Goal: Information Seeking & Learning: Learn about a topic

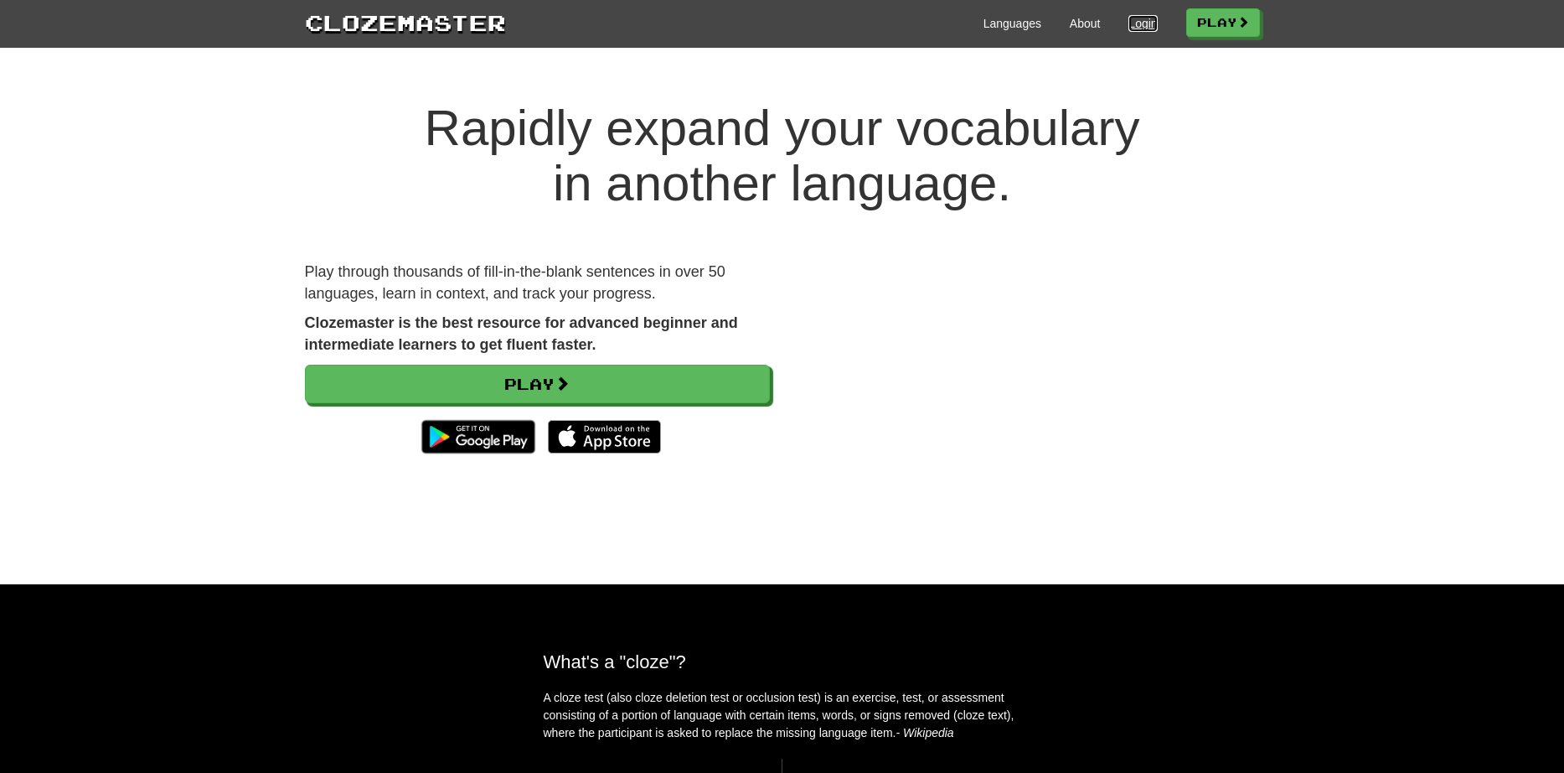
click at [1132, 20] on link "Login" at bounding box center [1143, 23] width 28 height 17
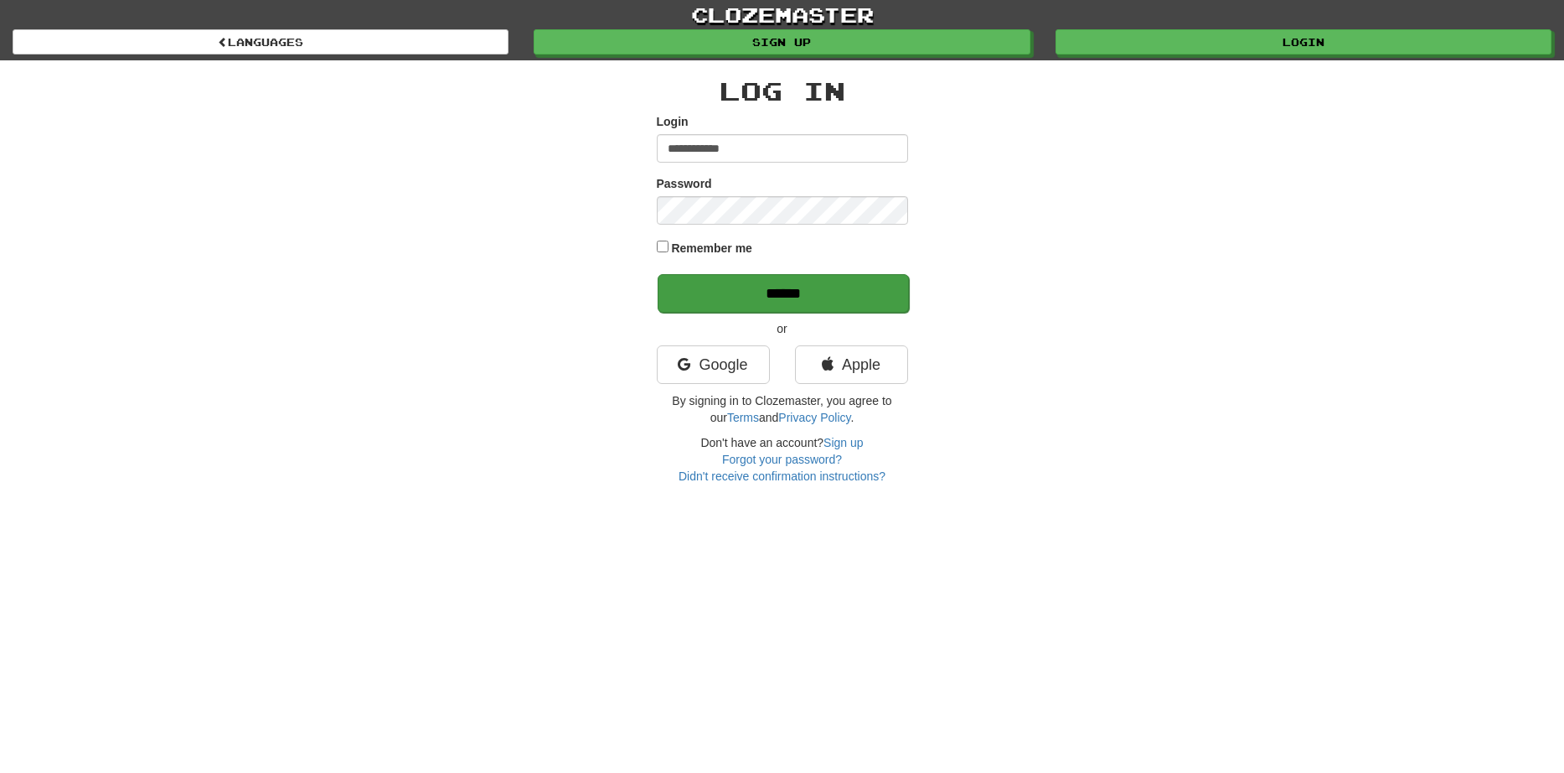
type input "**********"
click at [705, 287] on input "******" at bounding box center [783, 293] width 251 height 39
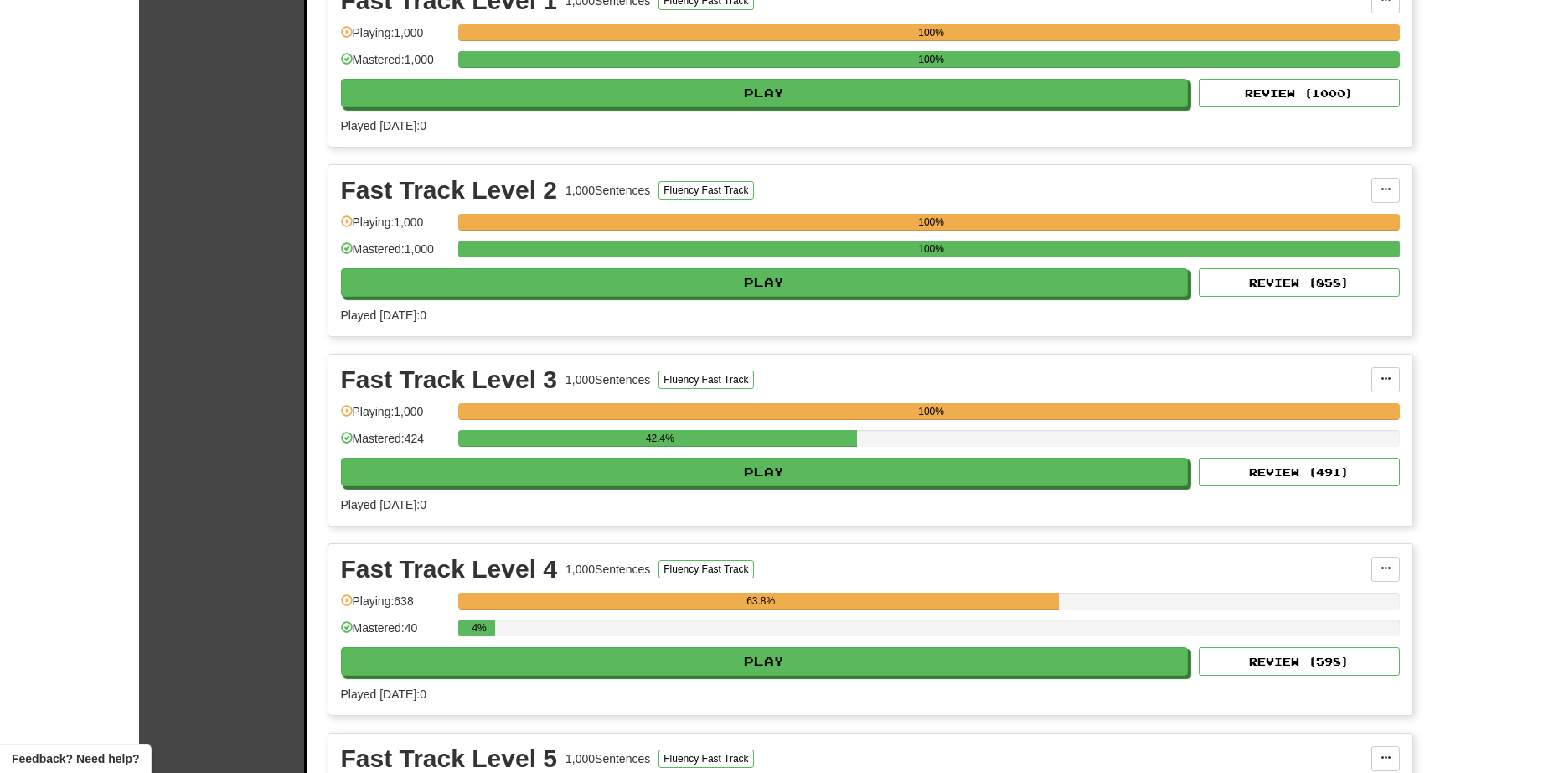
scroll to position [1966, 0]
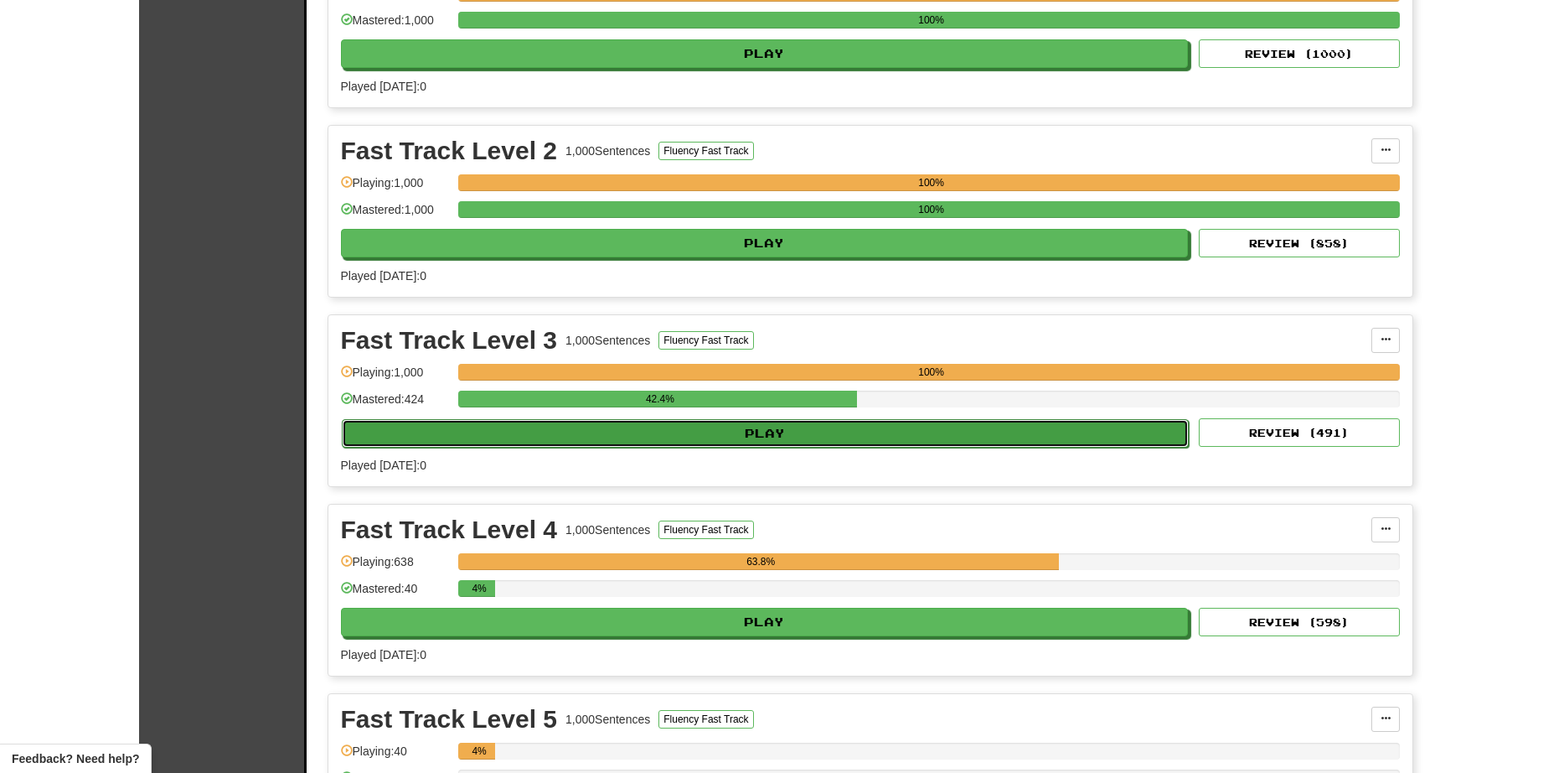
click at [633, 432] on button "Play" at bounding box center [766, 433] width 848 height 28
select select "**"
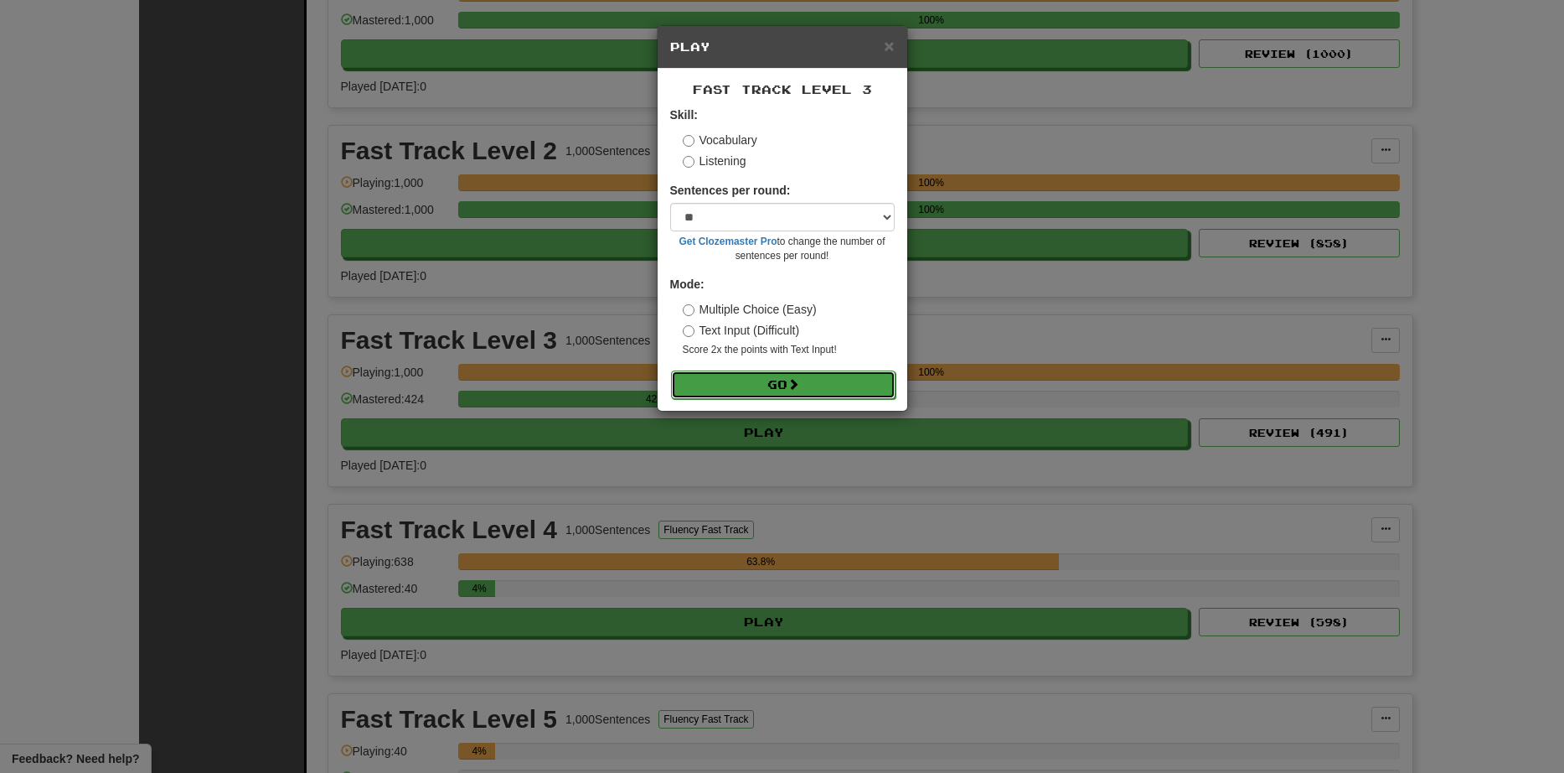
click at [739, 375] on button "Go" at bounding box center [783, 384] width 225 height 28
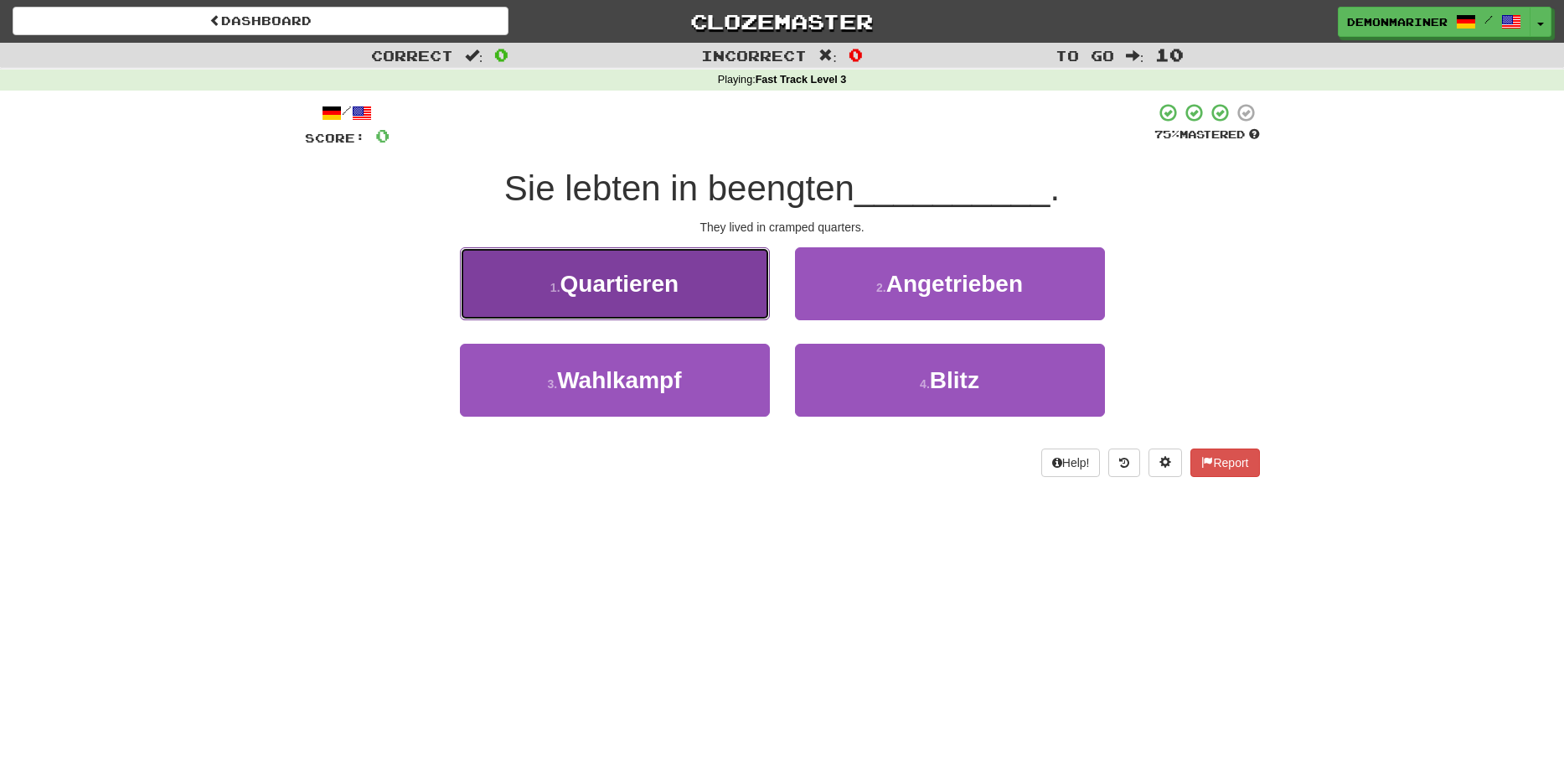
click at [685, 285] on button "1 . Quartieren" at bounding box center [615, 283] width 310 height 73
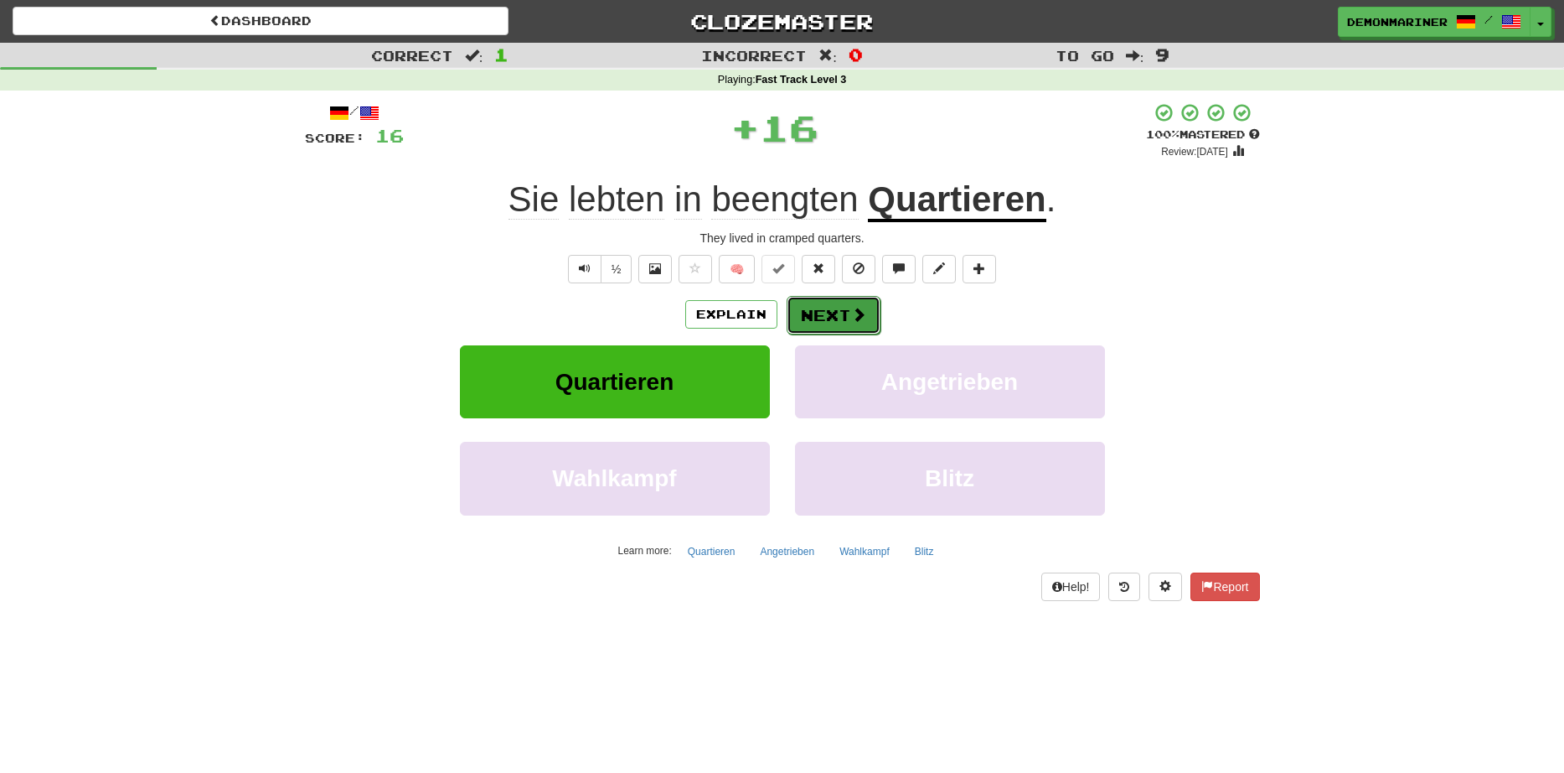
click at [807, 307] on button "Next" at bounding box center [834, 315] width 94 height 39
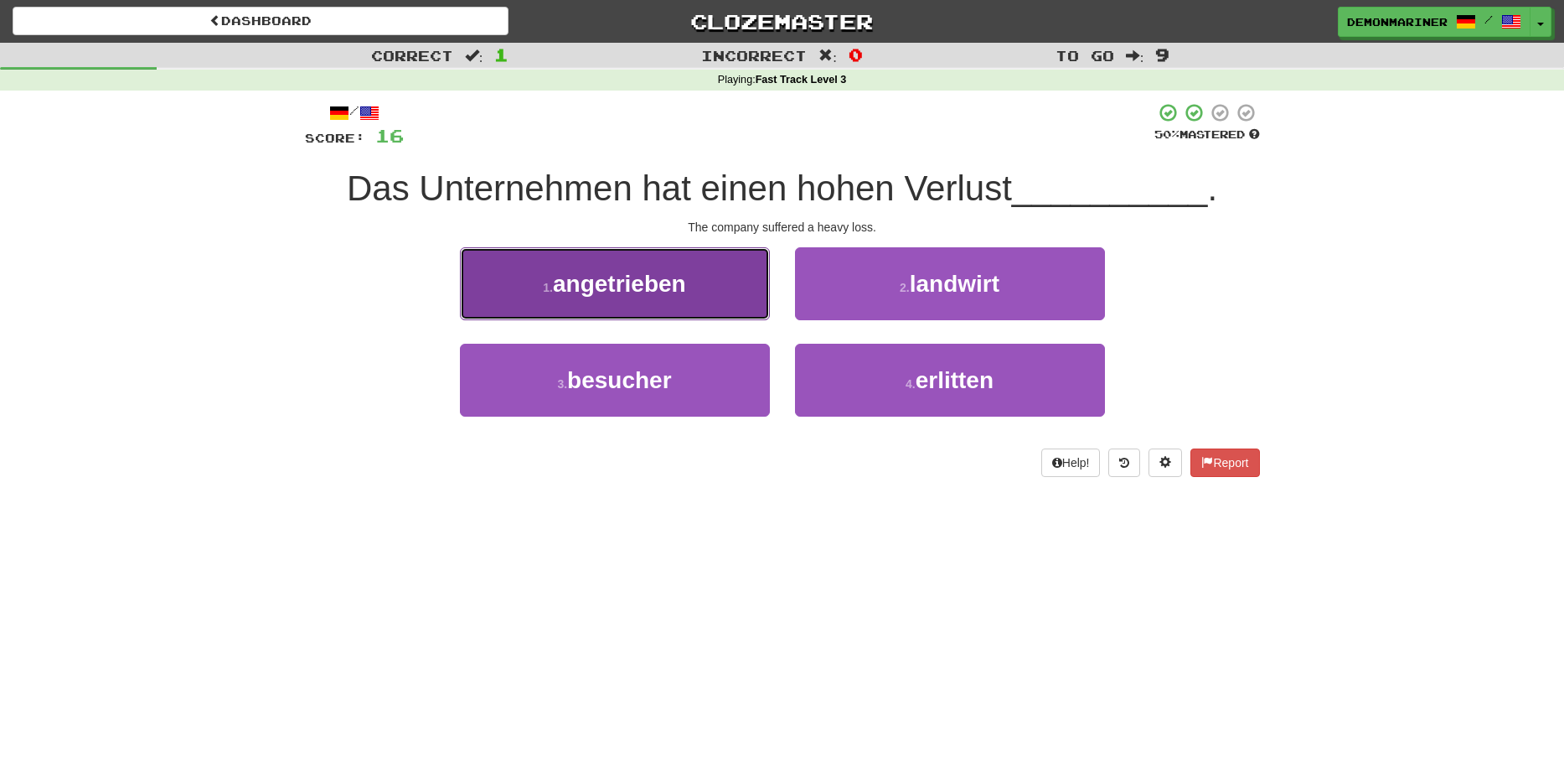
click at [550, 310] on button "1 . angetrieben" at bounding box center [615, 283] width 310 height 73
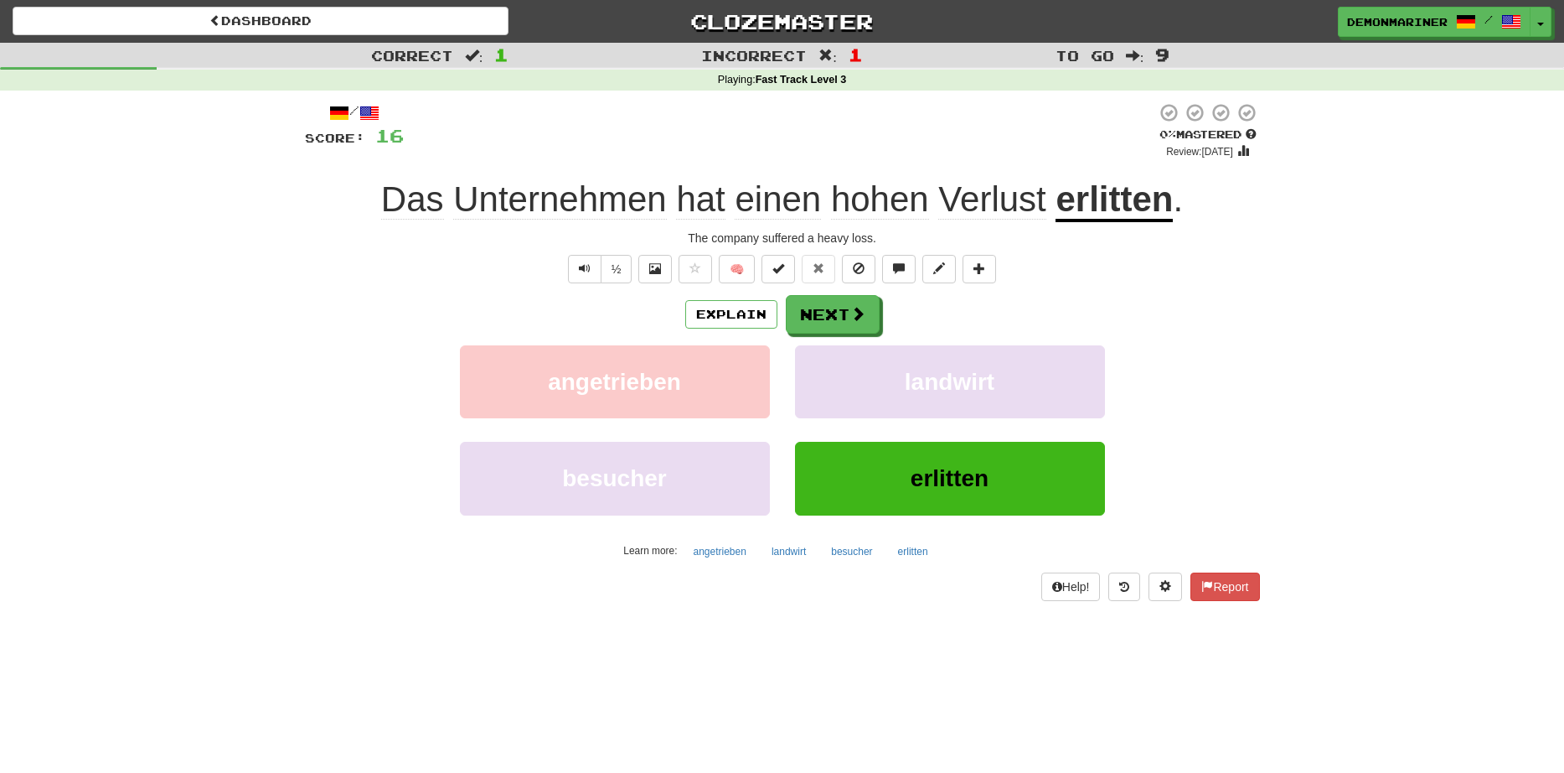
click at [1170, 215] on u "erlitten" at bounding box center [1114, 200] width 117 height 43
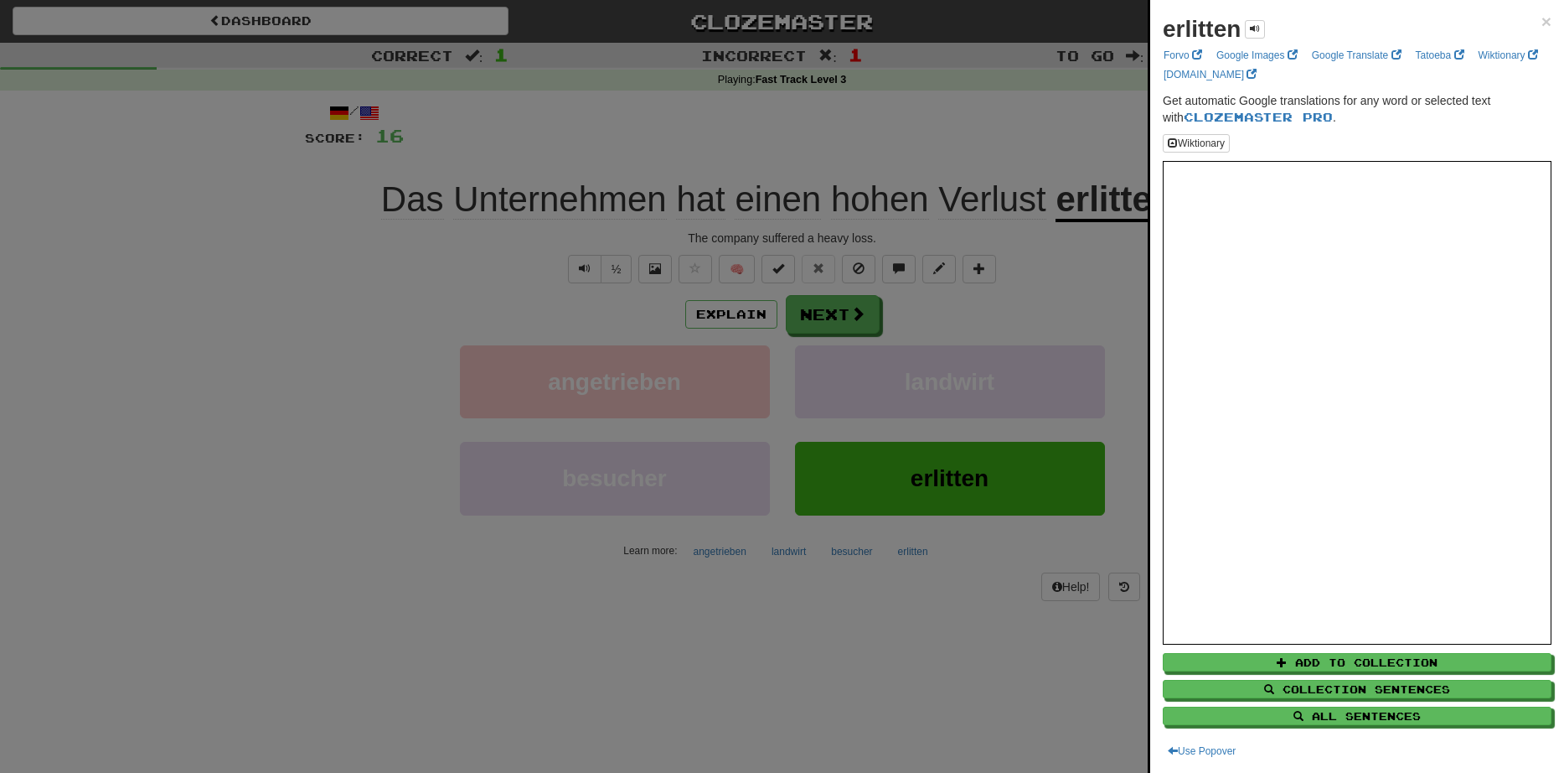
click at [324, 349] on div at bounding box center [782, 386] width 1564 height 773
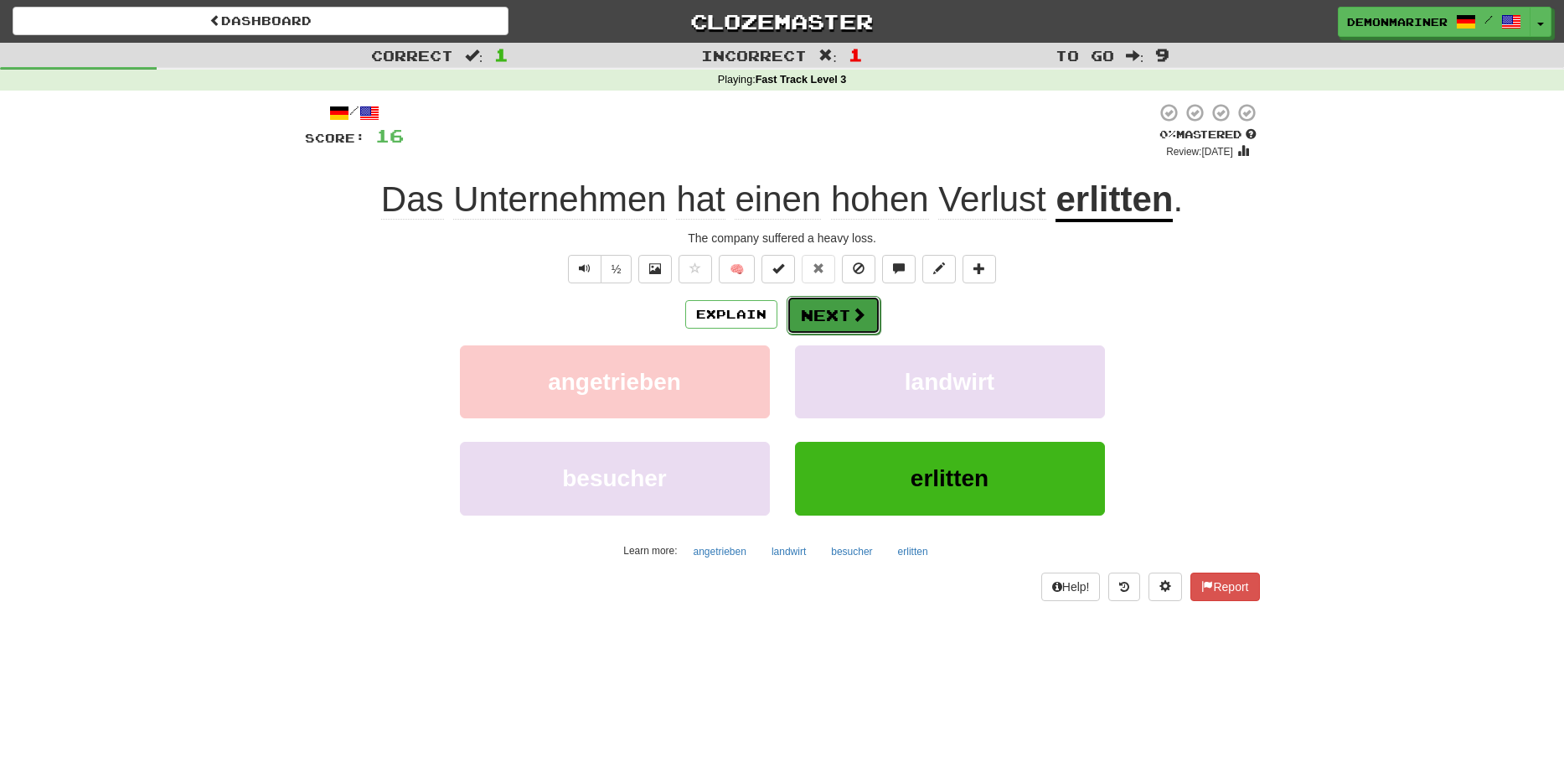
click at [836, 316] on button "Next" at bounding box center [834, 315] width 94 height 39
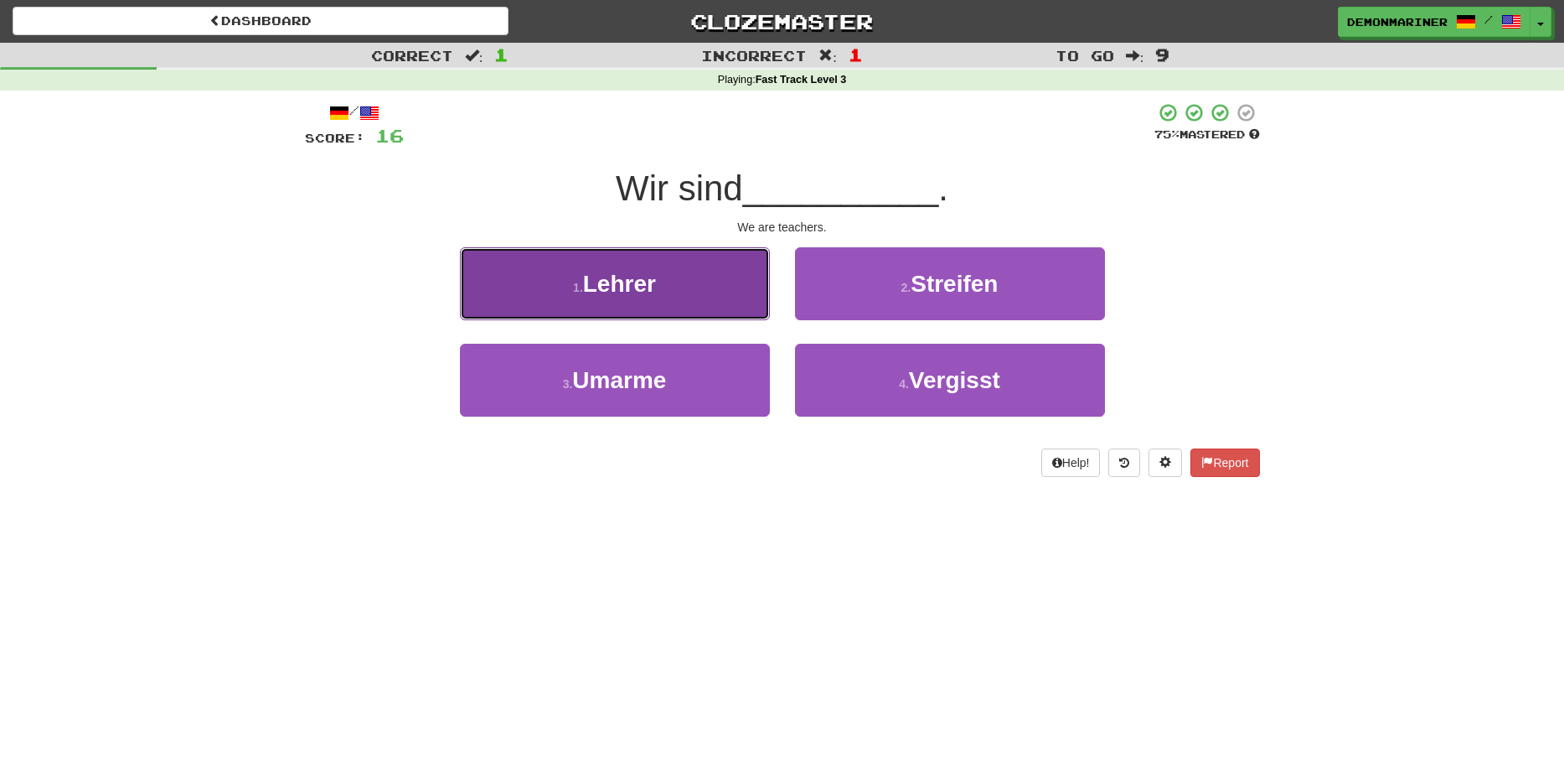
click at [550, 309] on button "1 . Lehrer" at bounding box center [615, 283] width 310 height 73
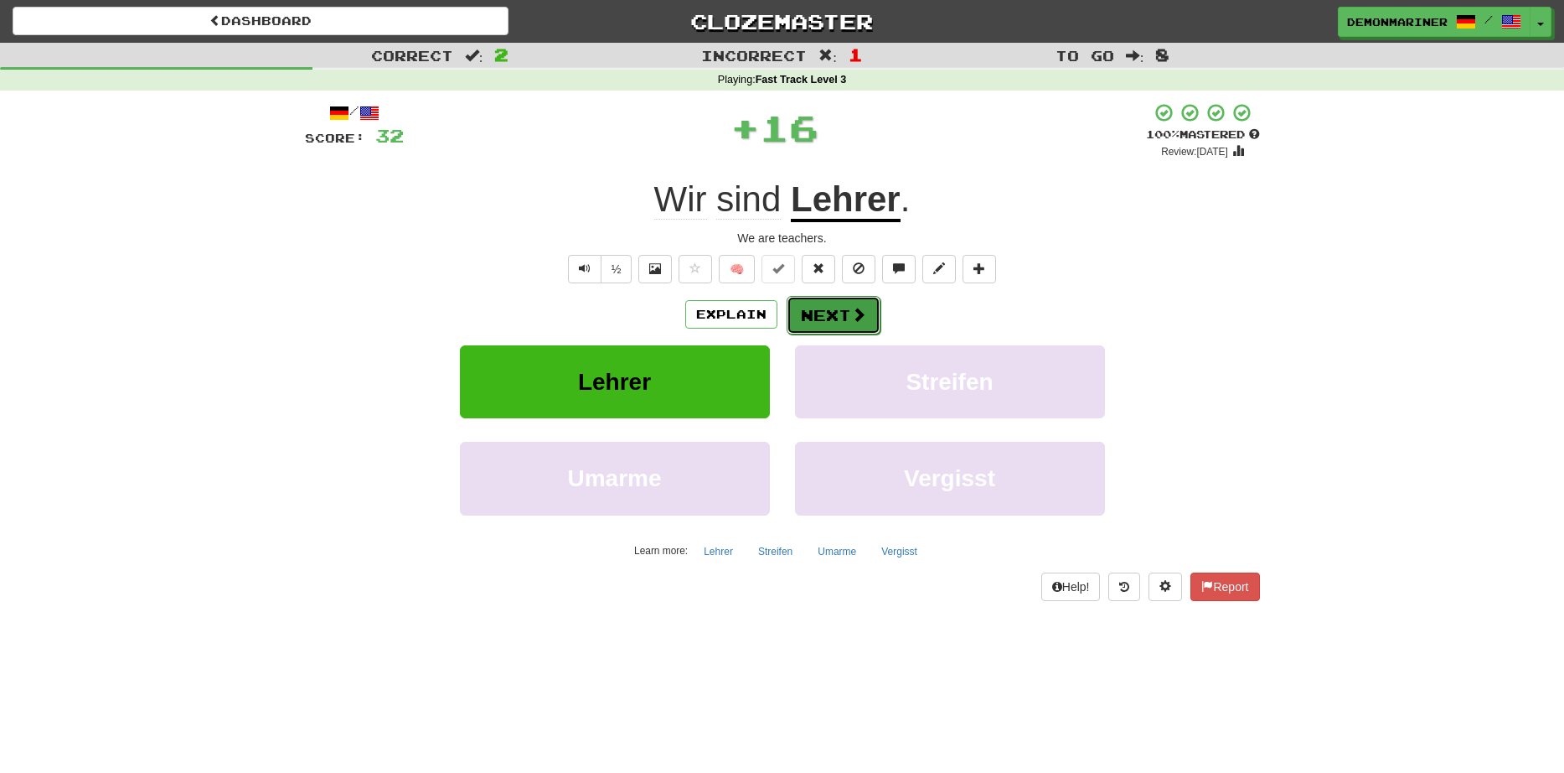
click at [856, 307] on span at bounding box center [858, 314] width 15 height 15
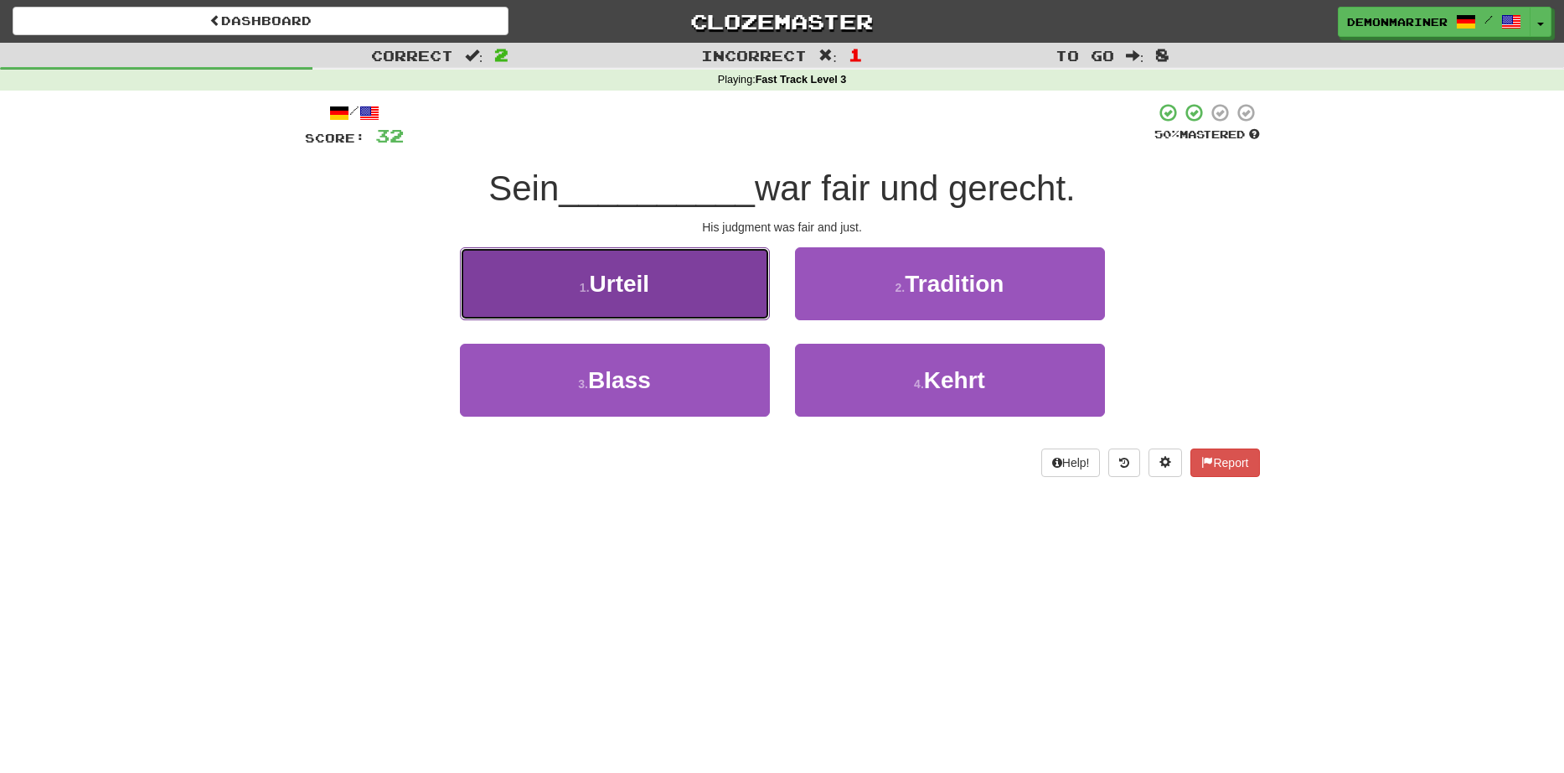
click at [623, 284] on span "Urteil" at bounding box center [620, 284] width 60 height 26
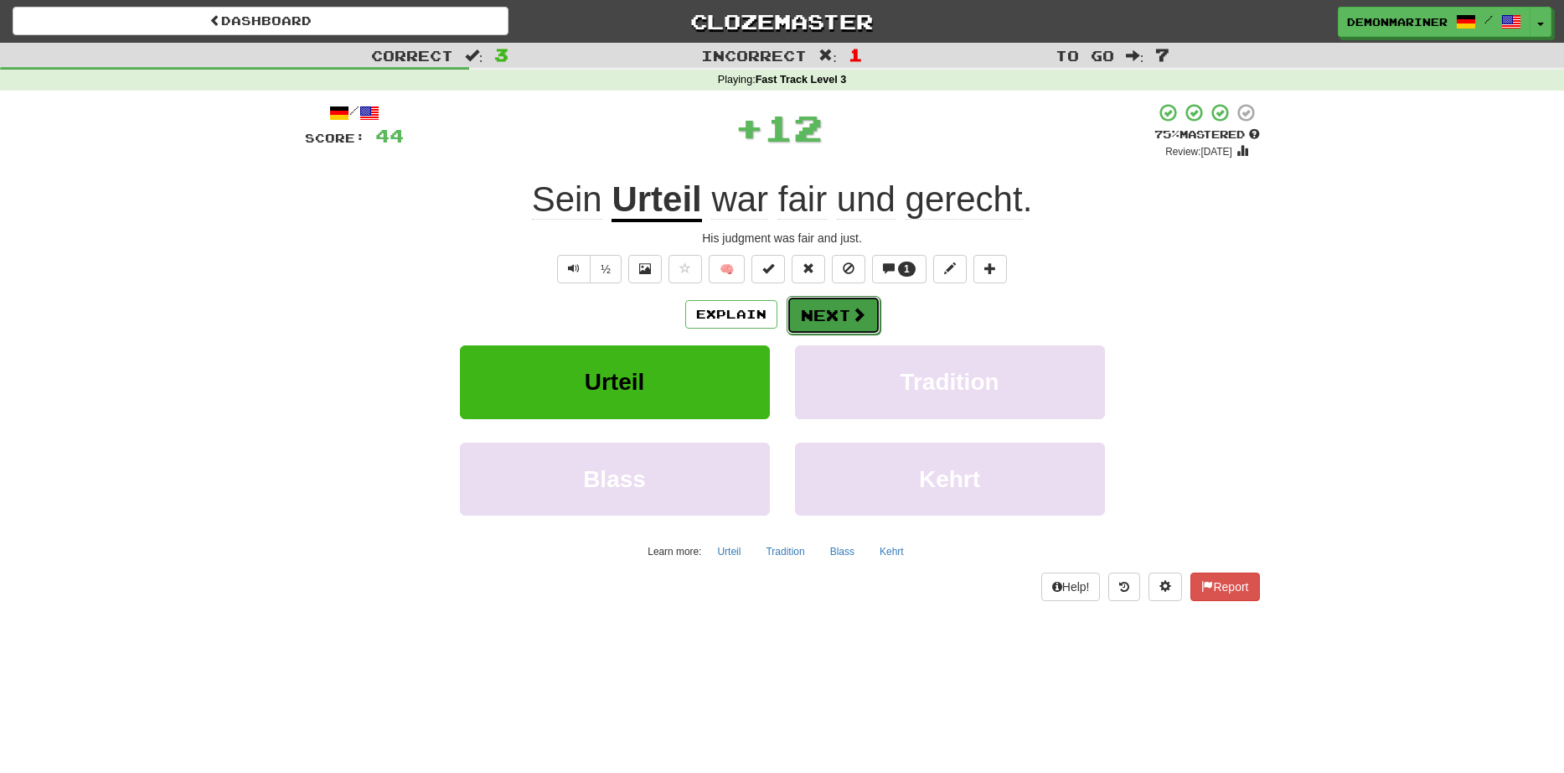
click at [852, 306] on button "Next" at bounding box center [834, 315] width 94 height 39
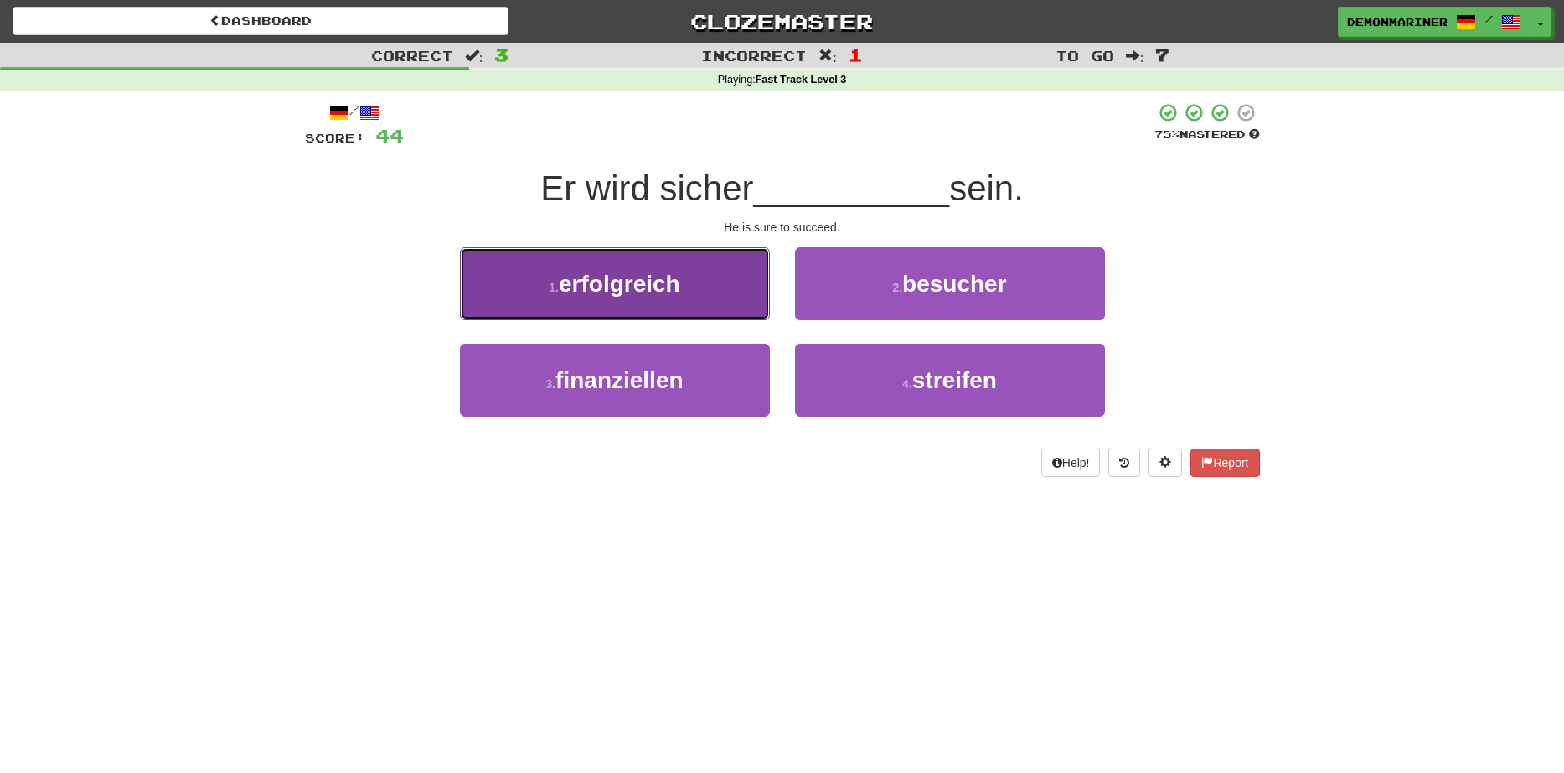
click at [540, 297] on button "1 . erfolgreich" at bounding box center [615, 283] width 310 height 73
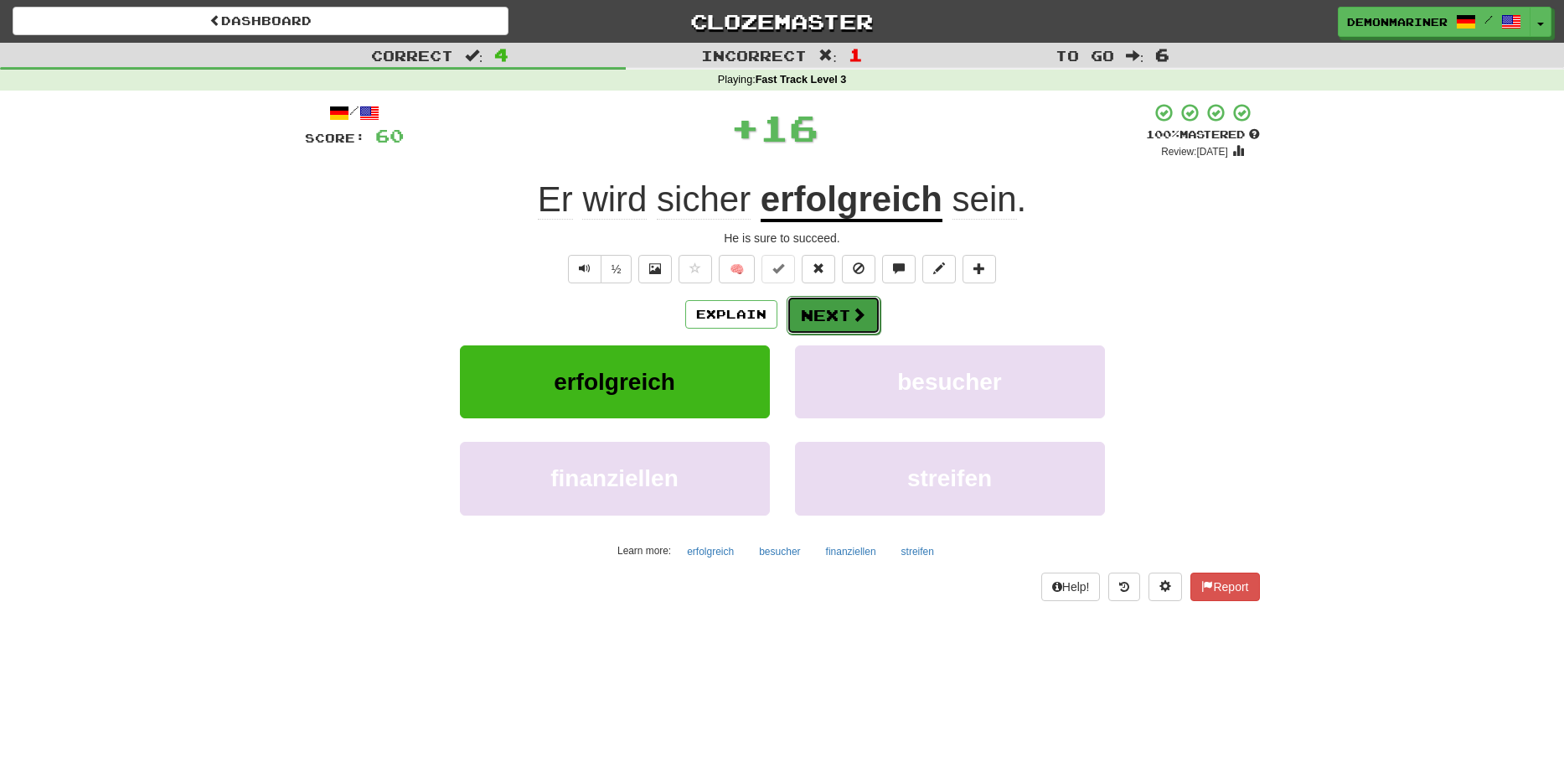
click at [822, 308] on button "Next" at bounding box center [834, 315] width 94 height 39
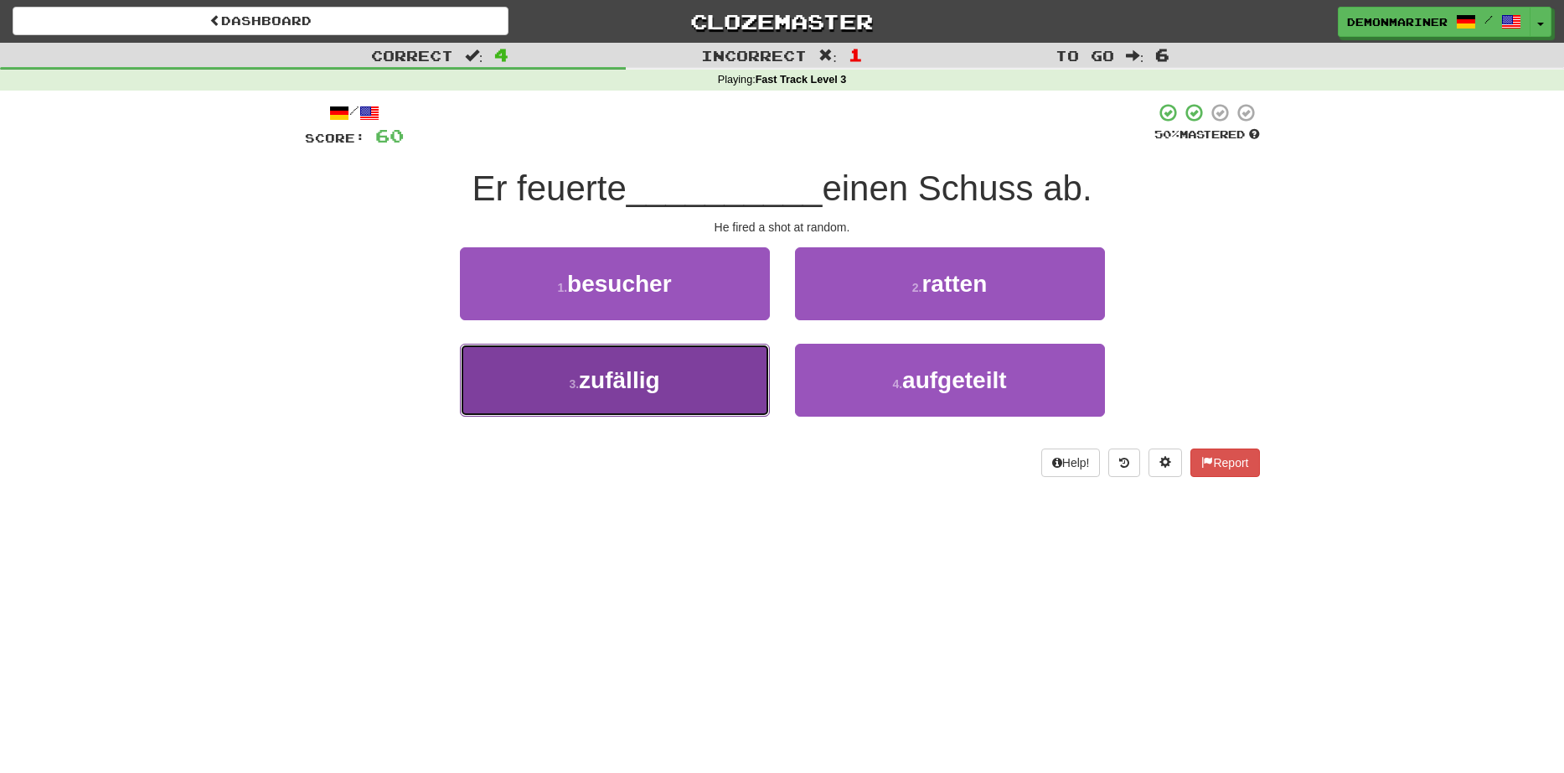
click at [610, 380] on span "zufällig" at bounding box center [619, 380] width 80 height 26
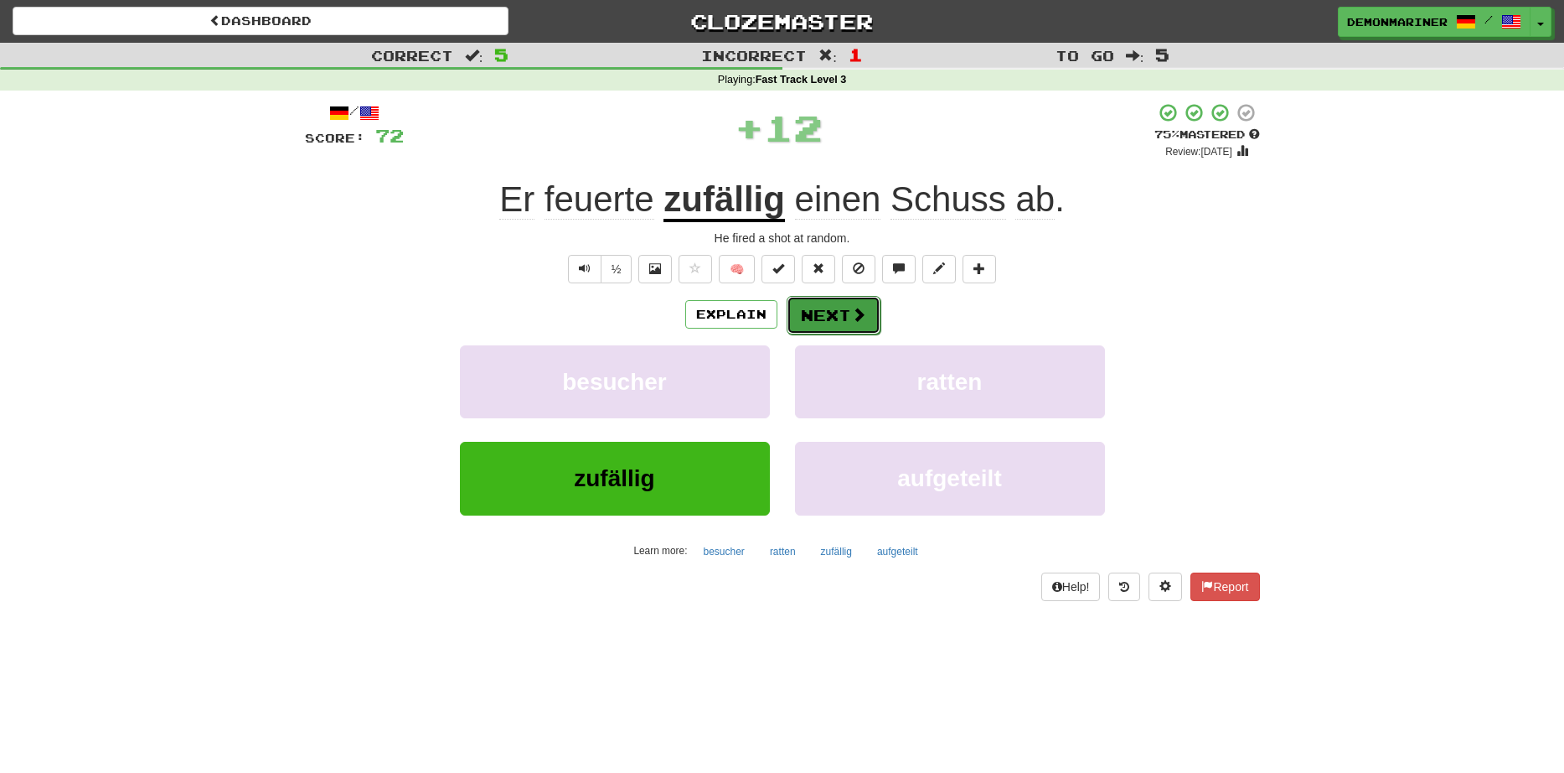
click at [843, 313] on button "Next" at bounding box center [834, 315] width 94 height 39
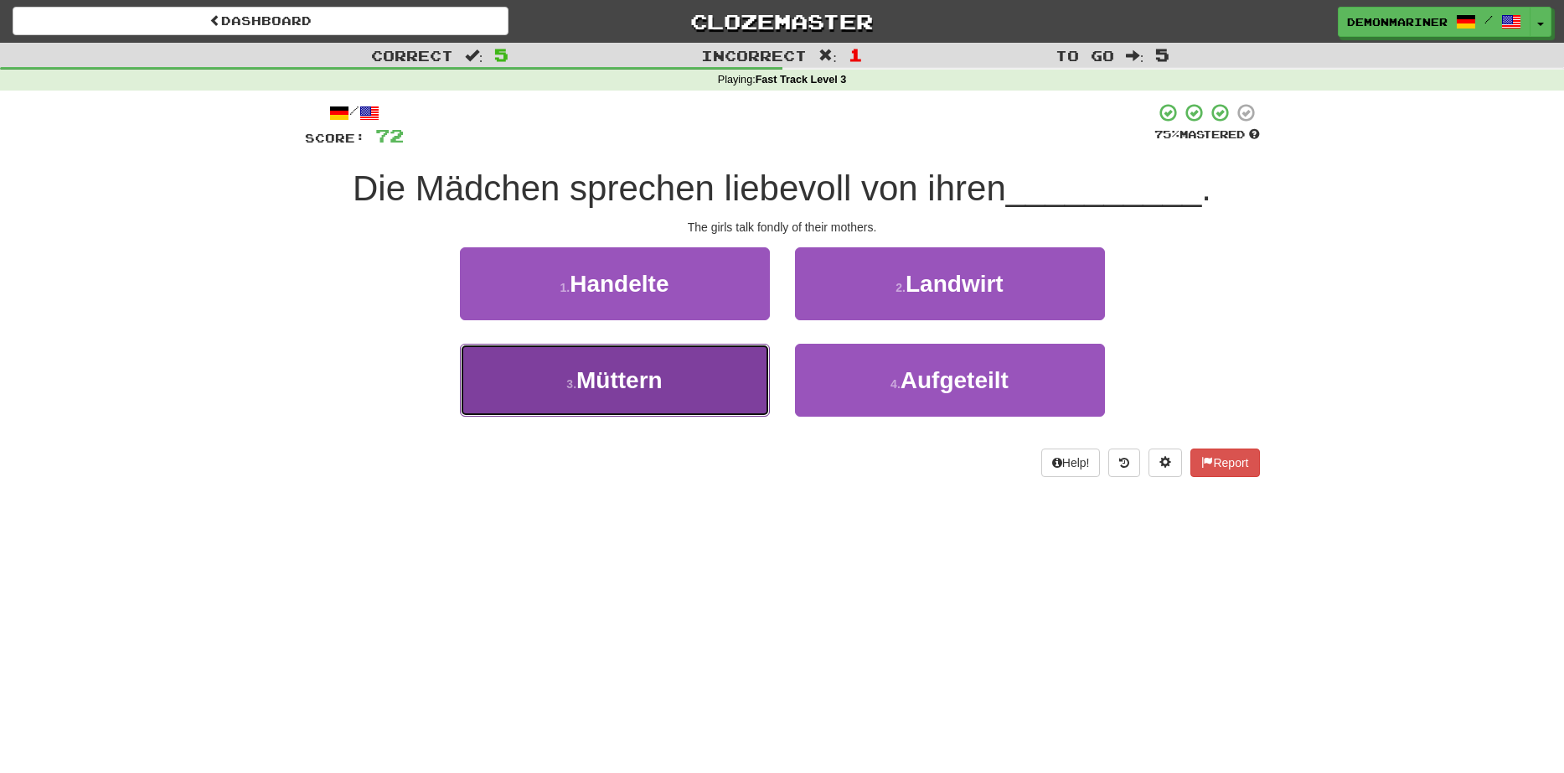
click at [600, 405] on button "3 . Müttern" at bounding box center [615, 380] width 310 height 73
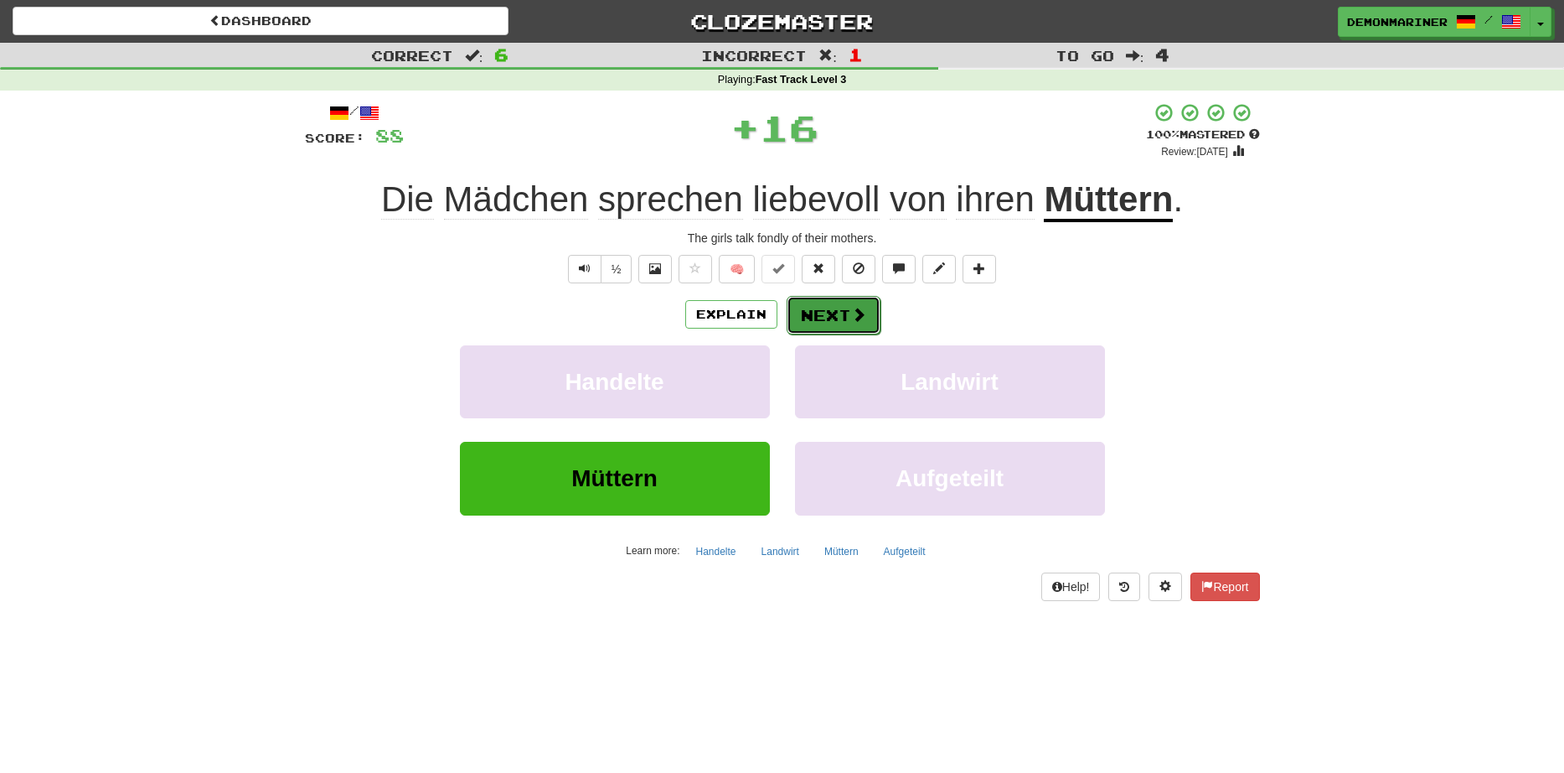
click at [804, 326] on button "Next" at bounding box center [834, 315] width 94 height 39
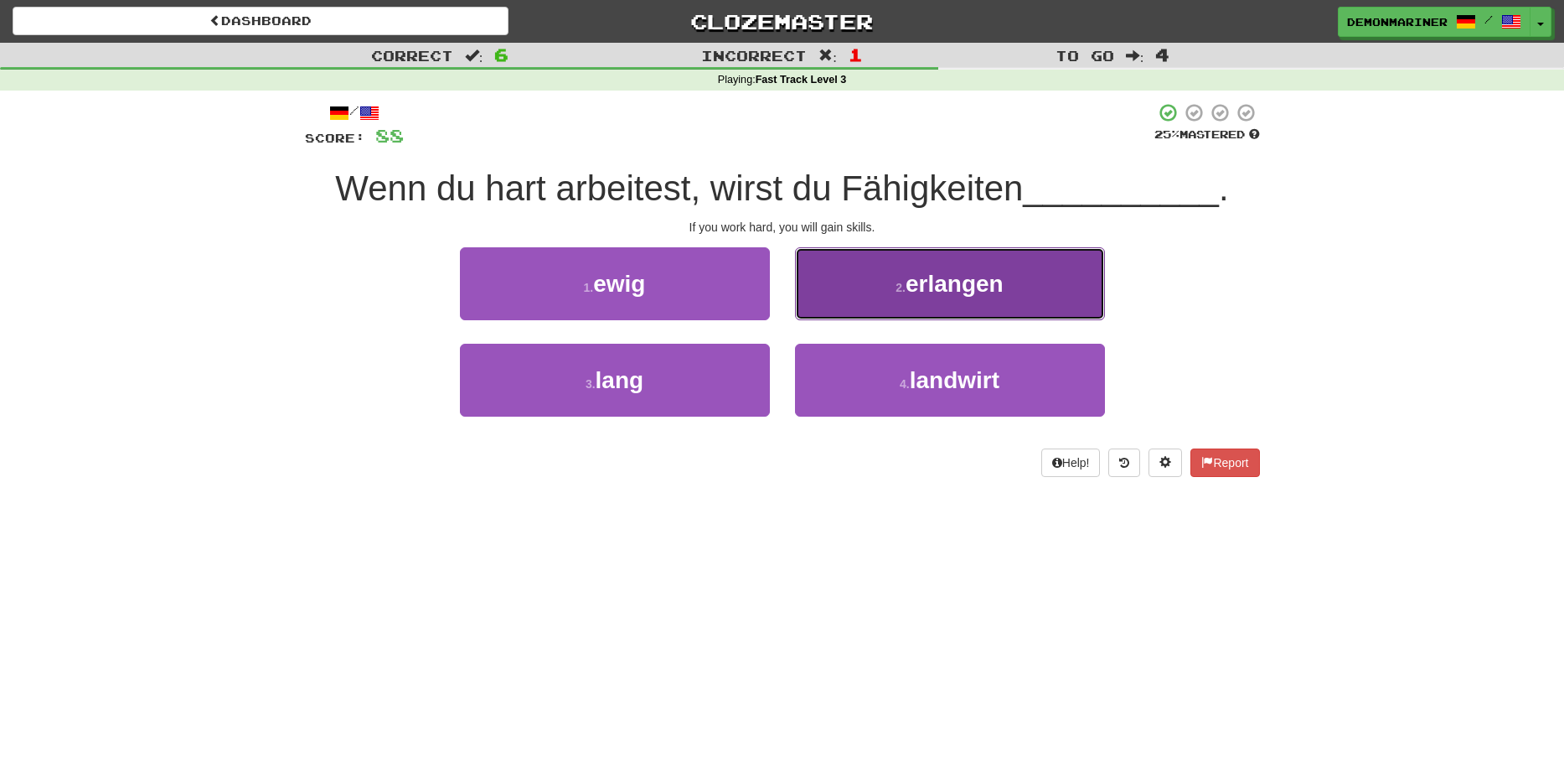
click at [950, 277] on span "erlangen" at bounding box center [955, 284] width 98 height 26
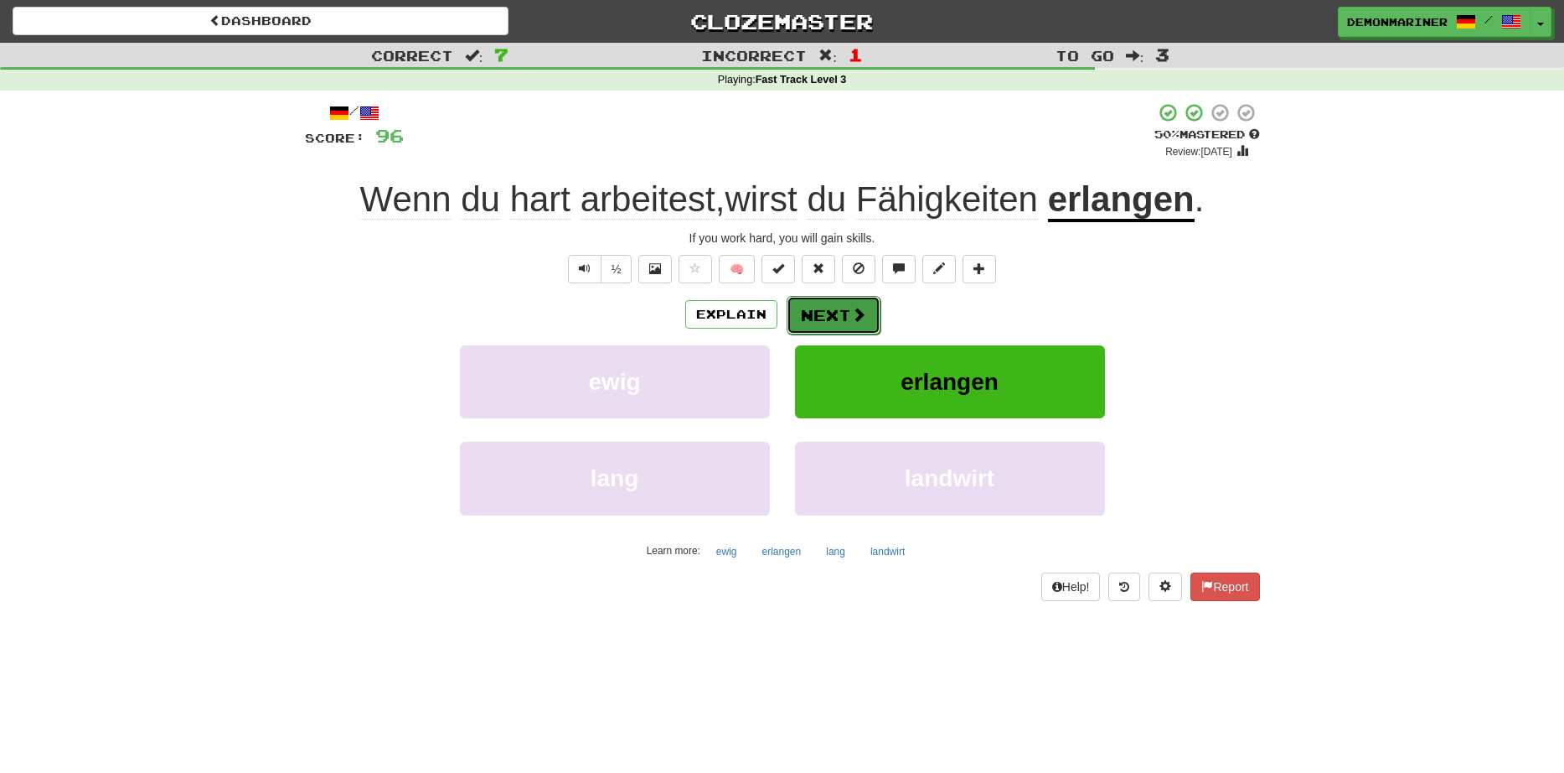
click at [809, 314] on button "Next" at bounding box center [834, 315] width 94 height 39
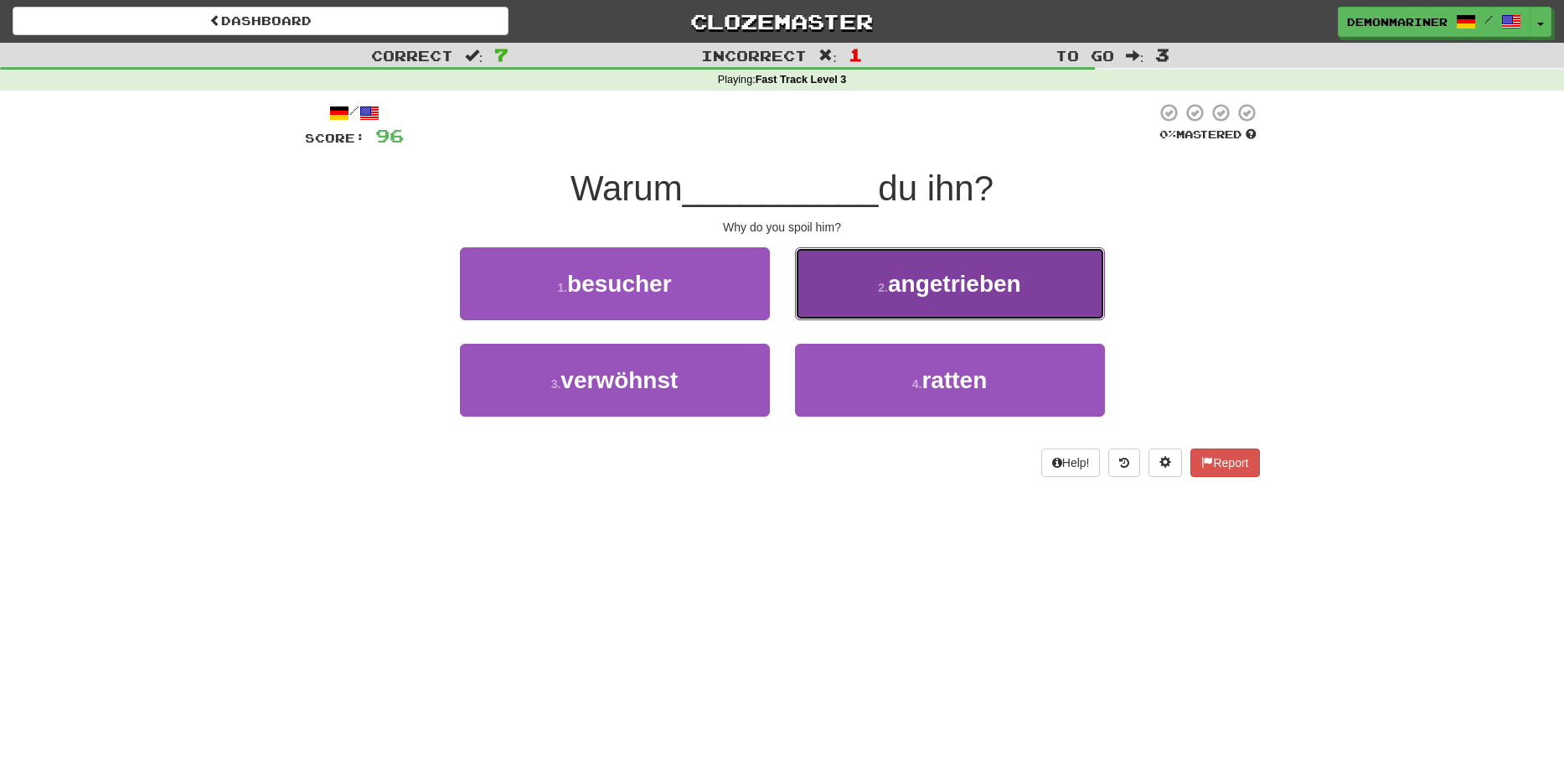
click at [889, 303] on button "2 . angetrieben" at bounding box center [950, 283] width 310 height 73
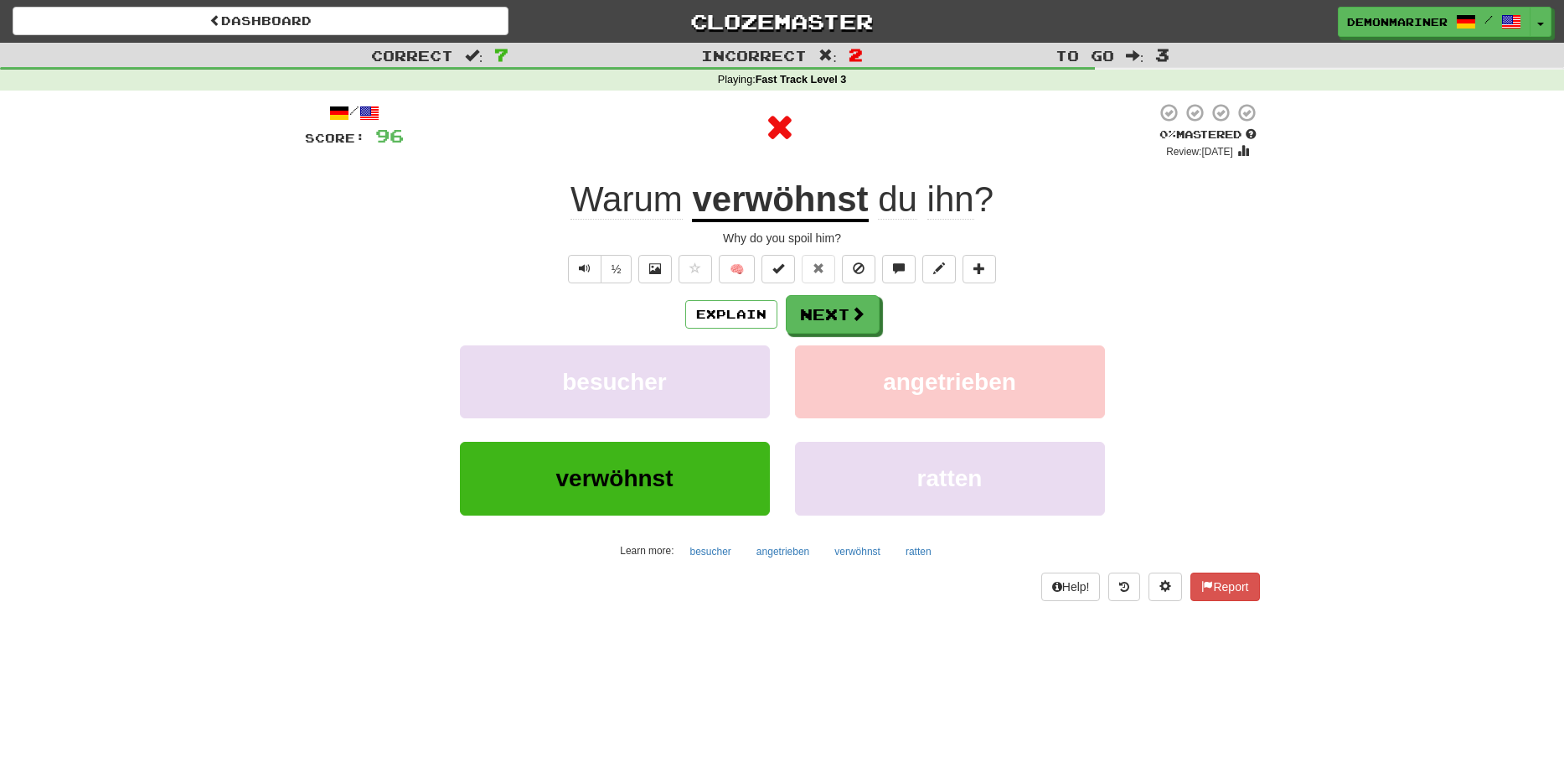
click at [789, 199] on u "verwöhnst" at bounding box center [780, 200] width 176 height 43
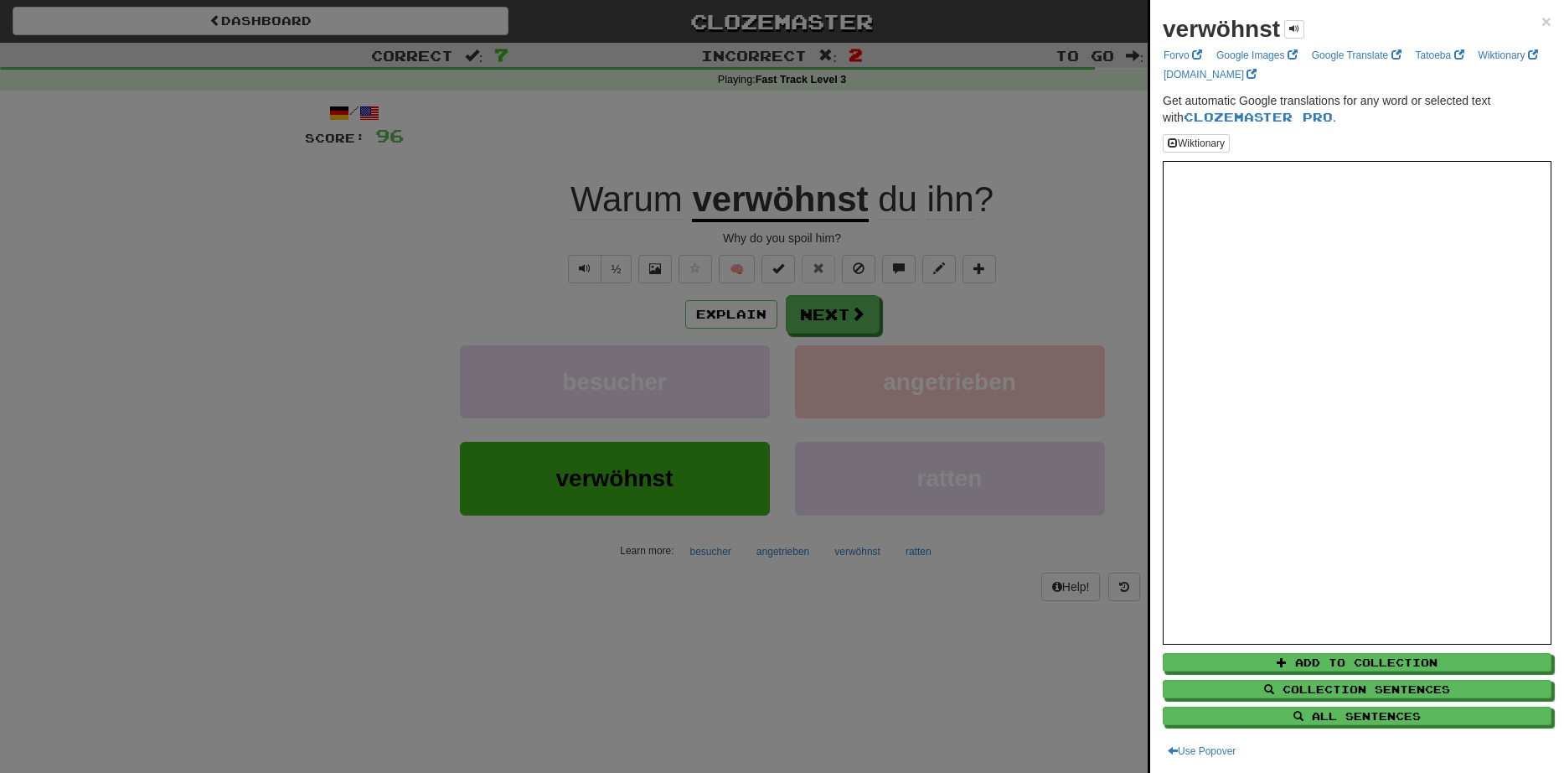
click at [360, 285] on div at bounding box center [782, 386] width 1564 height 773
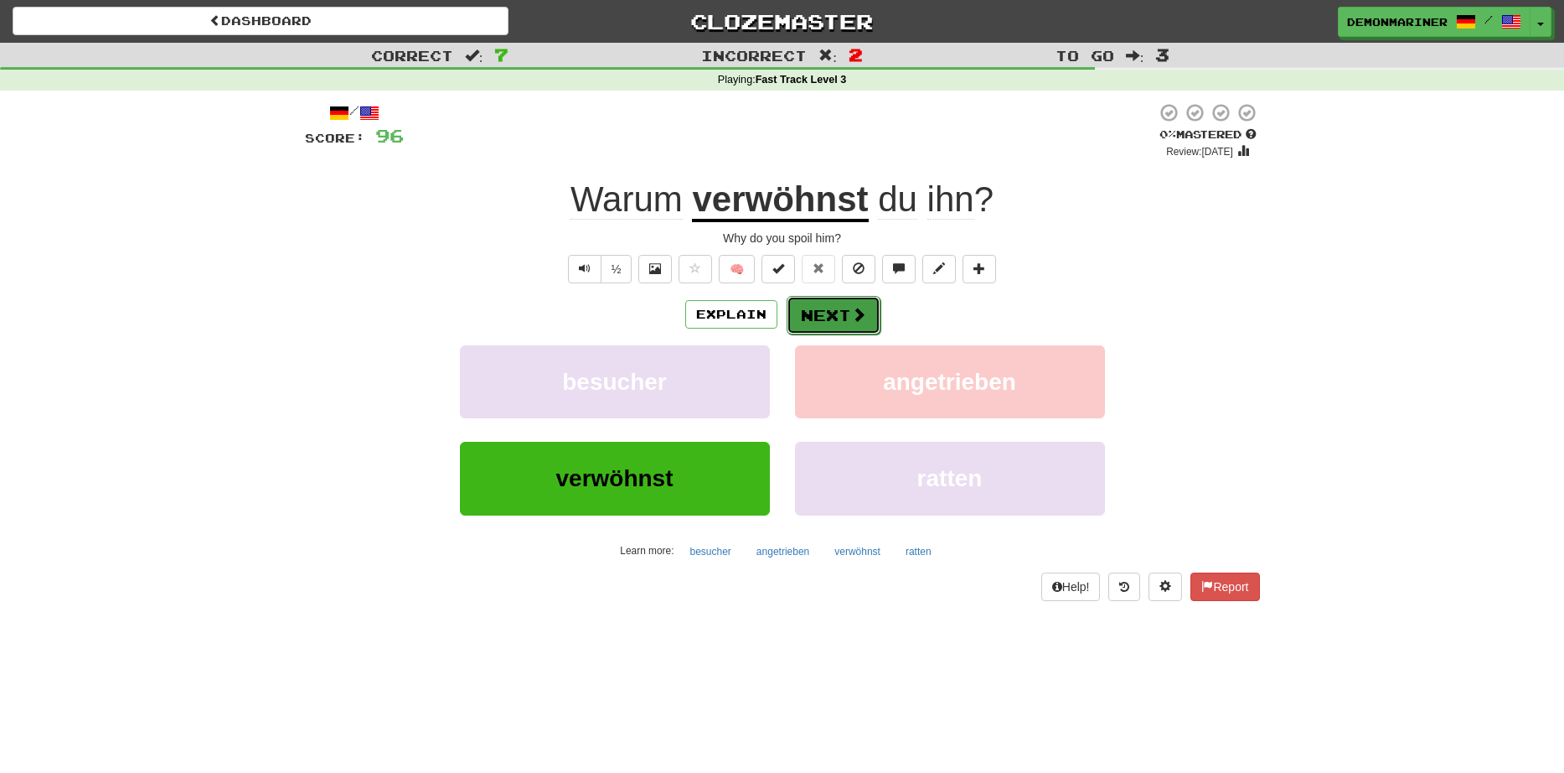
click at [843, 324] on button "Next" at bounding box center [834, 315] width 94 height 39
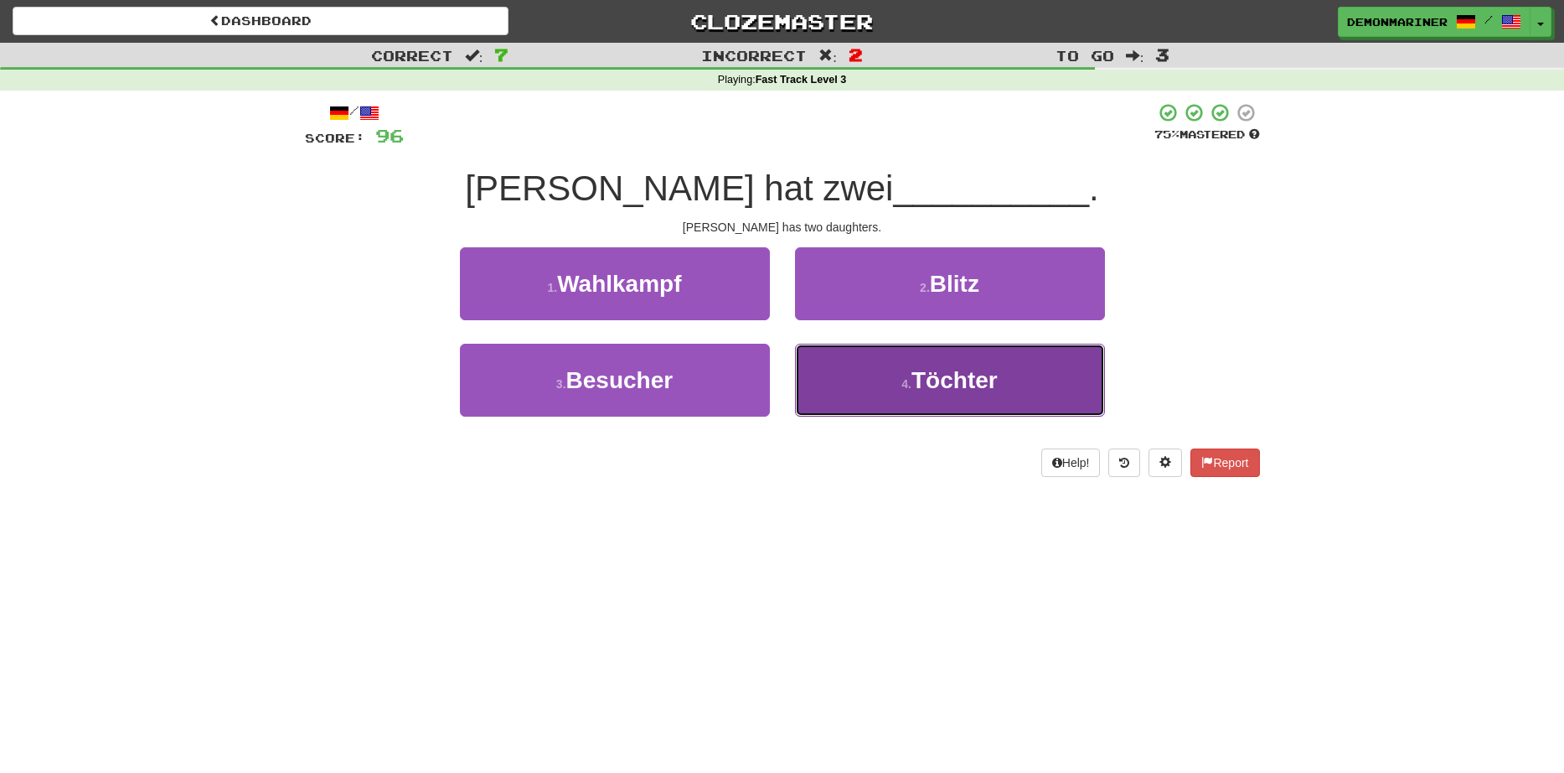
click at [898, 385] on button "4 . Töchter" at bounding box center [950, 380] width 310 height 73
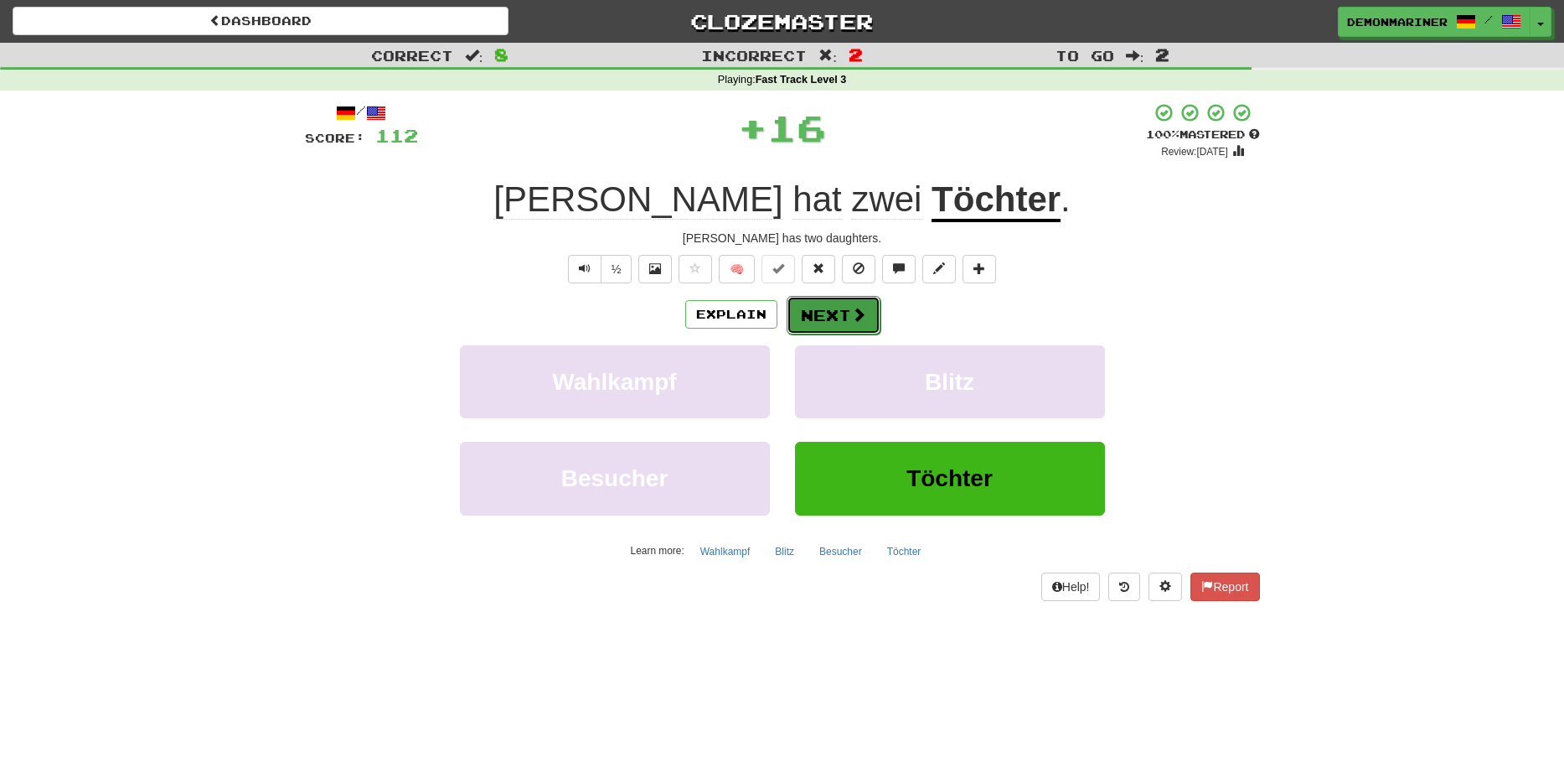
click at [841, 314] on button "Next" at bounding box center [834, 315] width 94 height 39
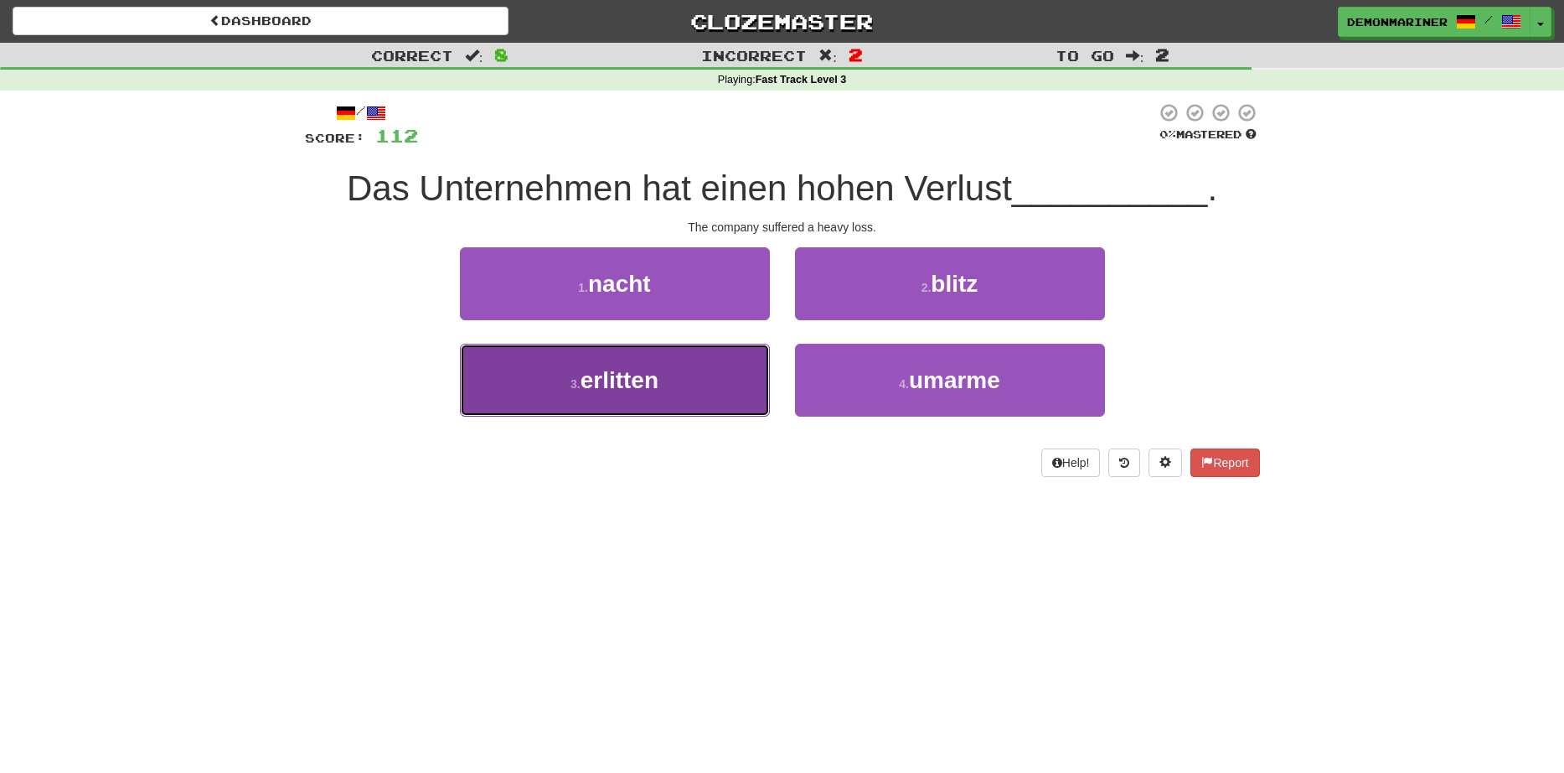
click at [565, 373] on button "3 . erlitten" at bounding box center [615, 380] width 310 height 73
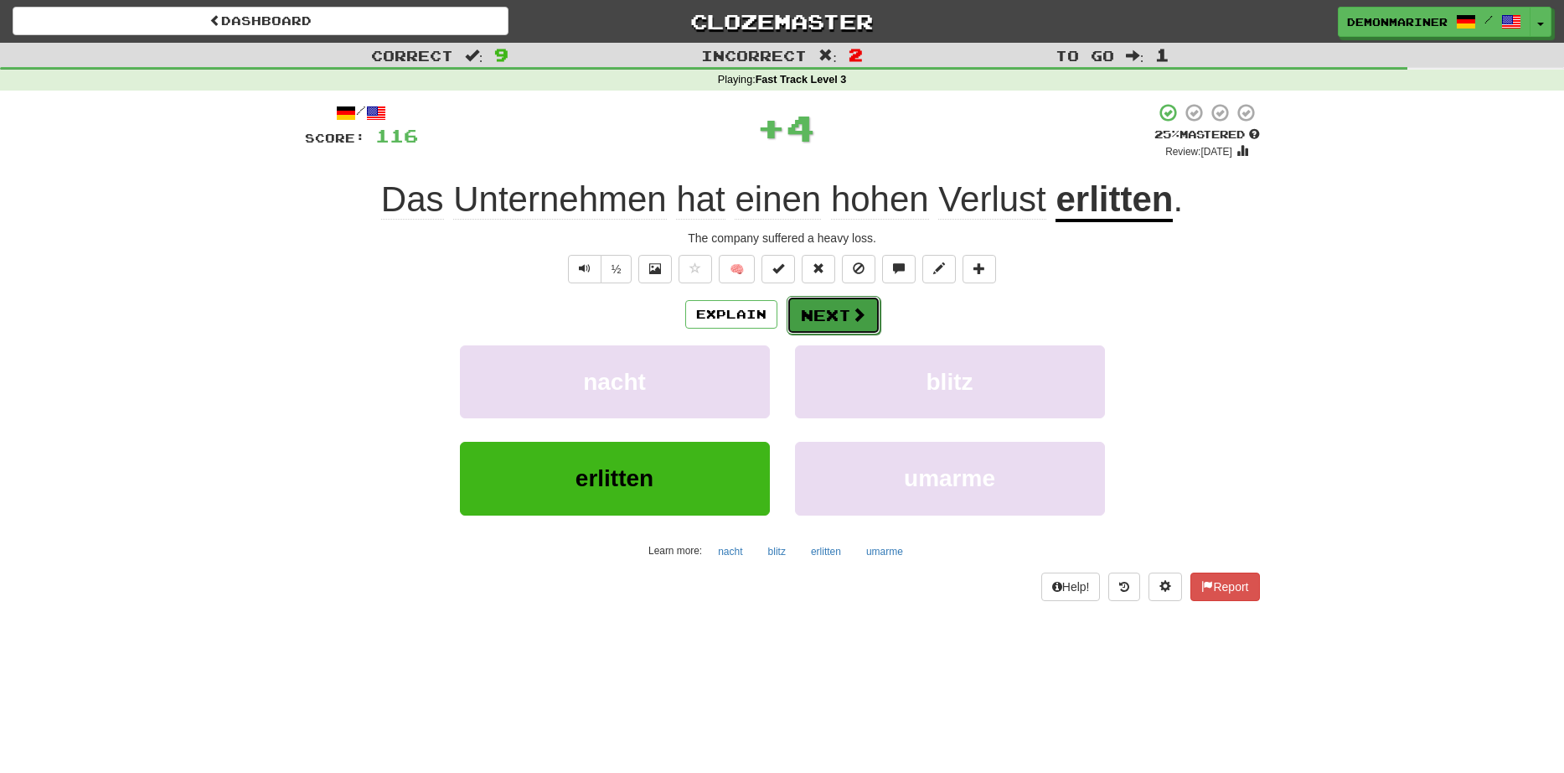
click at [840, 308] on button "Next" at bounding box center [834, 315] width 94 height 39
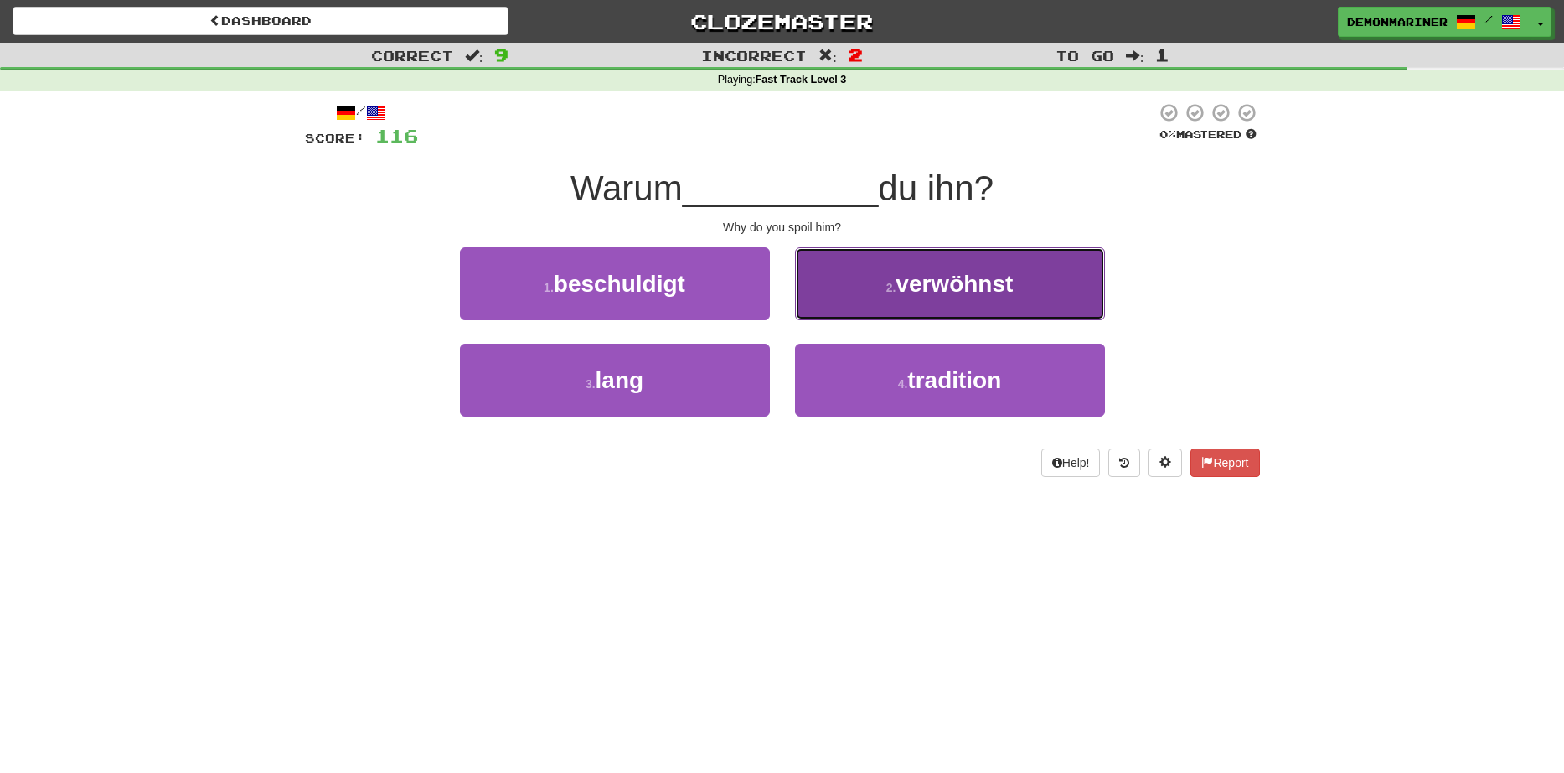
click at [920, 292] on span "verwöhnst" at bounding box center [954, 284] width 117 height 26
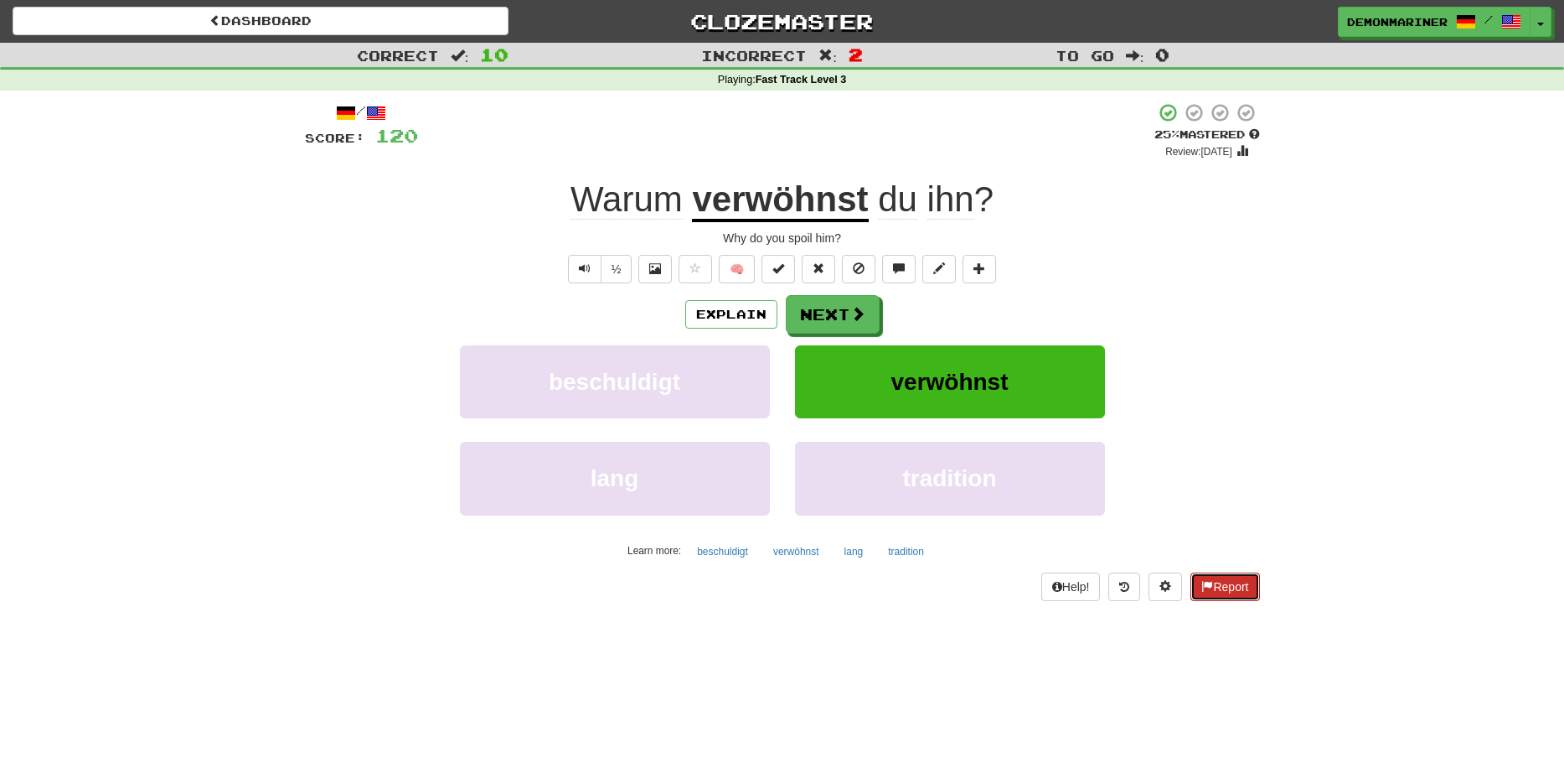
click at [1219, 591] on button "Report" at bounding box center [1225, 586] width 69 height 28
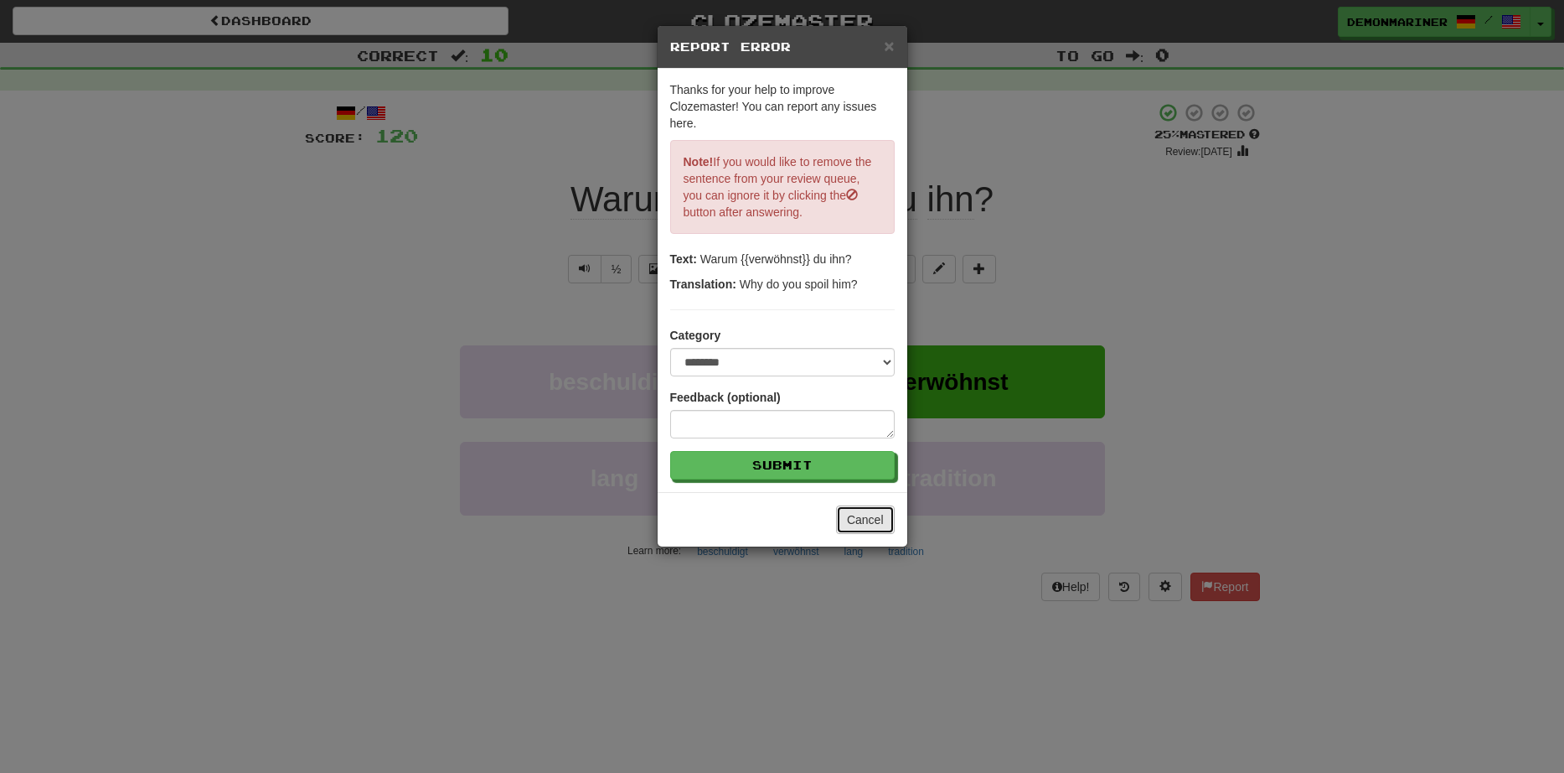
click at [871, 518] on button "Cancel" at bounding box center [865, 519] width 59 height 28
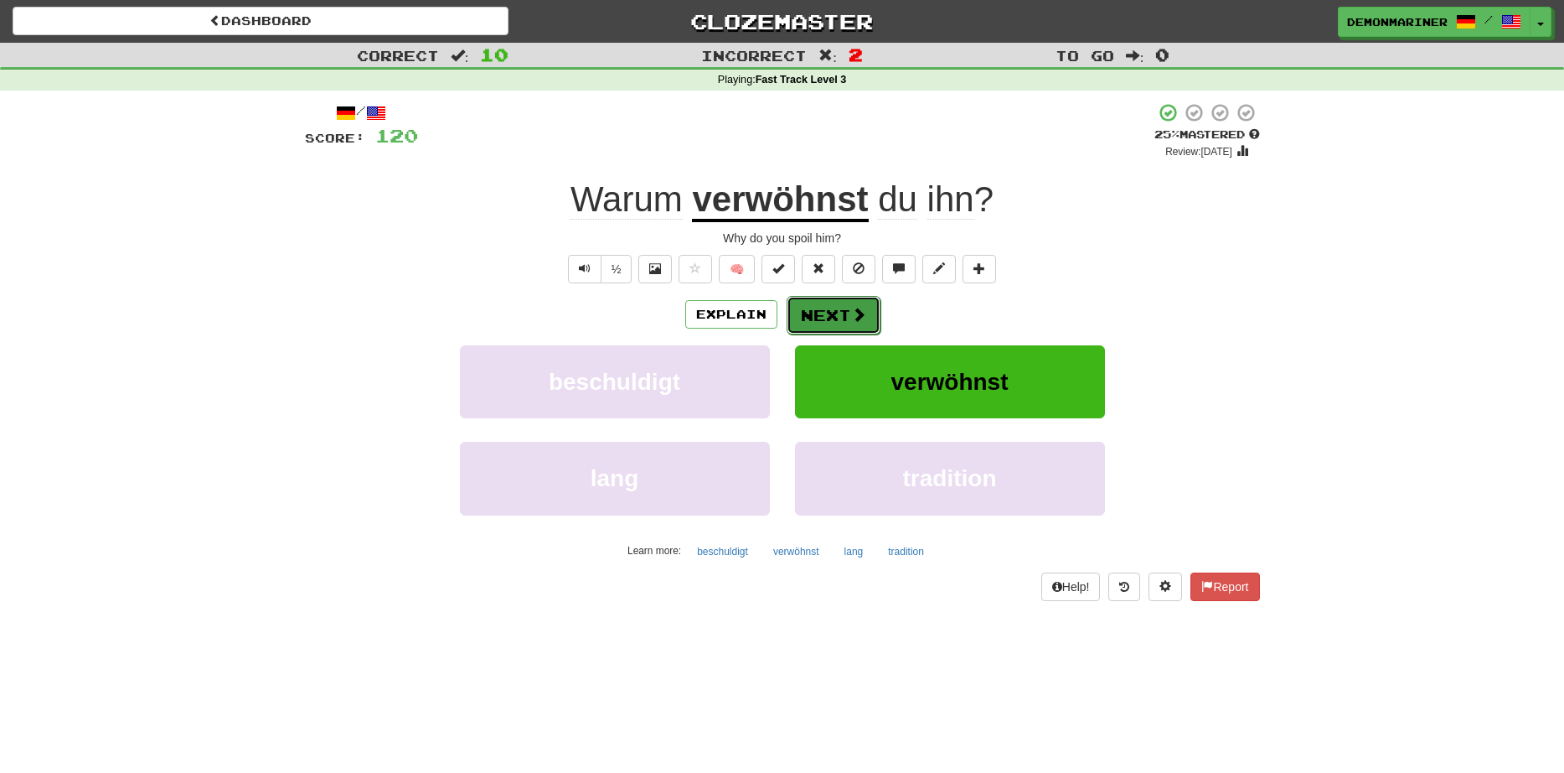
click at [848, 309] on button "Next" at bounding box center [834, 315] width 94 height 39
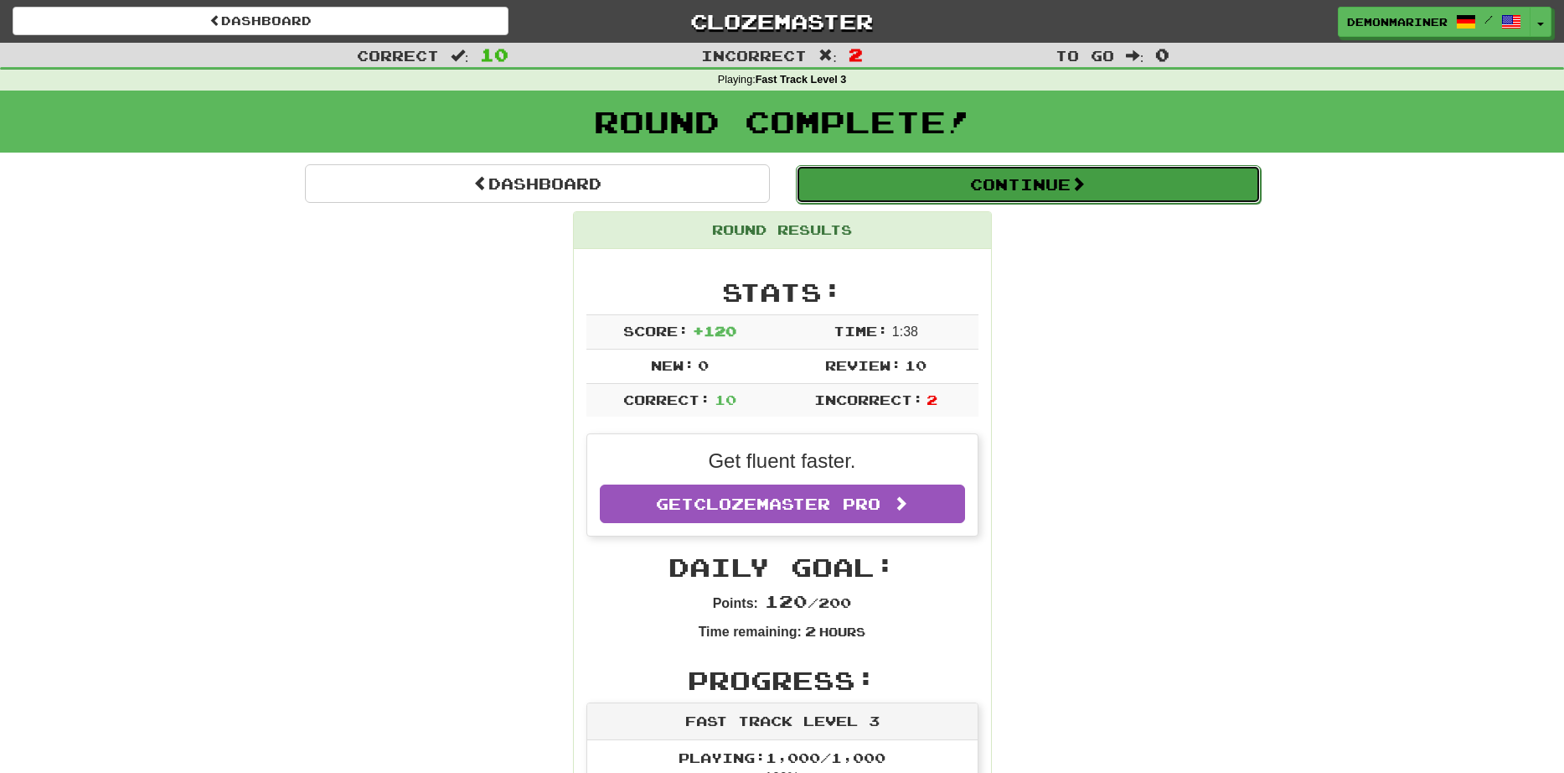
click at [931, 186] on button "Continue" at bounding box center [1028, 184] width 465 height 39
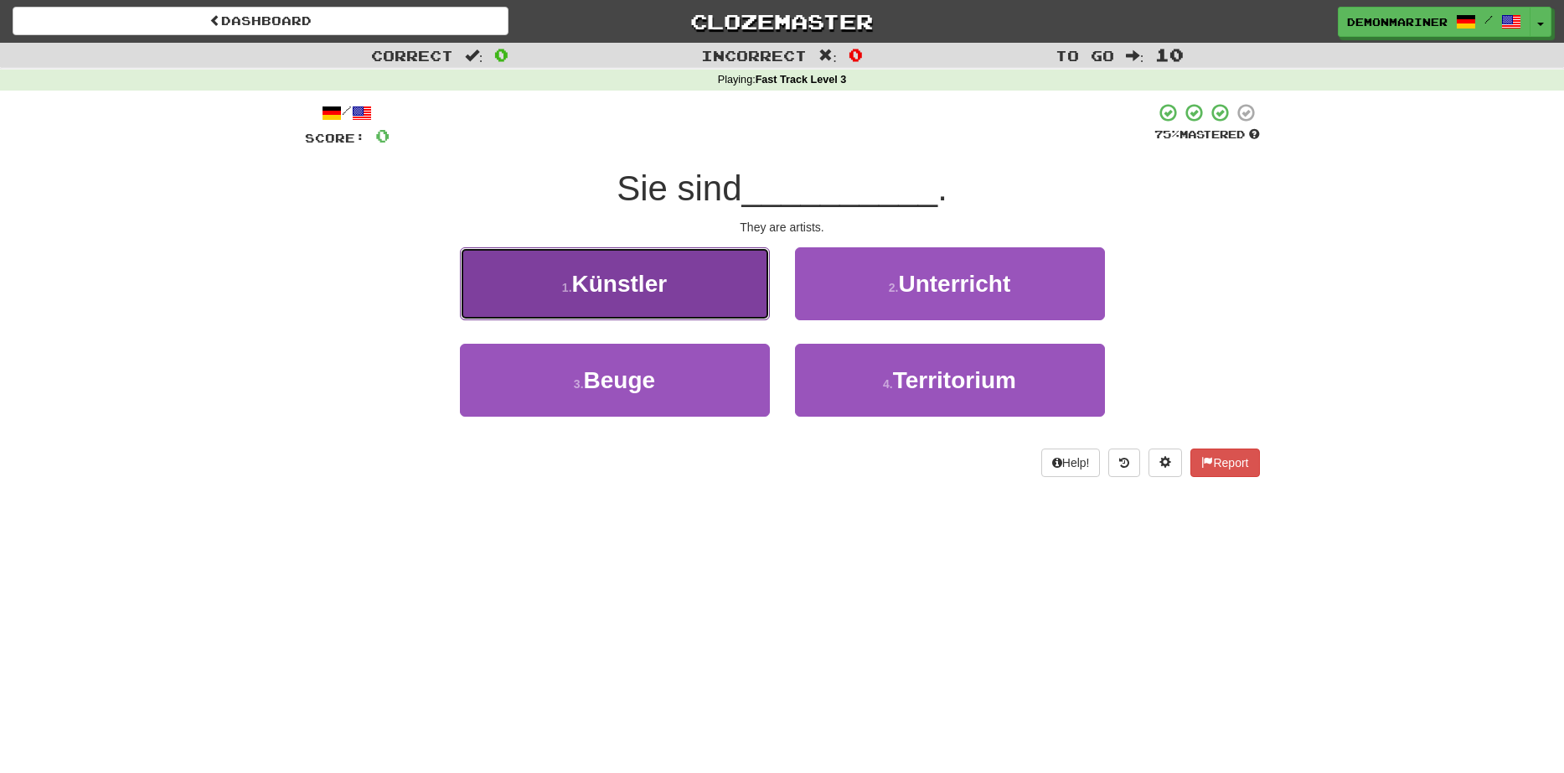
click at [542, 302] on button "1 . Künstler" at bounding box center [615, 283] width 310 height 73
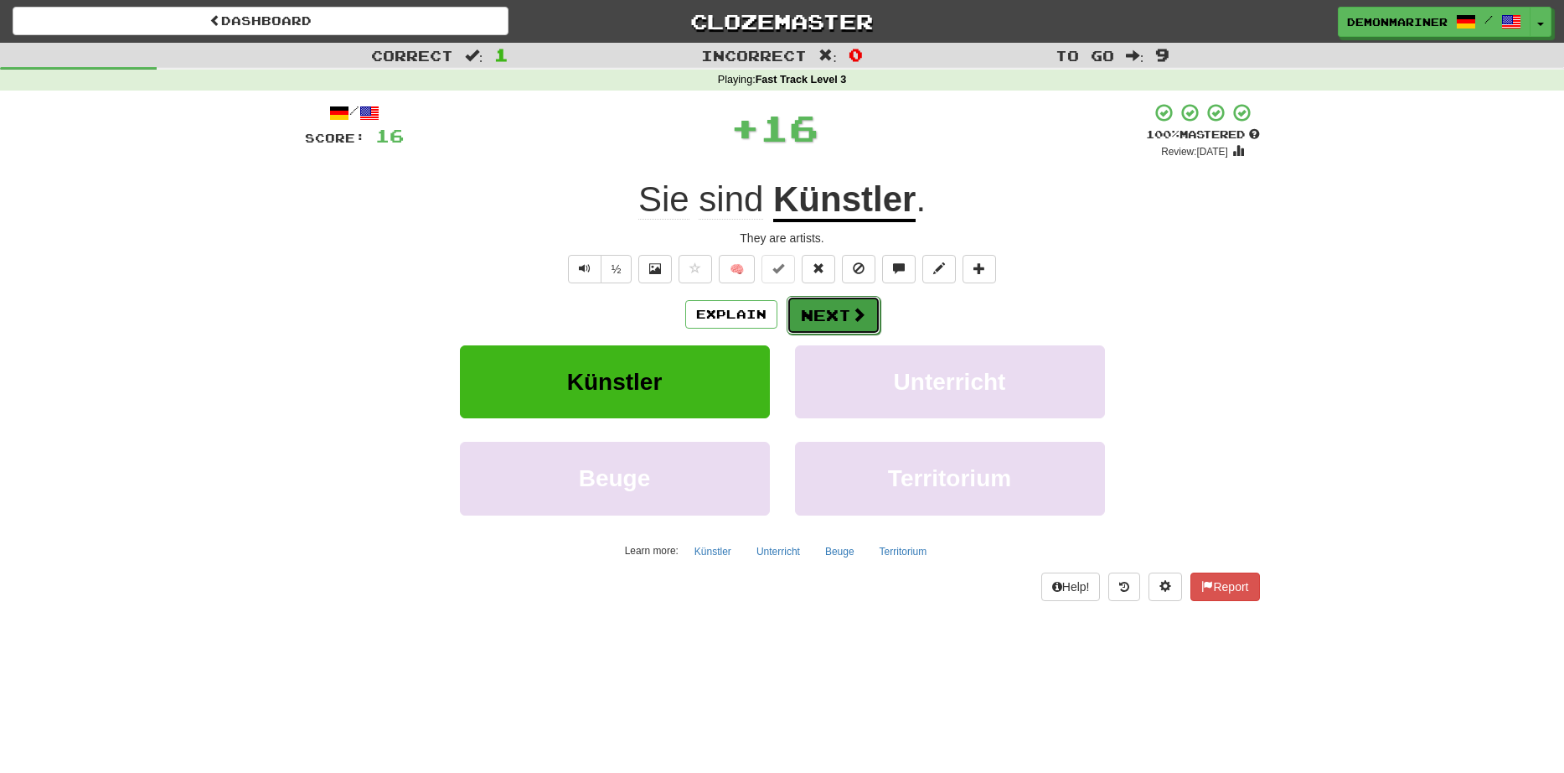
click at [825, 313] on button "Next" at bounding box center [834, 315] width 94 height 39
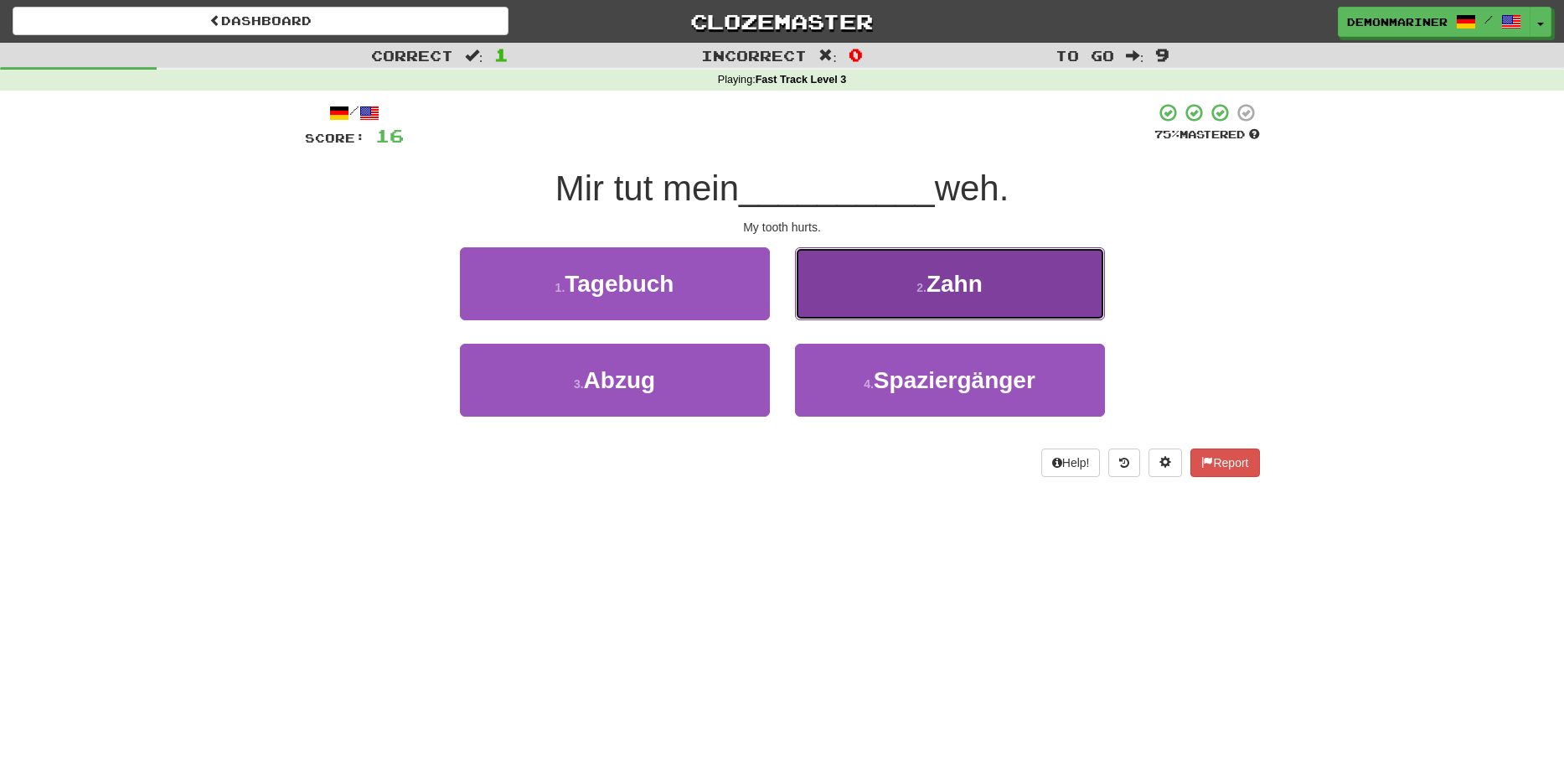
click at [902, 283] on button "2 . Zahn" at bounding box center [950, 283] width 310 height 73
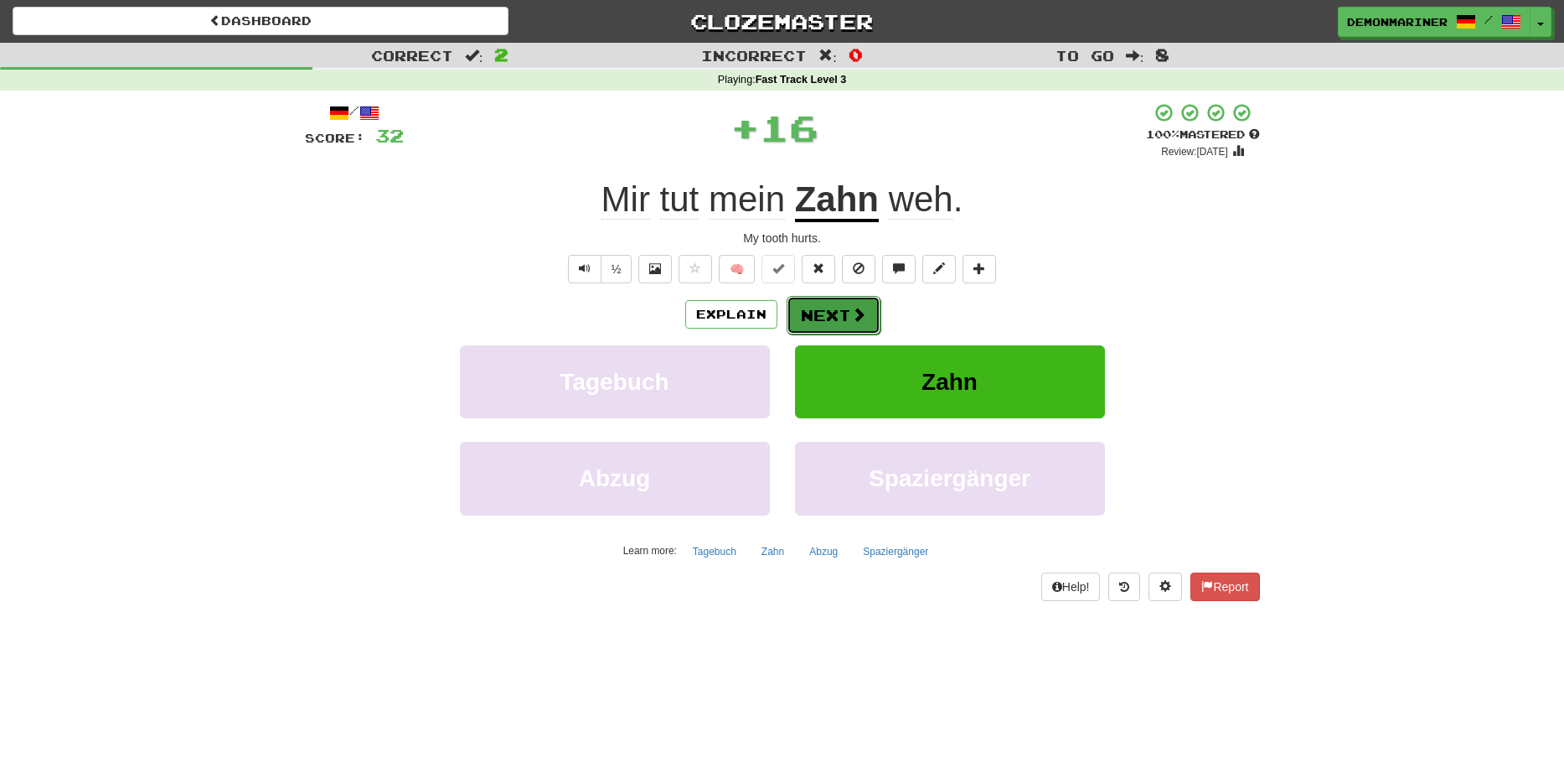
click at [840, 307] on button "Next" at bounding box center [834, 315] width 94 height 39
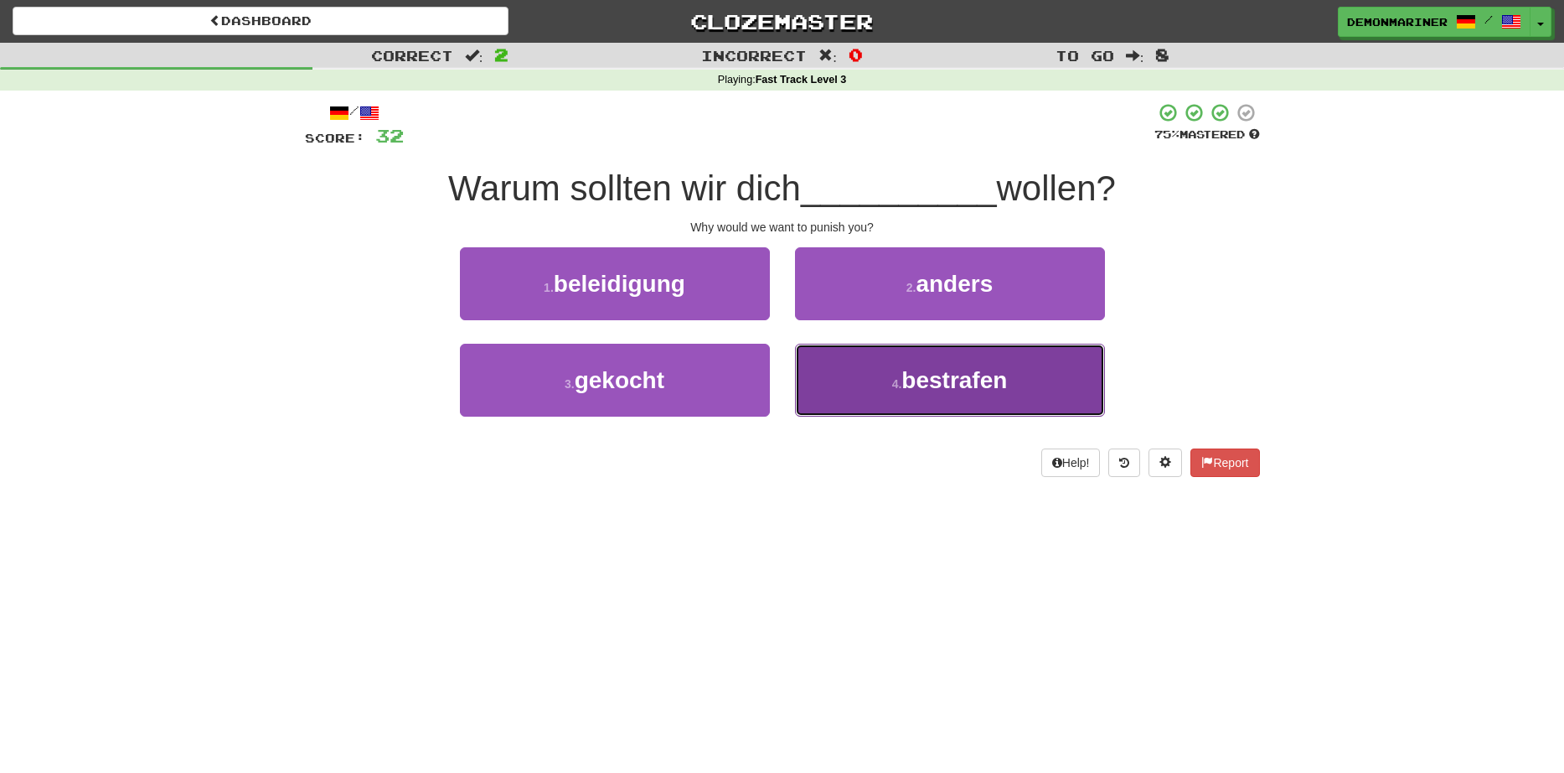
click at [861, 396] on button "4 . bestrafen" at bounding box center [950, 380] width 310 height 73
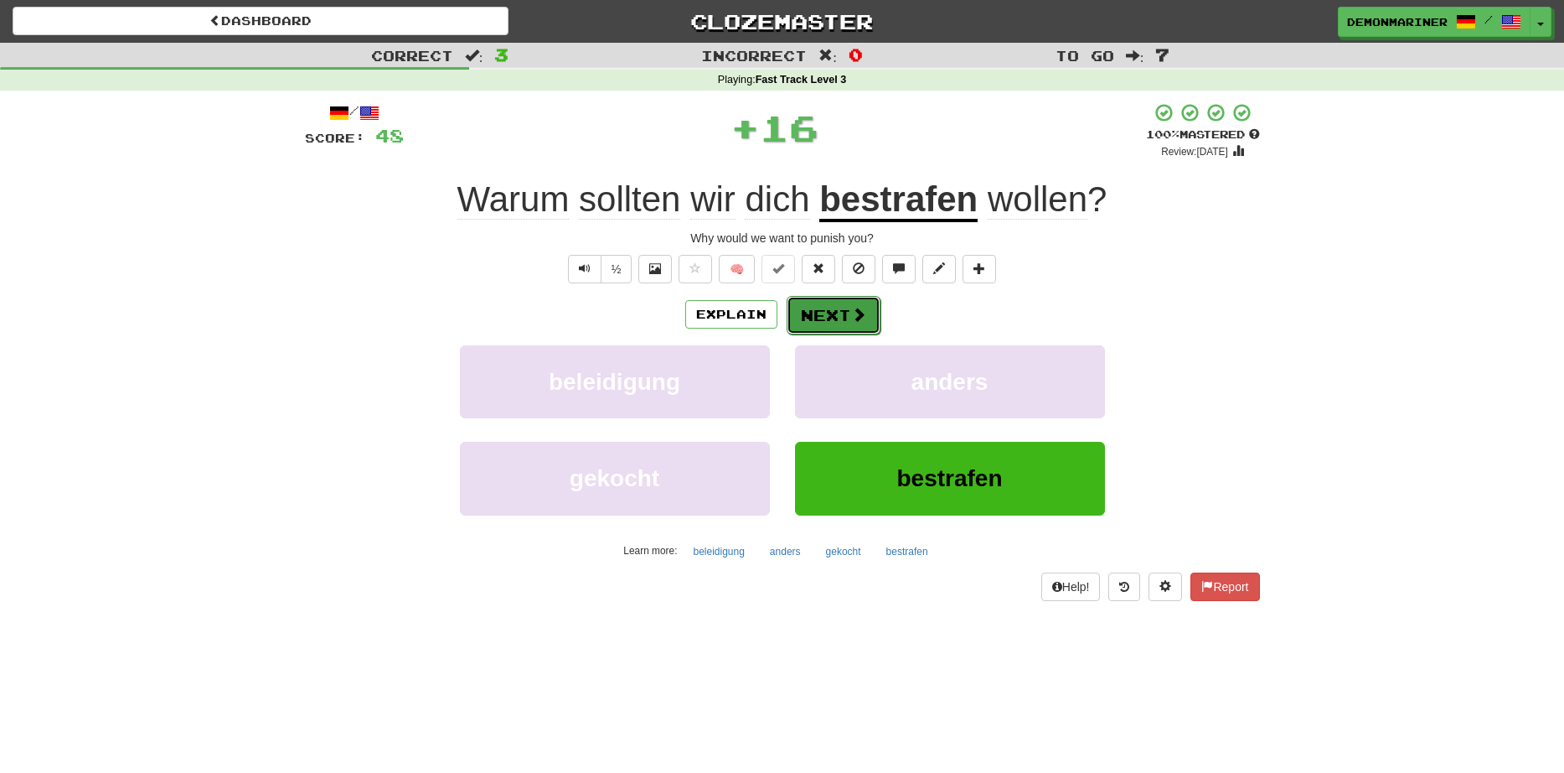
click at [845, 318] on button "Next" at bounding box center [834, 315] width 94 height 39
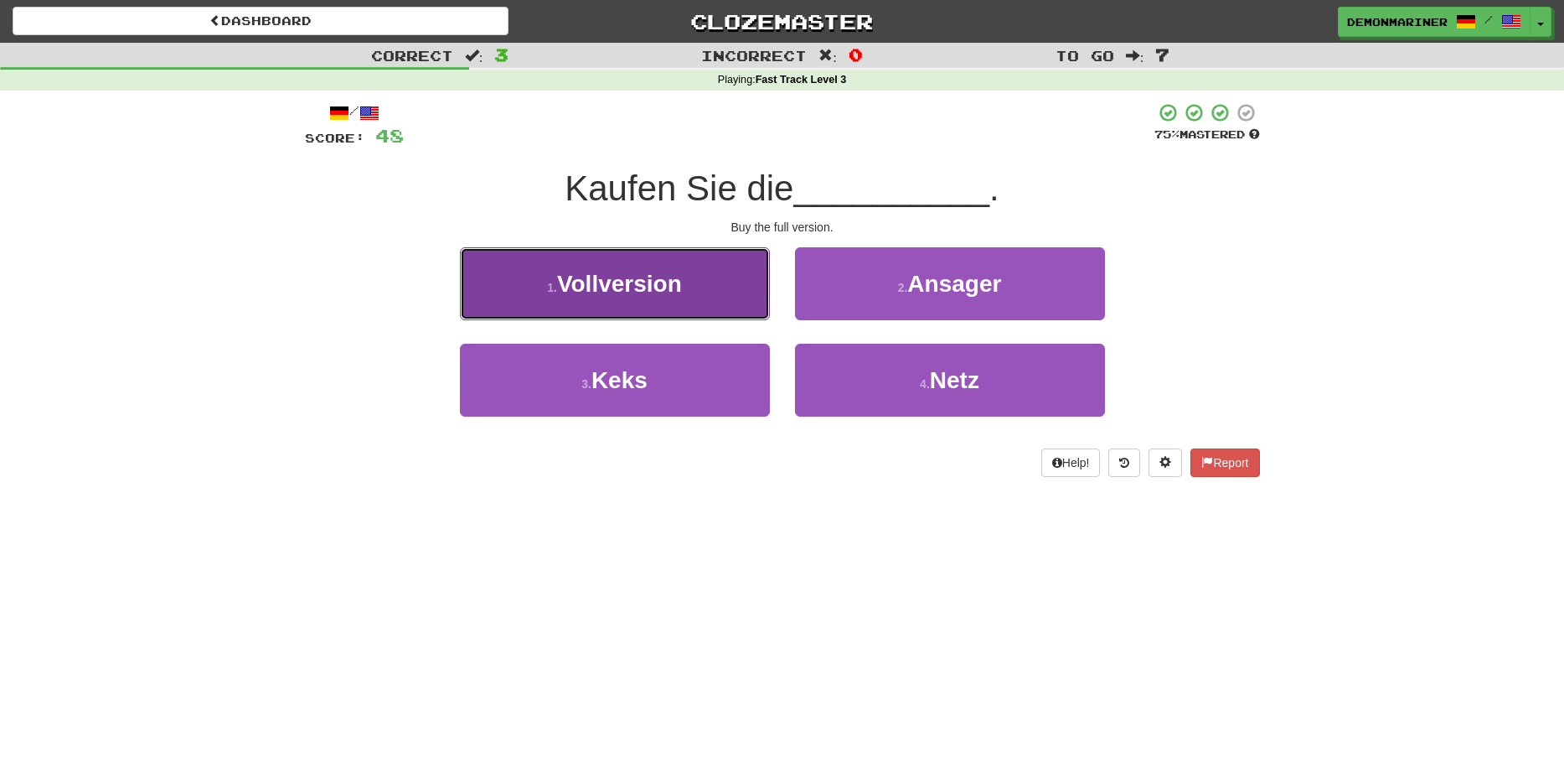
click at [557, 266] on button "1 . Vollversion" at bounding box center [615, 283] width 310 height 73
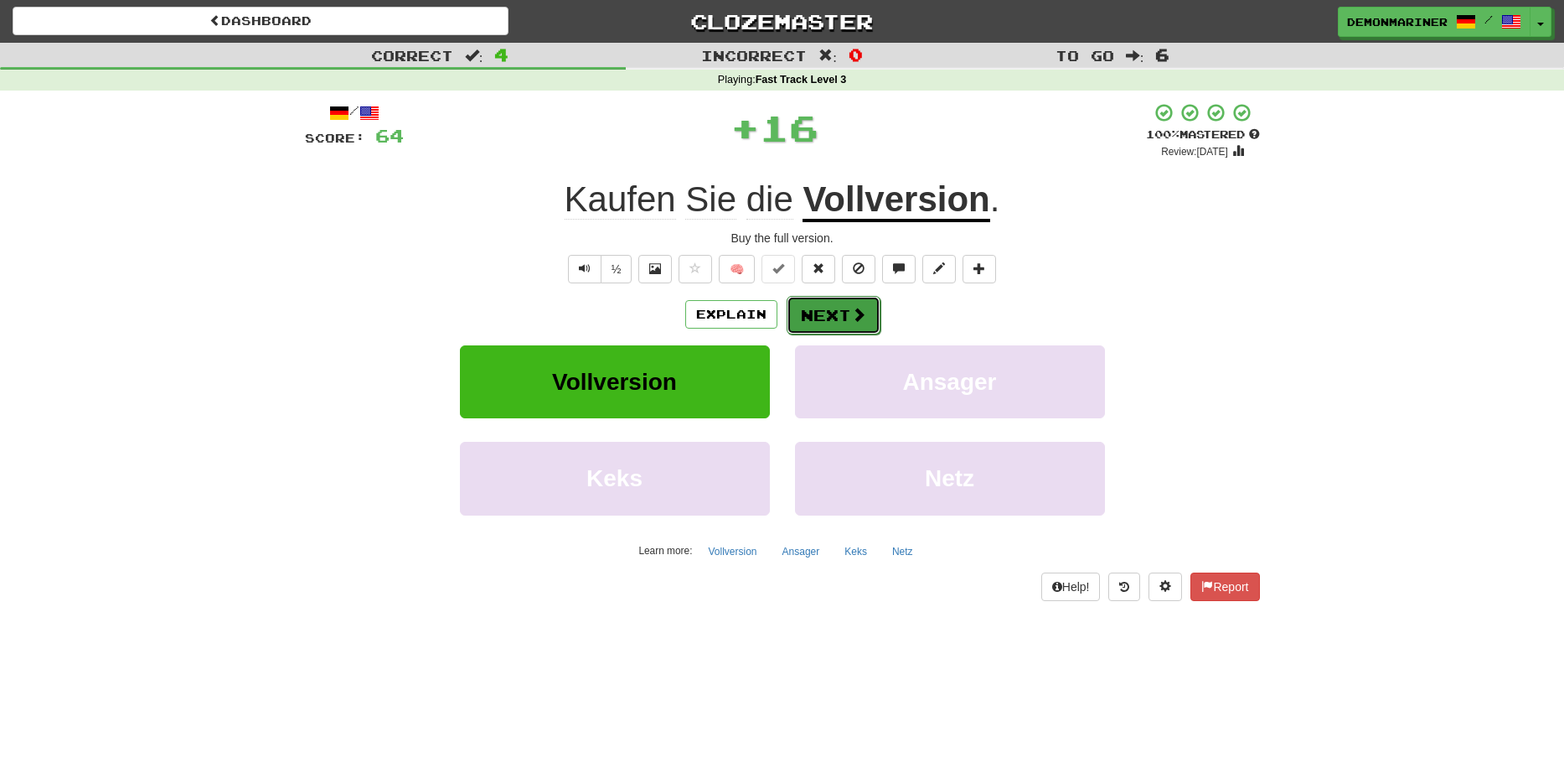
click at [820, 309] on button "Next" at bounding box center [834, 315] width 94 height 39
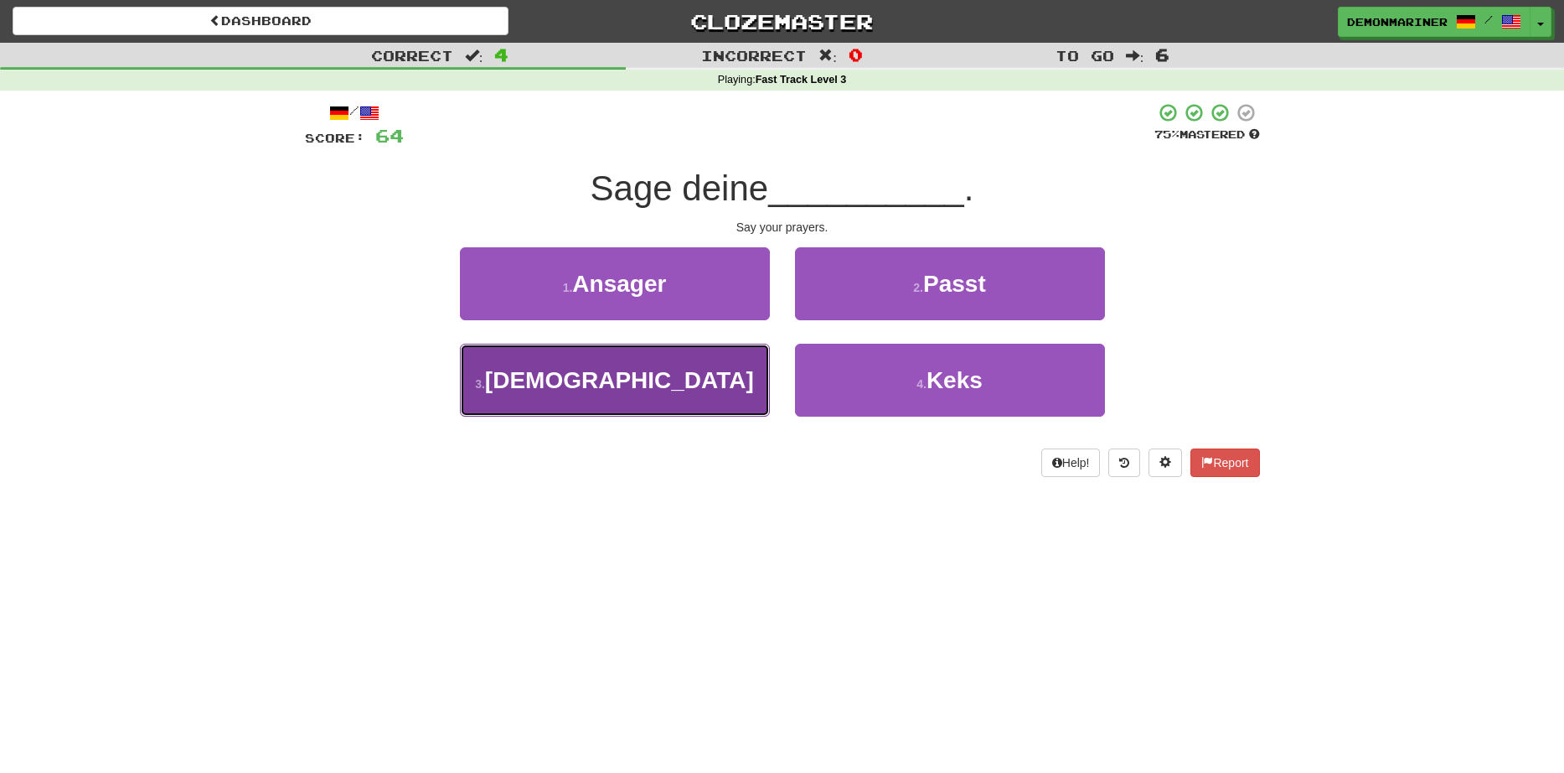
click at [537, 392] on button "3 . Gebete" at bounding box center [615, 380] width 310 height 73
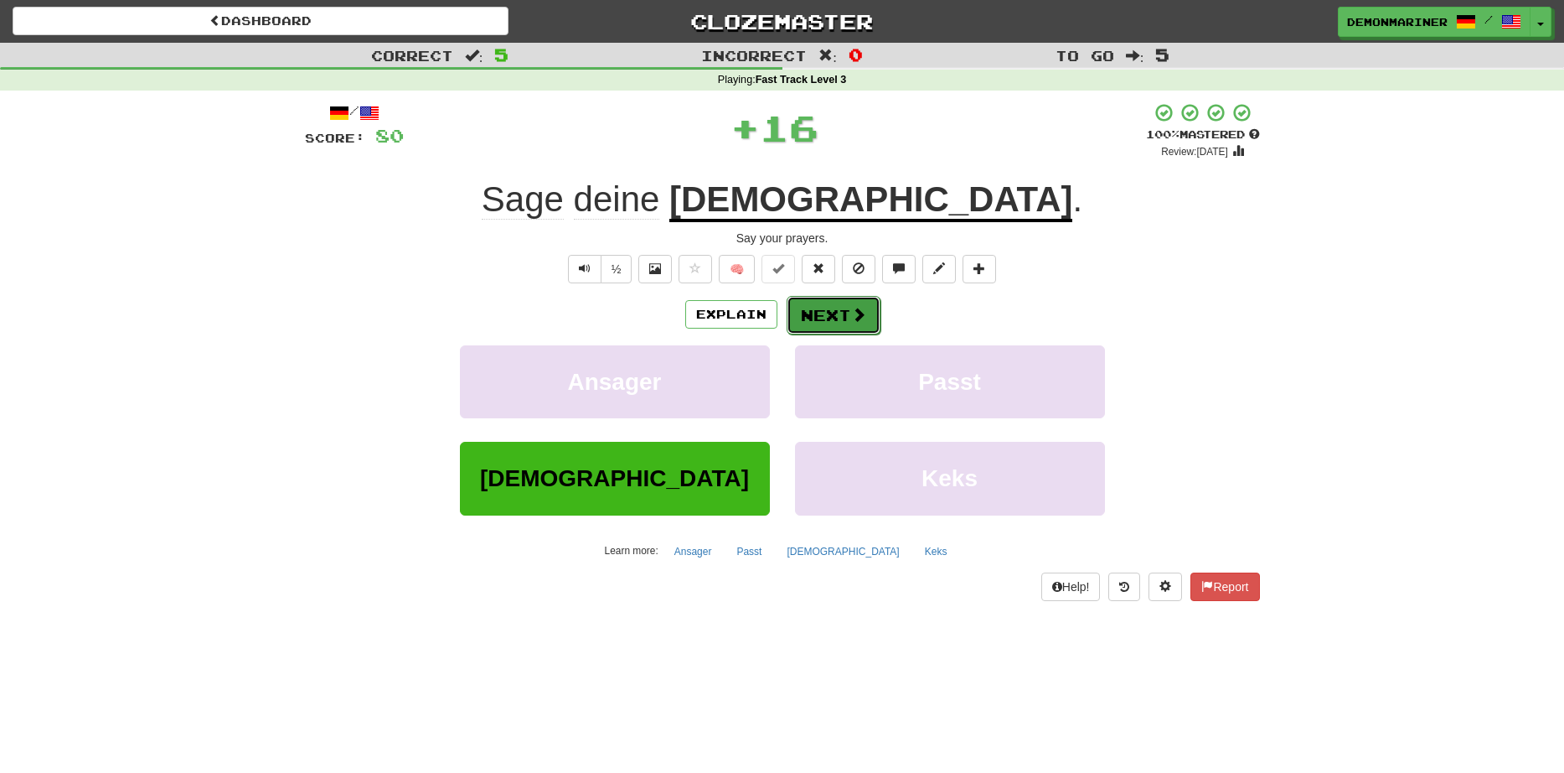
click at [804, 303] on button "Next" at bounding box center [834, 315] width 94 height 39
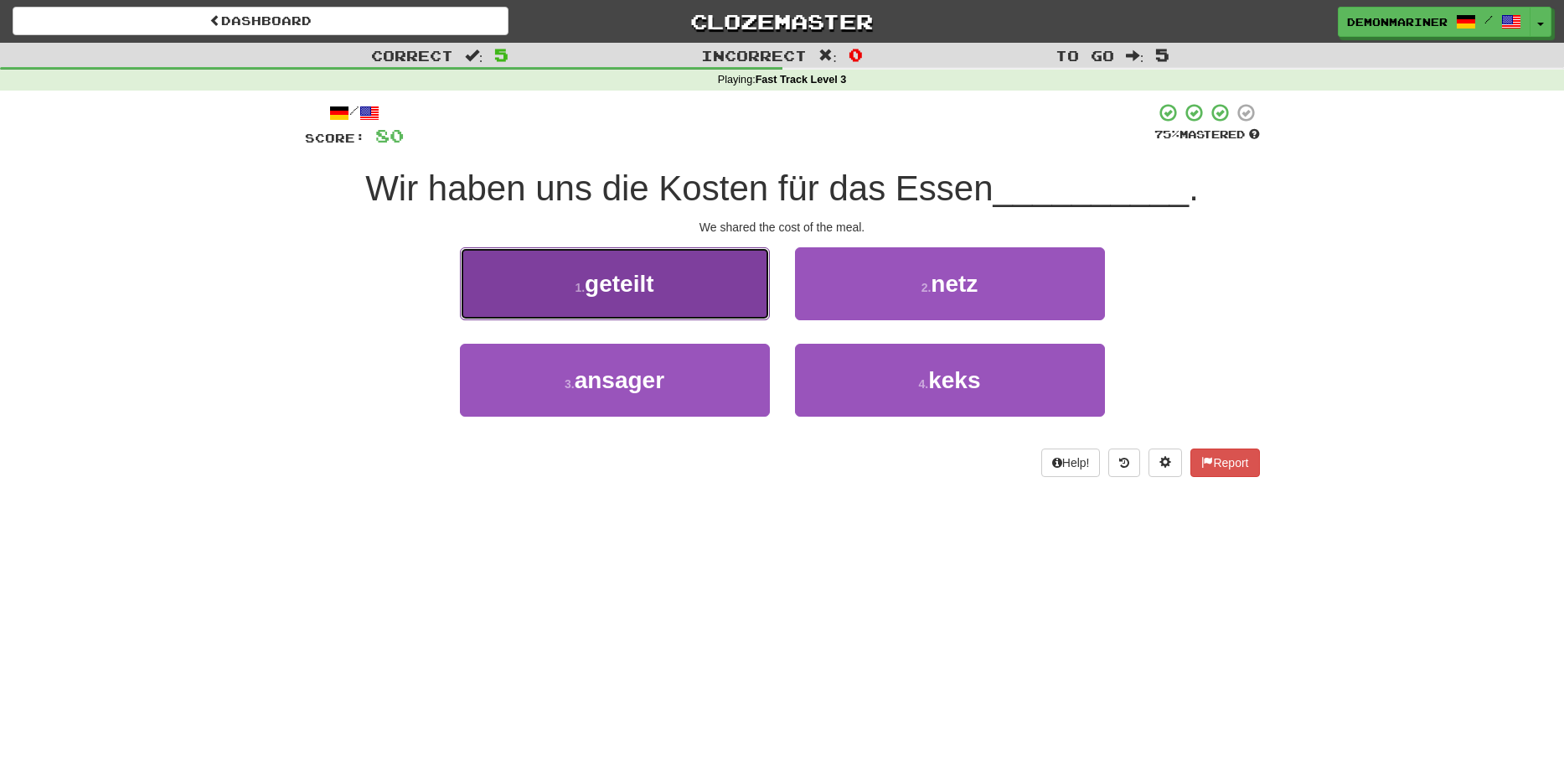
click at [537, 306] on button "1 . geteilt" at bounding box center [615, 283] width 310 height 73
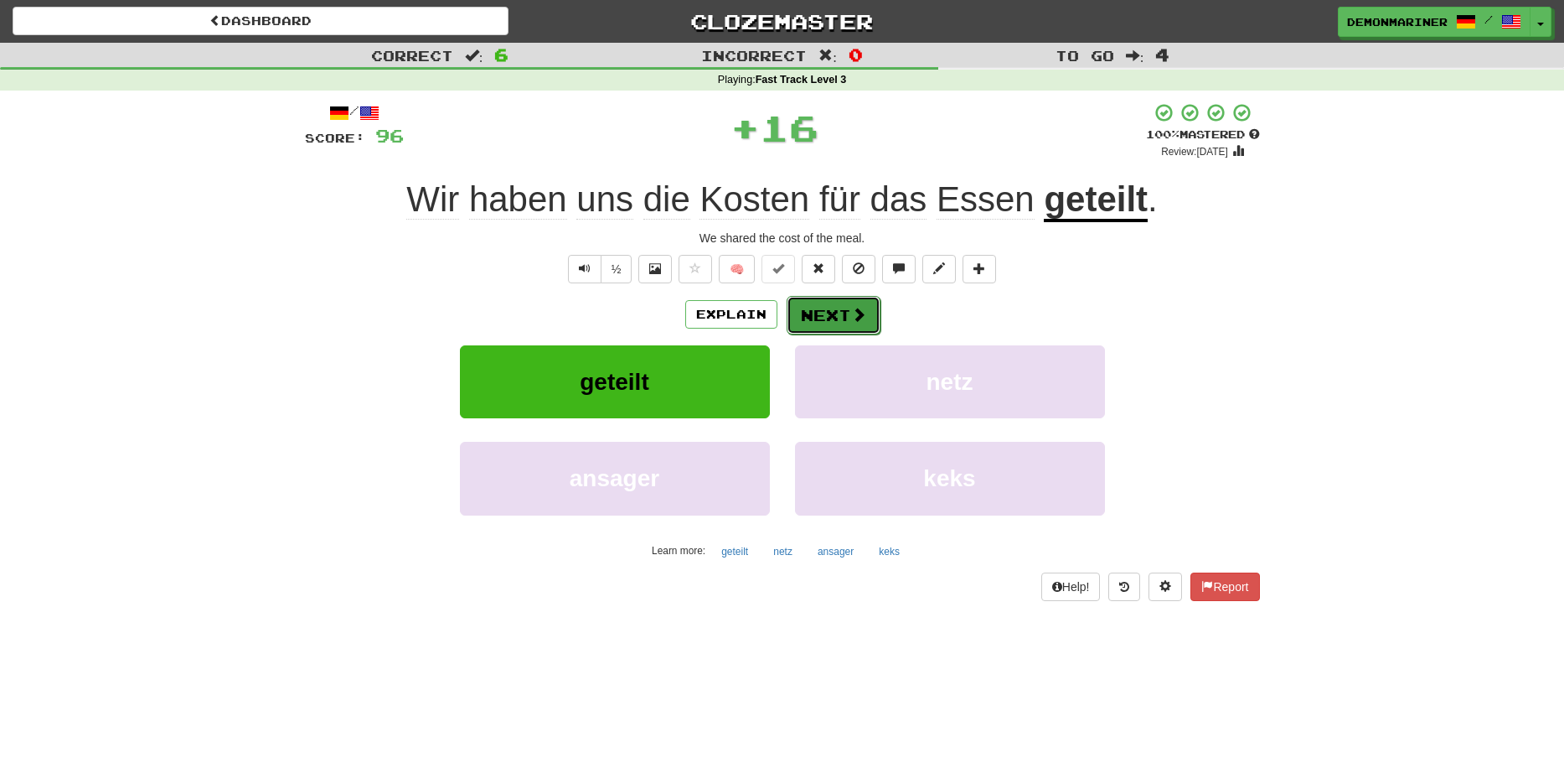
click at [806, 303] on button "Next" at bounding box center [834, 315] width 94 height 39
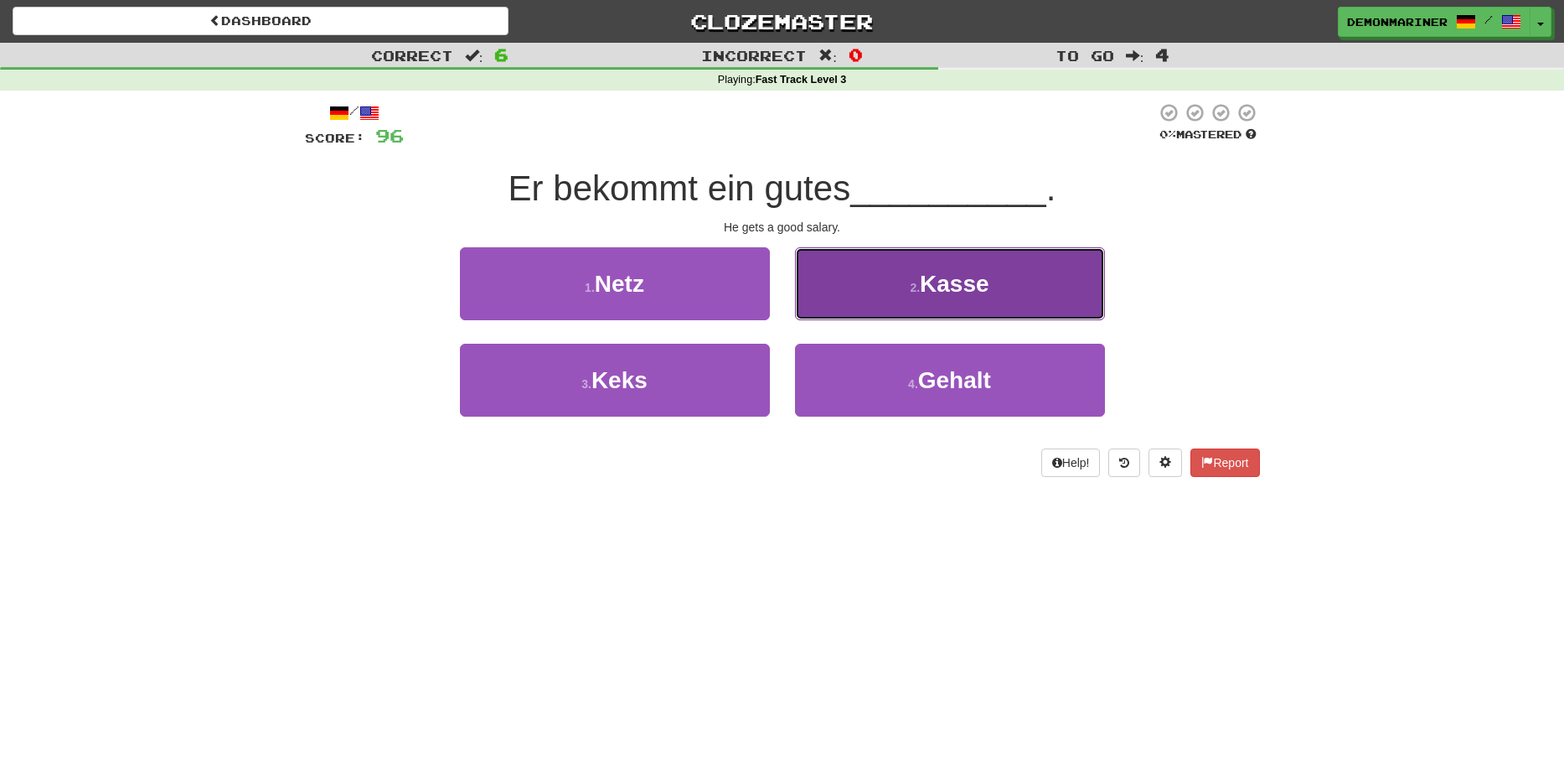
click at [852, 298] on button "2 . Kasse" at bounding box center [950, 283] width 310 height 73
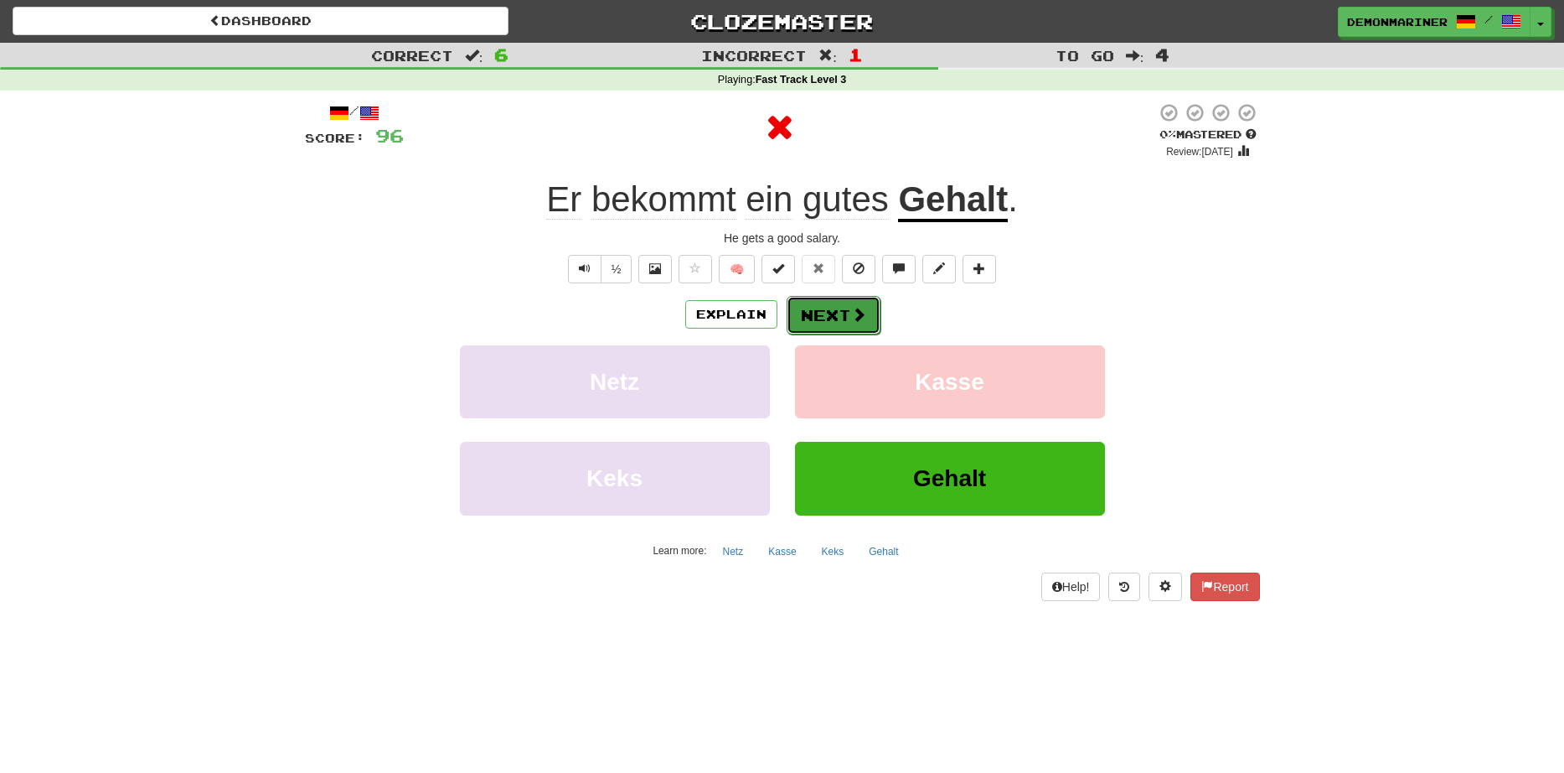
click at [845, 306] on button "Next" at bounding box center [834, 315] width 94 height 39
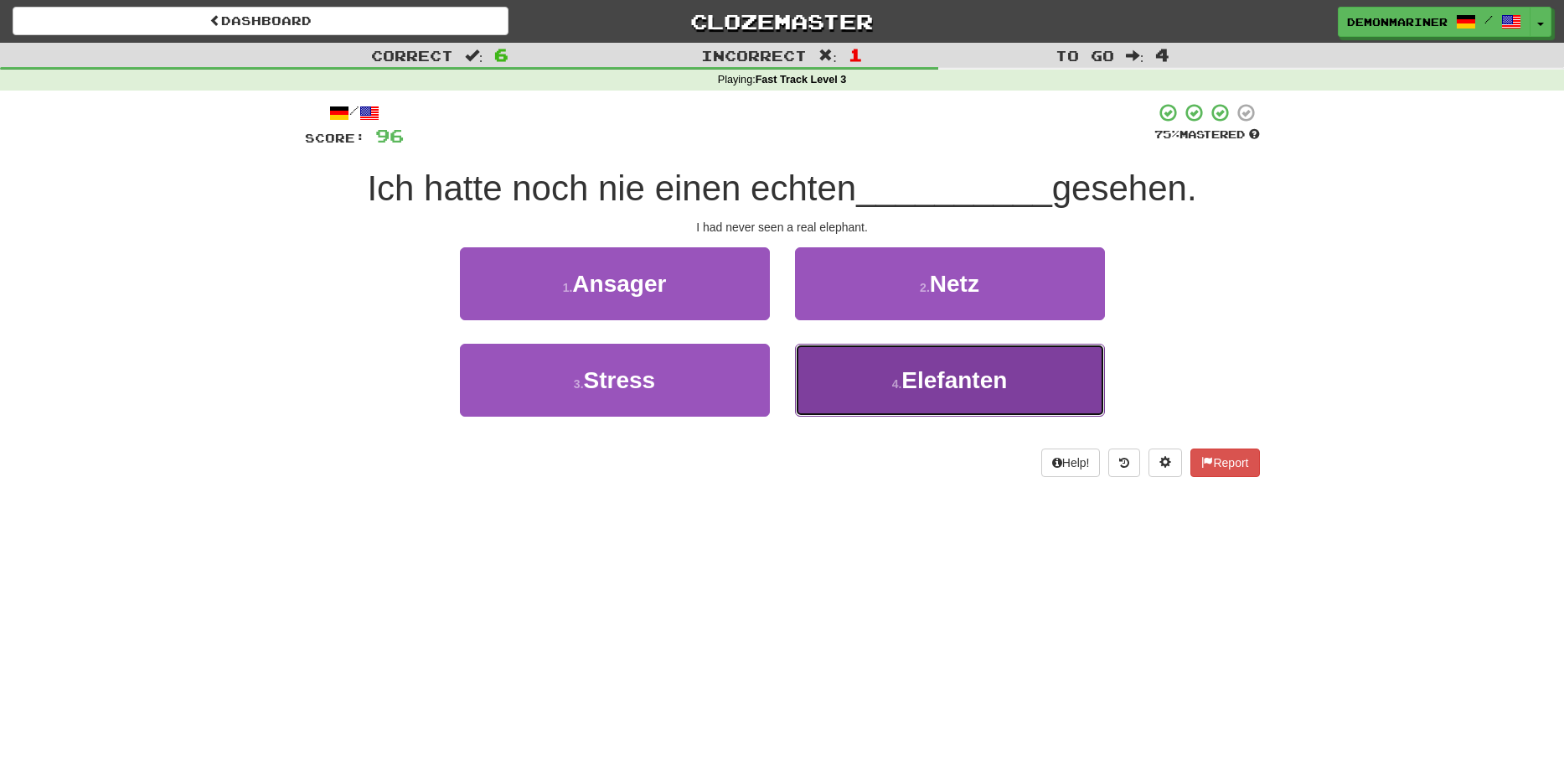
click at [894, 386] on small "4 ." at bounding box center [897, 383] width 10 height 13
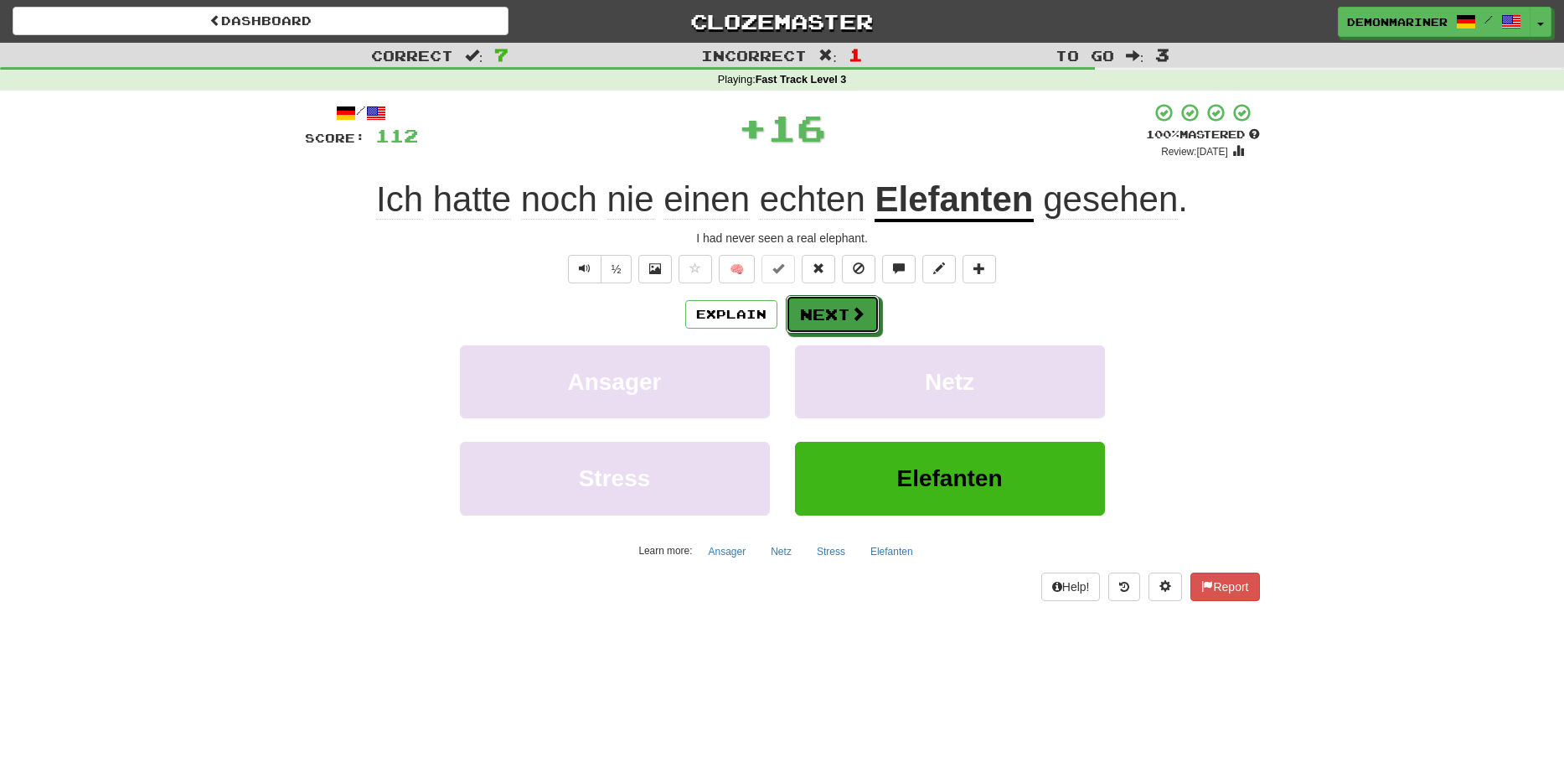
click at [802, 296] on button "Next" at bounding box center [833, 314] width 94 height 39
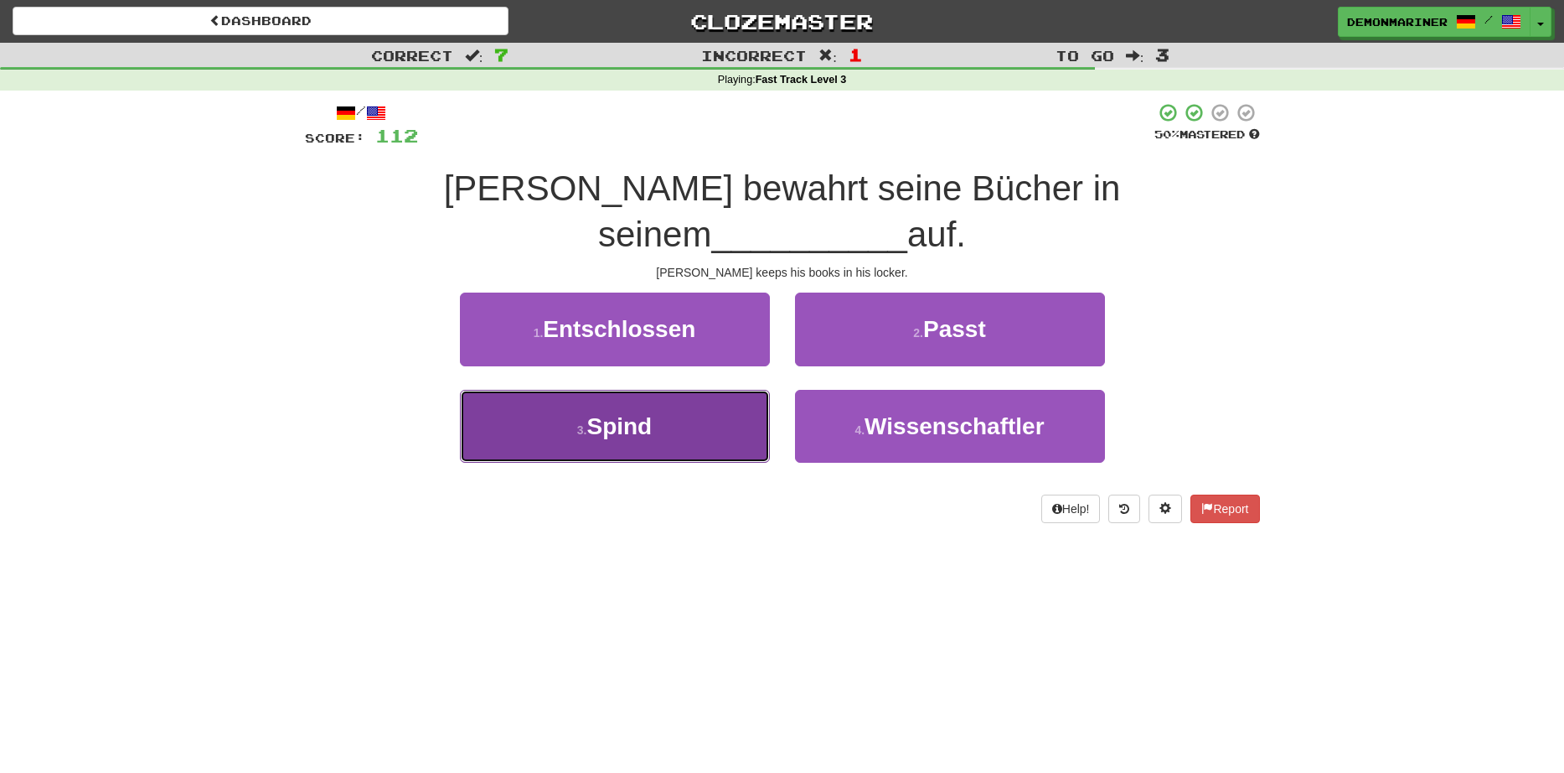
click at [594, 398] on button "3 . Spind" at bounding box center [615, 426] width 310 height 73
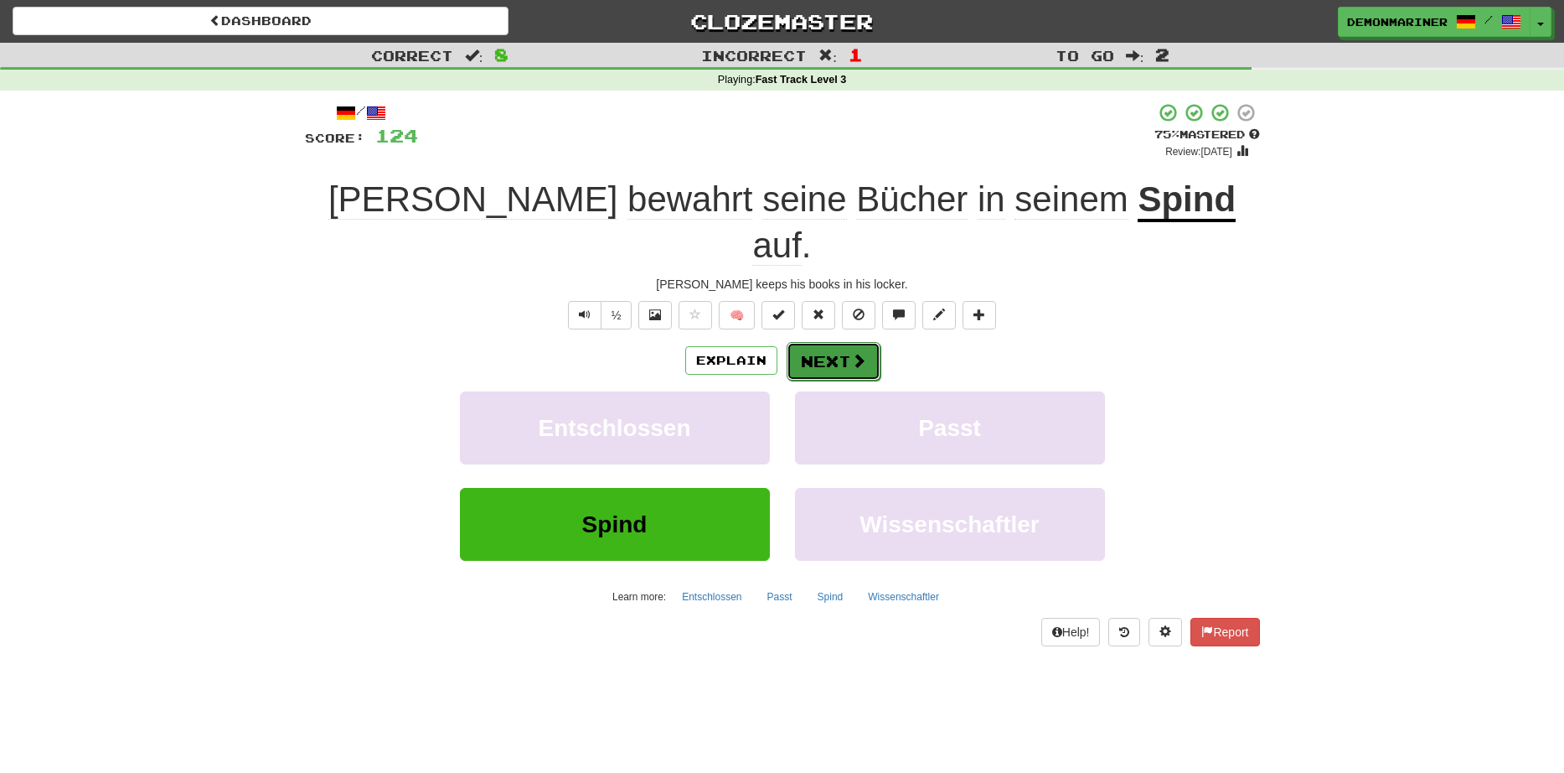
click at [835, 342] on button "Next" at bounding box center [834, 361] width 94 height 39
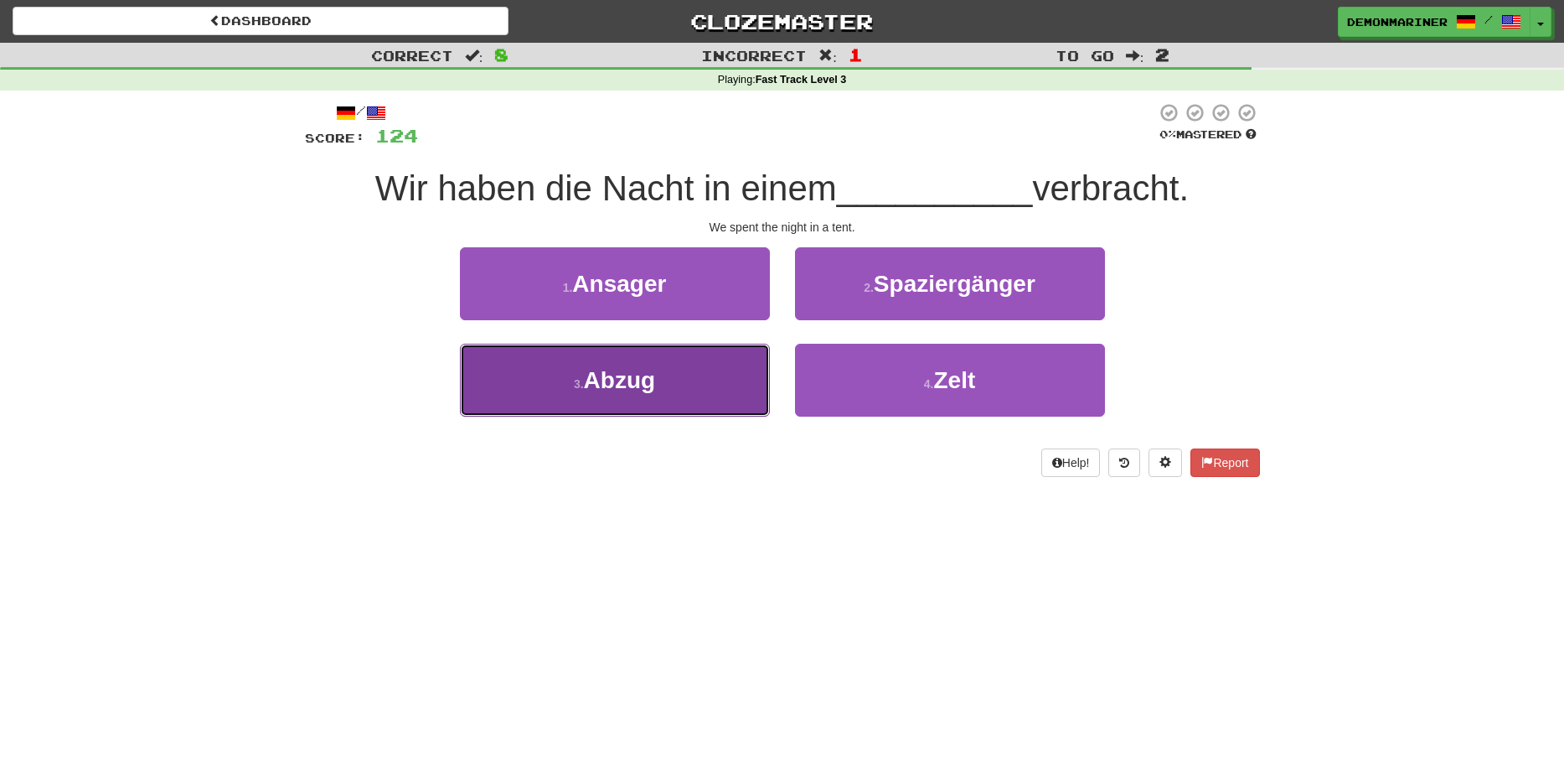
click at [616, 393] on span "Abzug" at bounding box center [620, 380] width 72 height 26
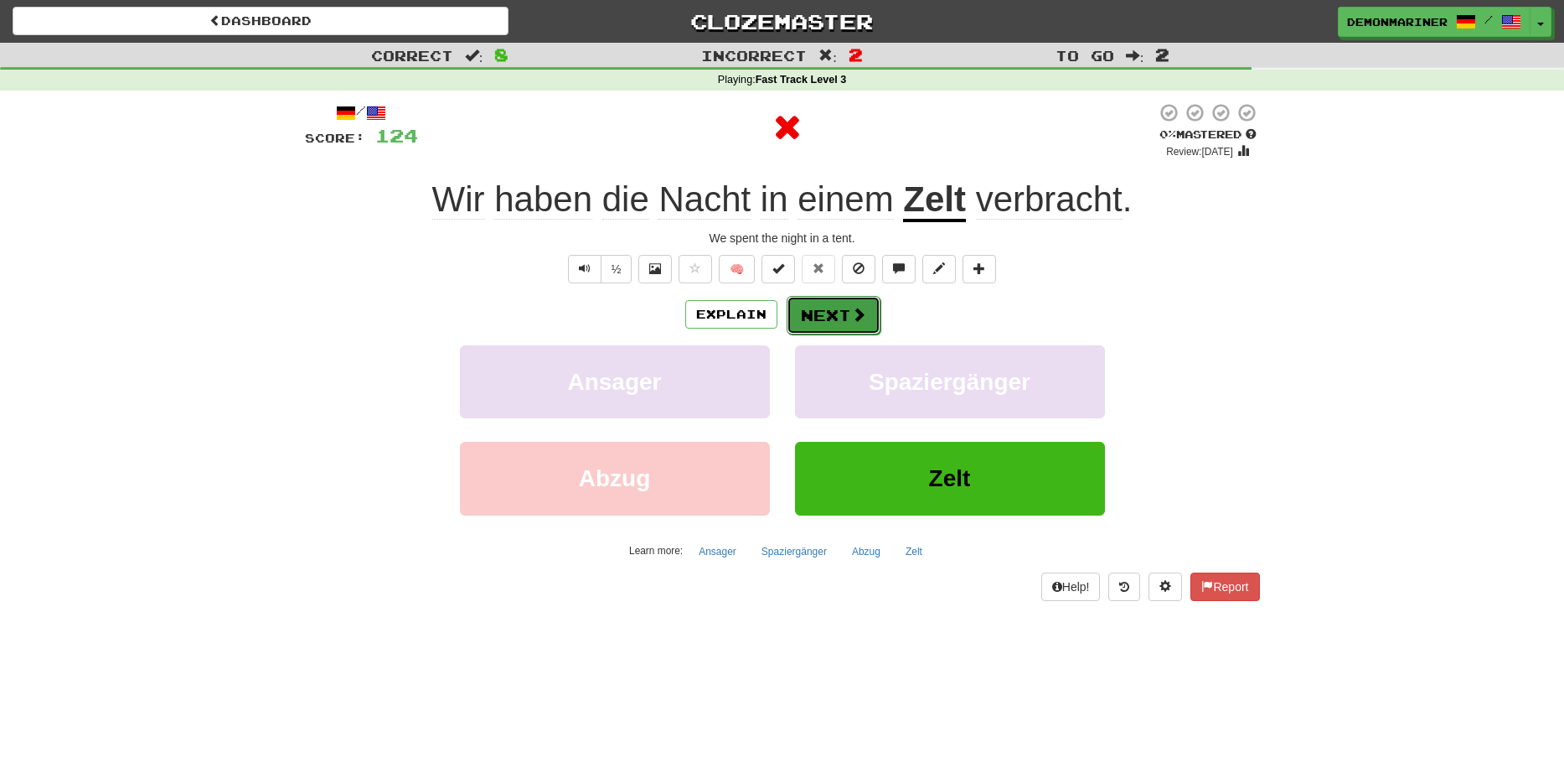
click at [808, 324] on button "Next" at bounding box center [834, 315] width 94 height 39
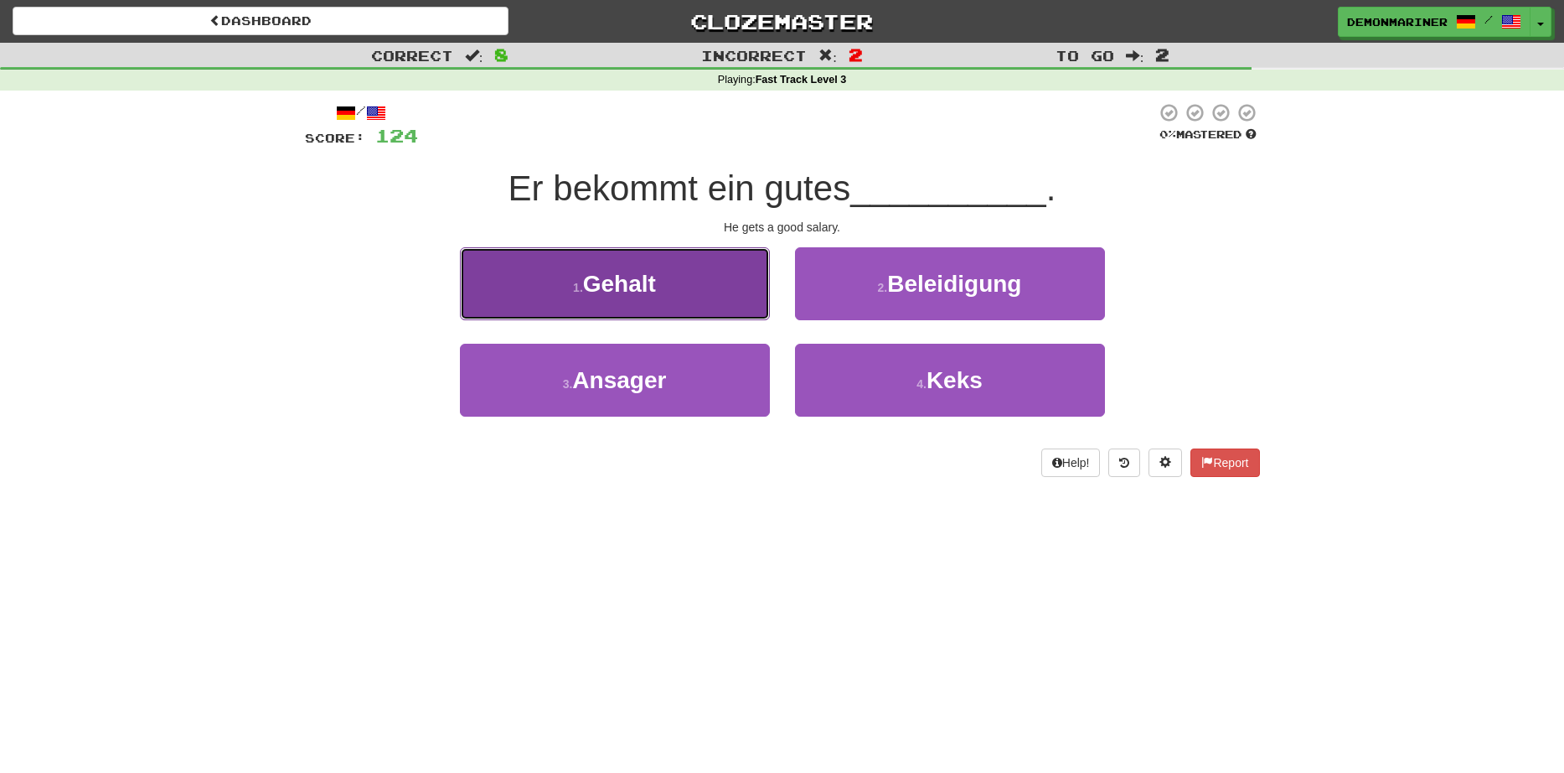
click at [641, 308] on button "1 . Gehalt" at bounding box center [615, 283] width 310 height 73
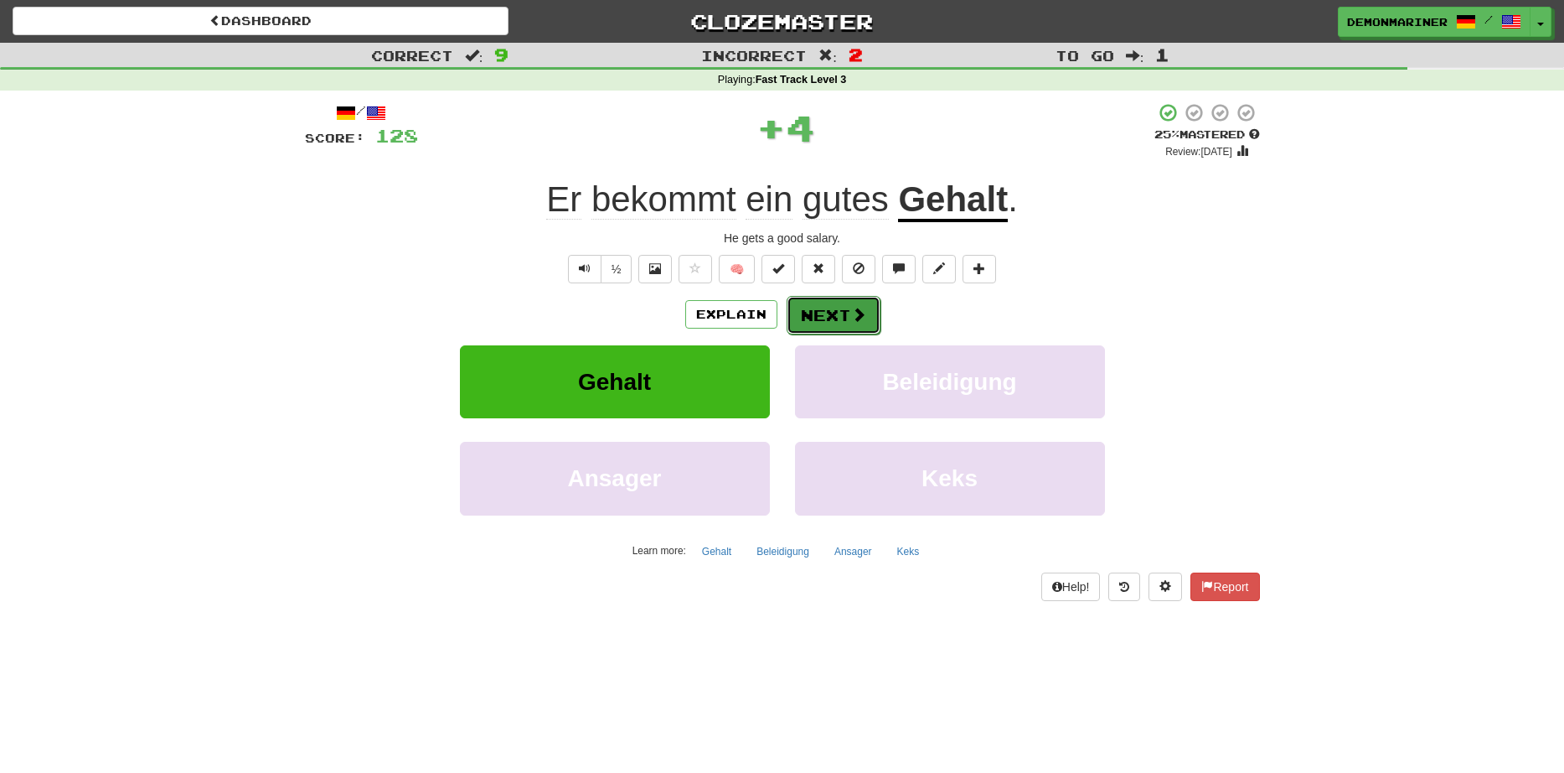
click at [846, 320] on button "Next" at bounding box center [834, 315] width 94 height 39
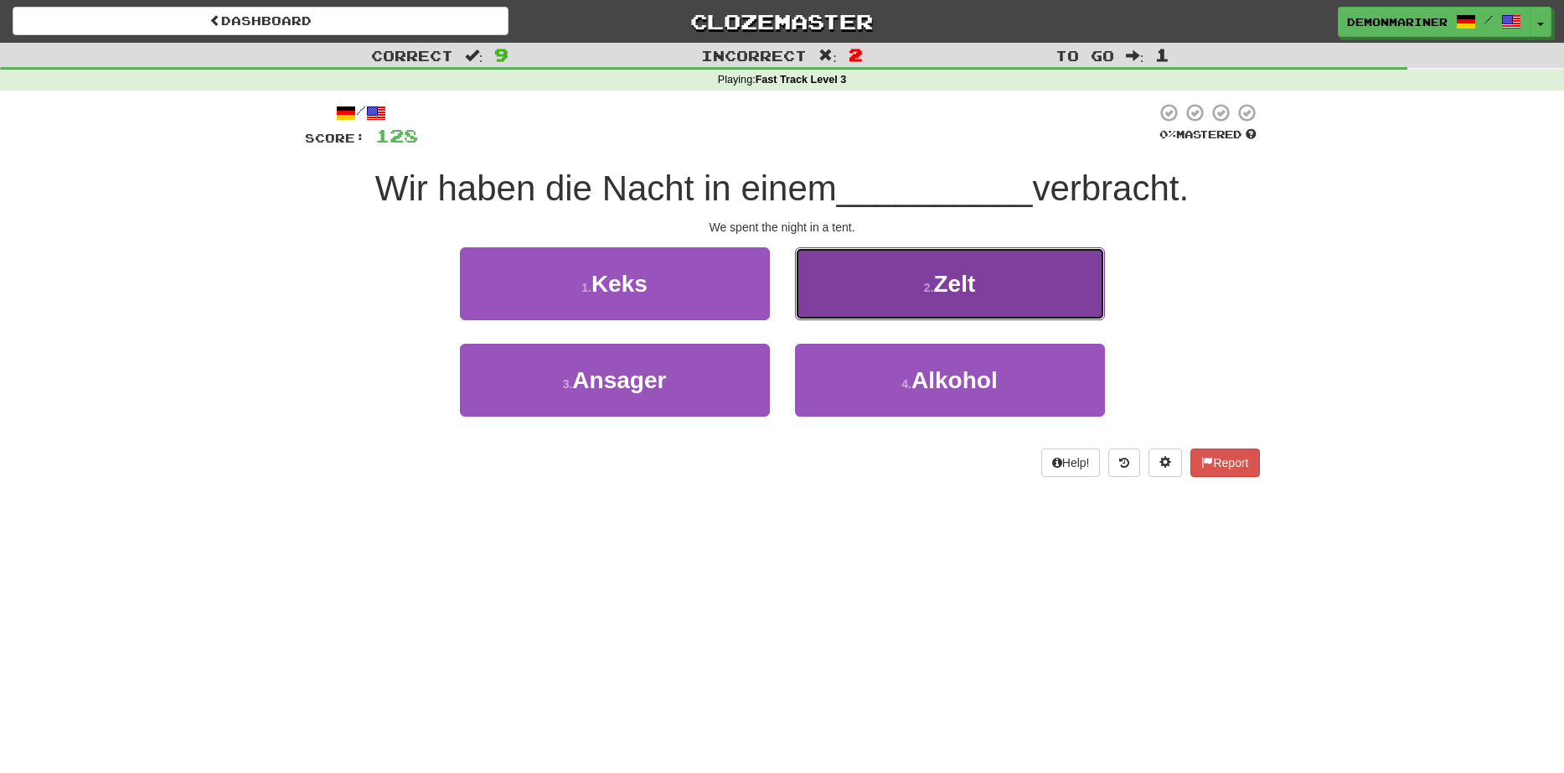
click at [947, 285] on span "Zelt" at bounding box center [954, 284] width 42 height 26
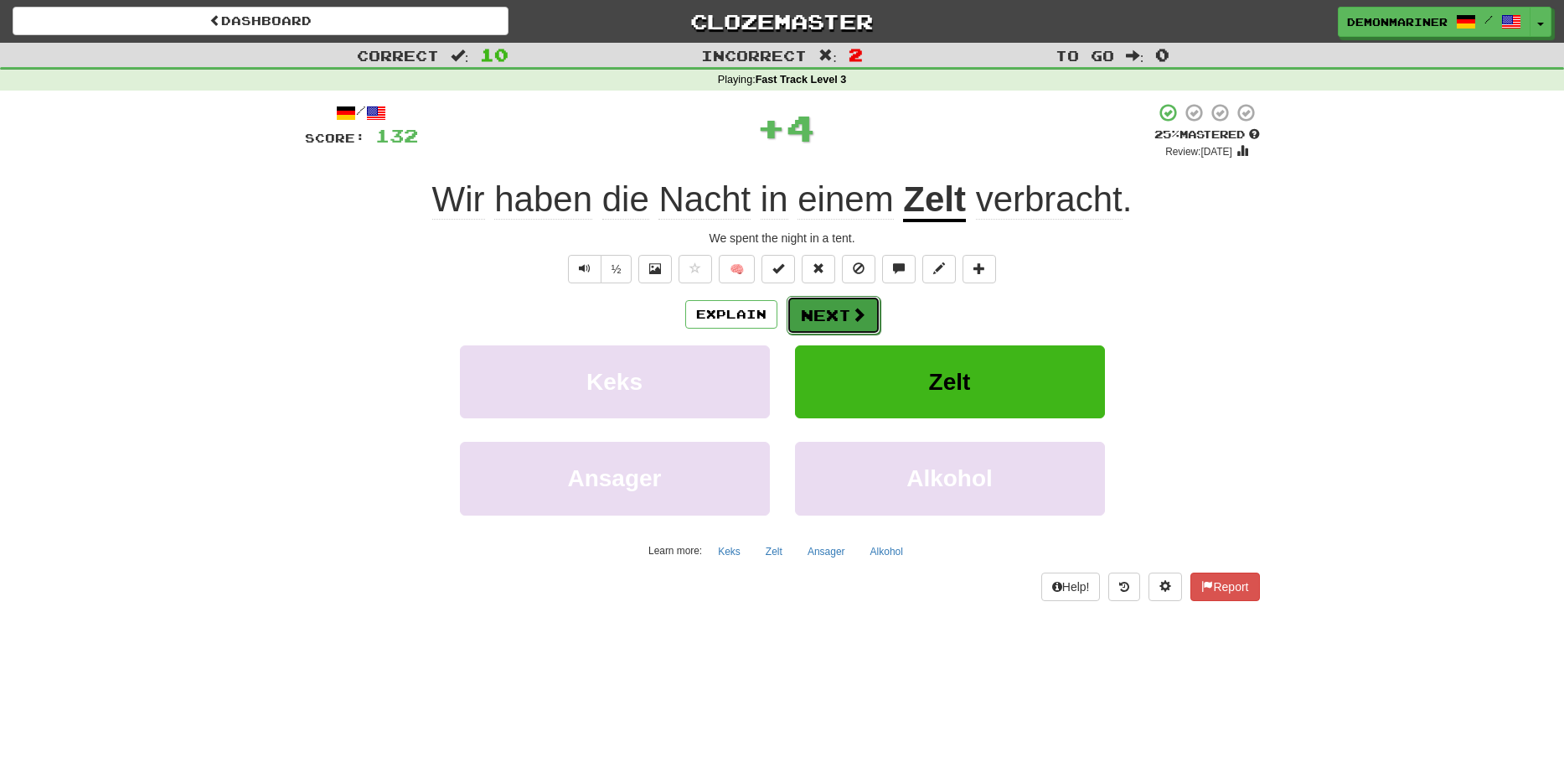
click at [832, 317] on button "Next" at bounding box center [834, 315] width 94 height 39
